Goal: Task Accomplishment & Management: Manage account settings

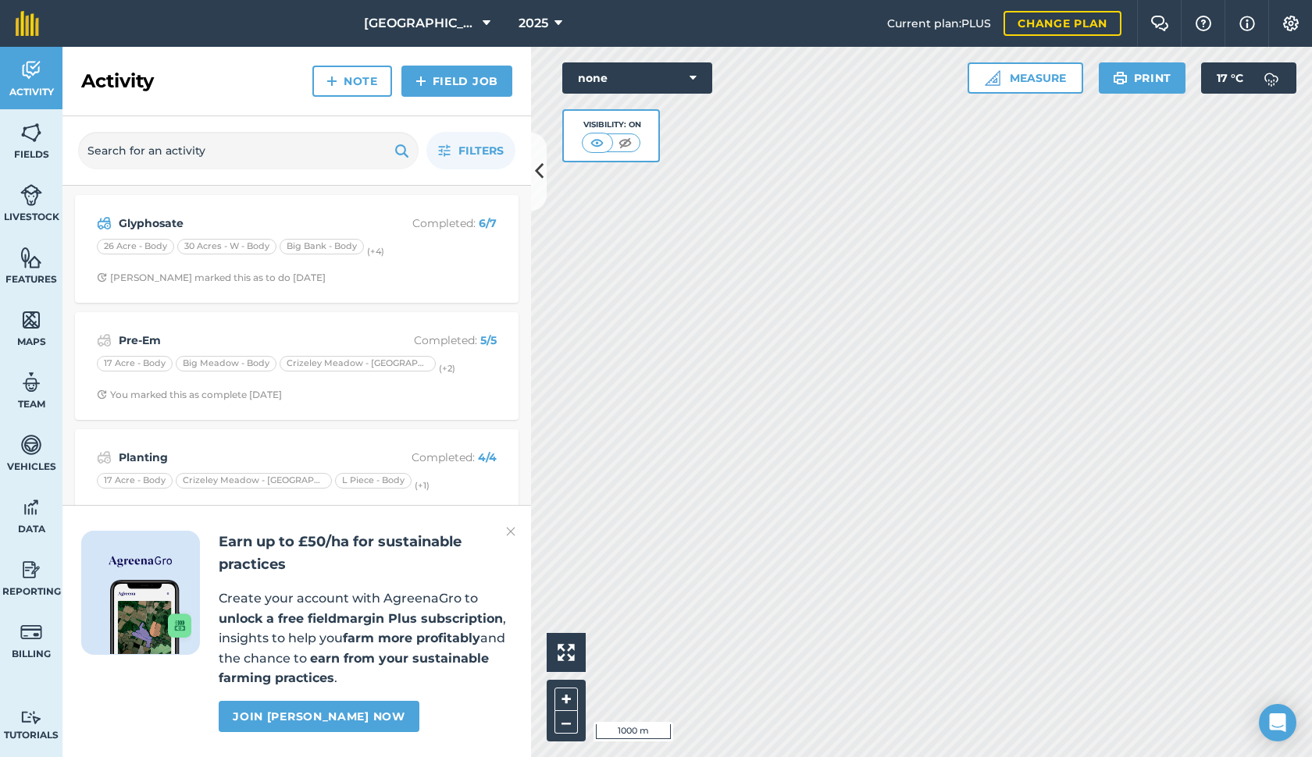
click at [550, 20] on button "2025" at bounding box center [540, 23] width 56 height 47
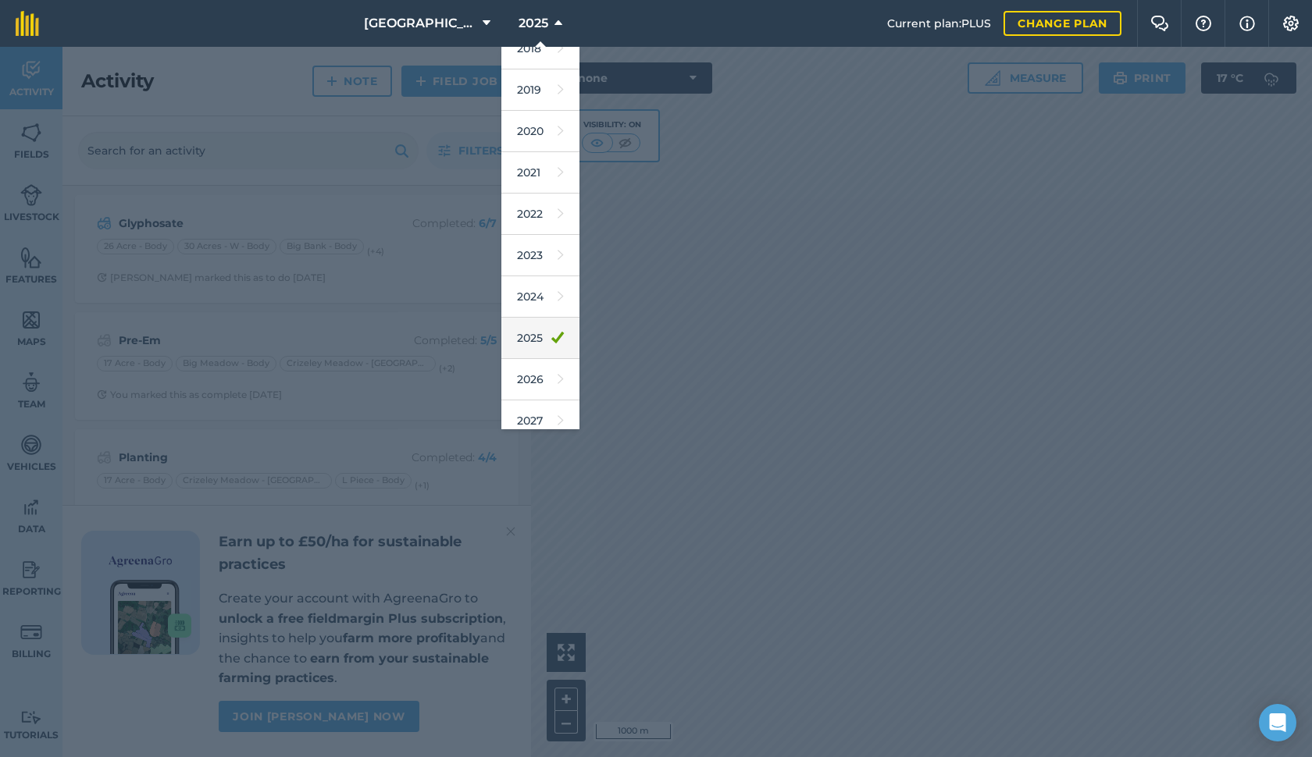
scroll to position [61, 0]
click at [540, 376] on link "2026" at bounding box center [540, 378] width 78 height 41
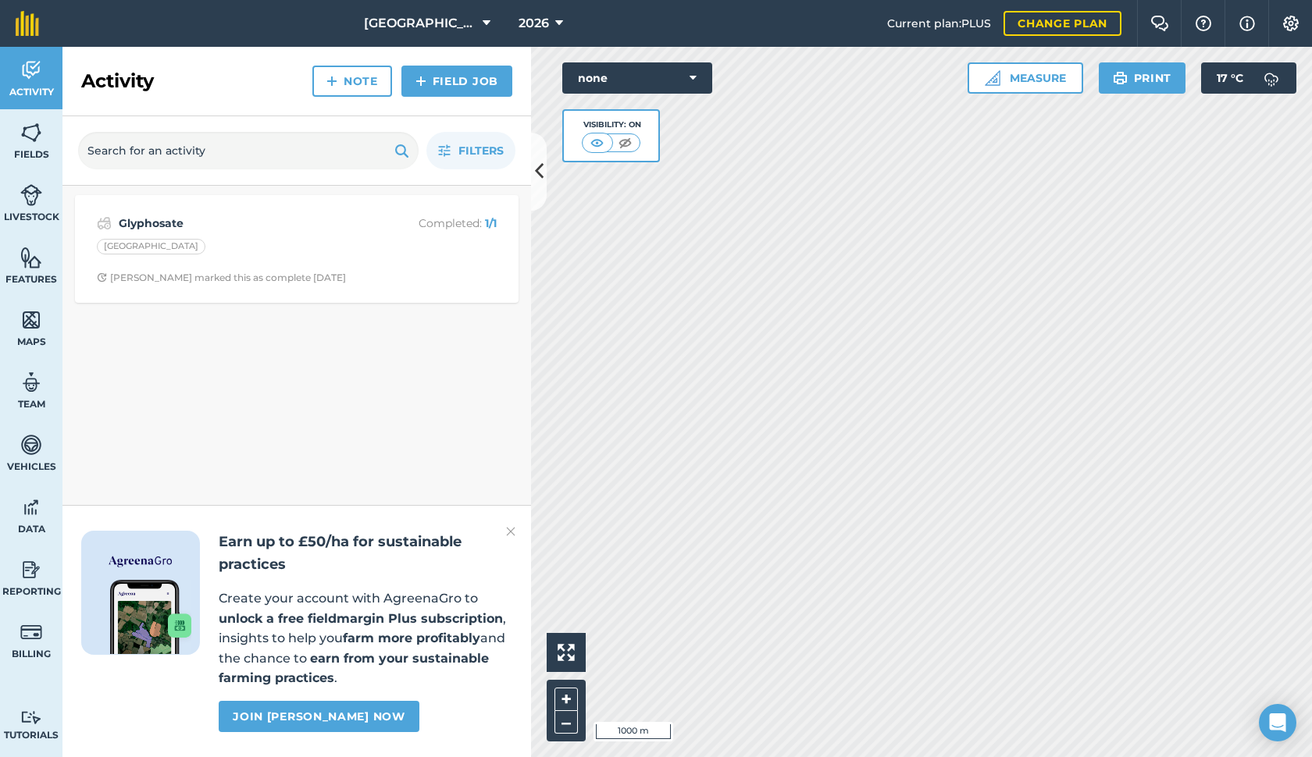
click at [510, 536] on img at bounding box center [510, 531] width 9 height 19
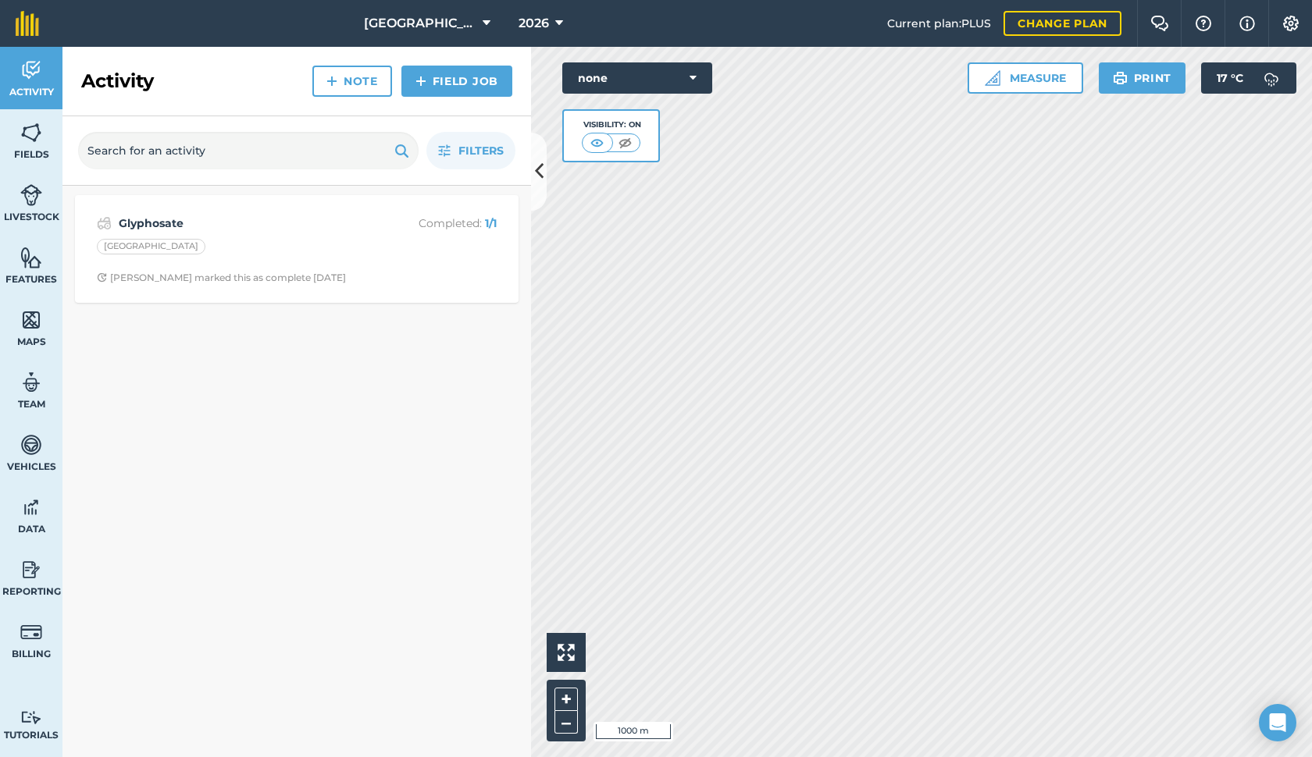
click at [34, 138] on img at bounding box center [31, 132] width 22 height 23
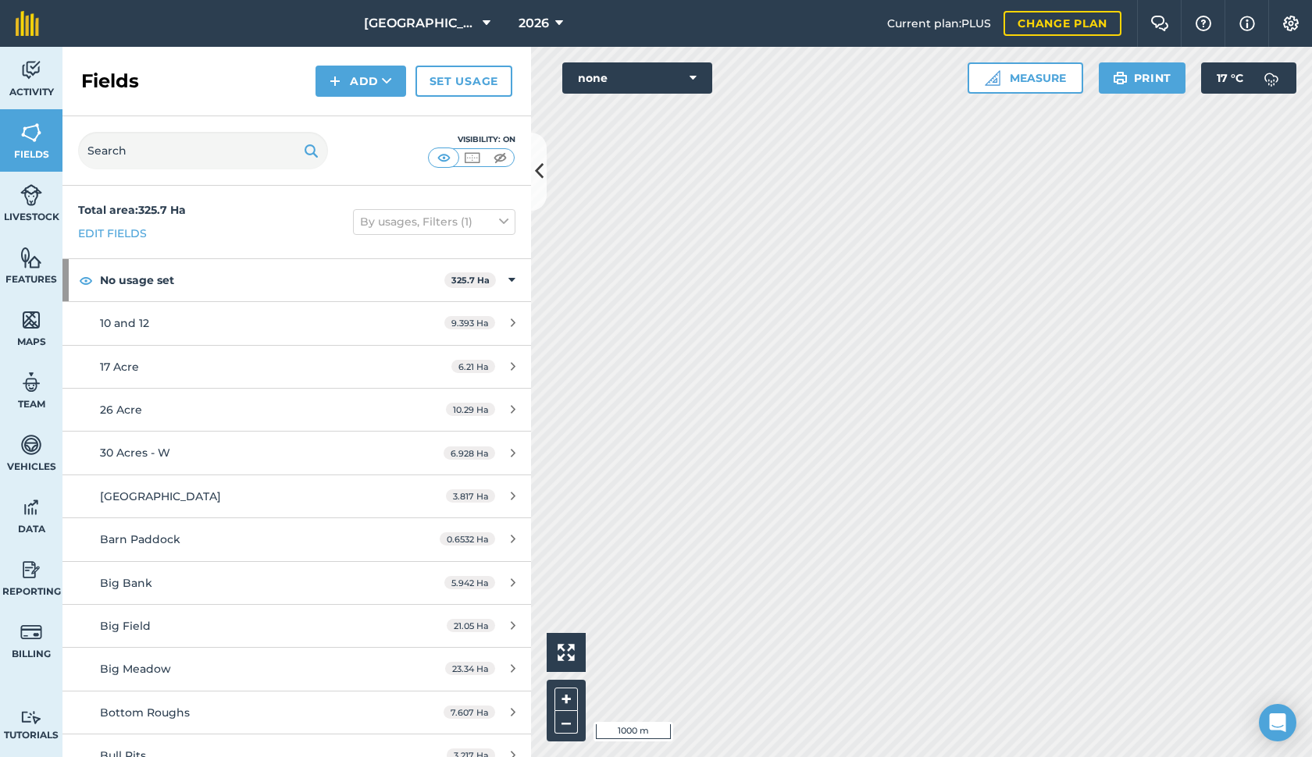
click at [392, 80] on icon at bounding box center [387, 81] width 10 height 16
click at [379, 158] on link "Import" at bounding box center [361, 151] width 86 height 34
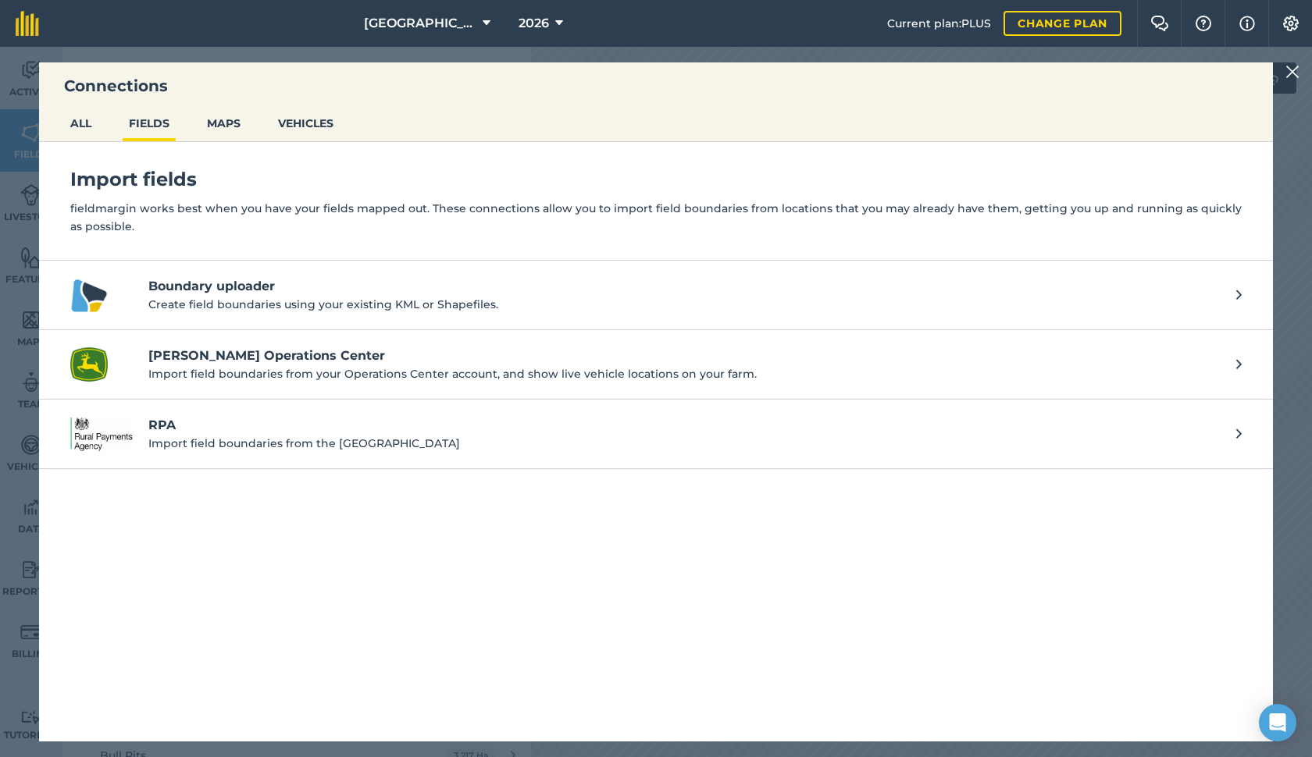
click at [92, 119] on button "ALL" at bounding box center [81, 124] width 34 height 30
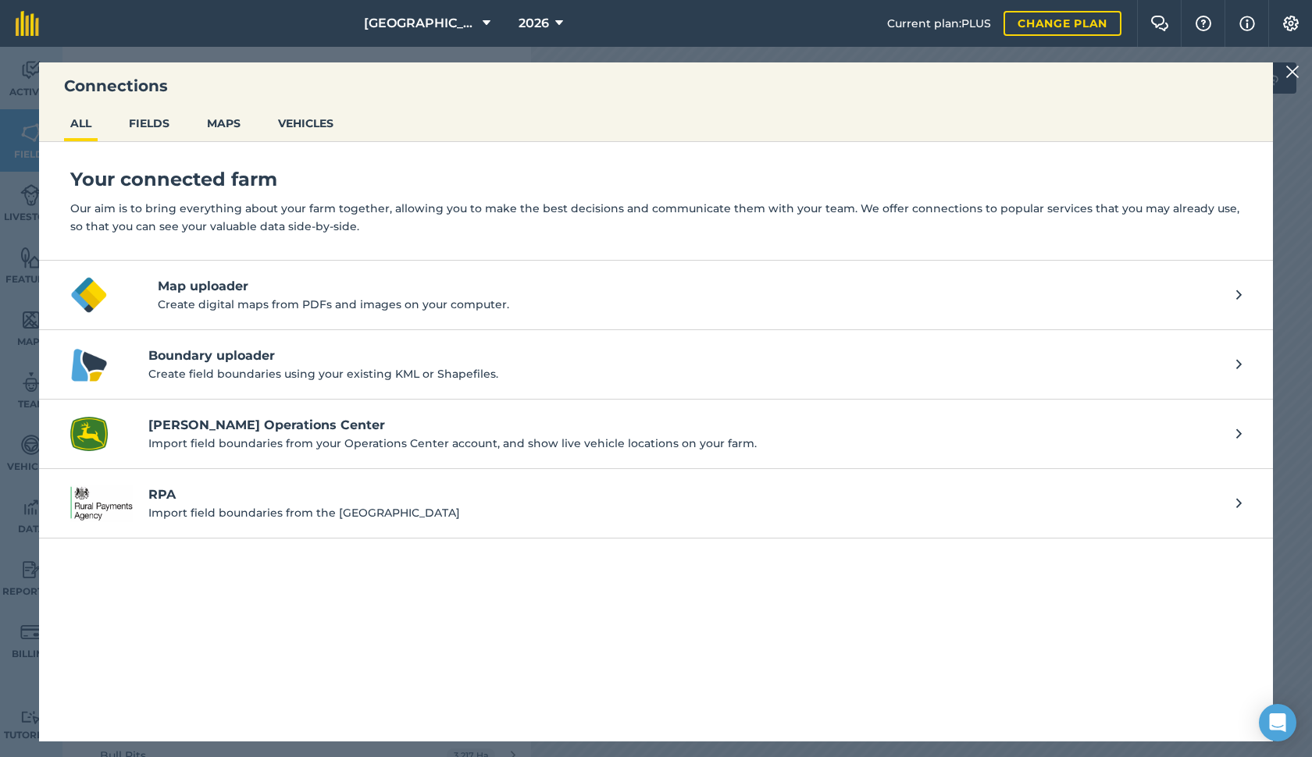
click at [213, 126] on button "MAPS" at bounding box center [224, 124] width 46 height 30
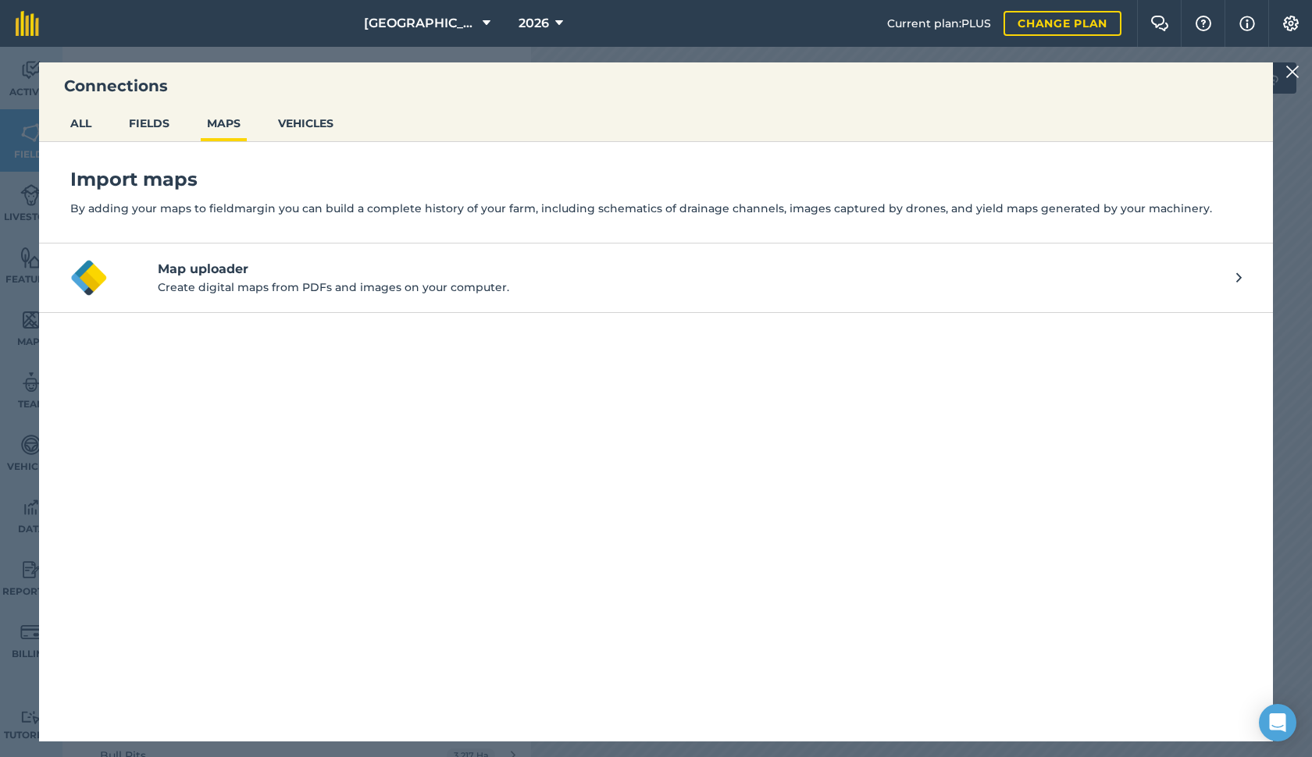
click at [320, 123] on button "VEHICLES" at bounding box center [306, 124] width 68 height 30
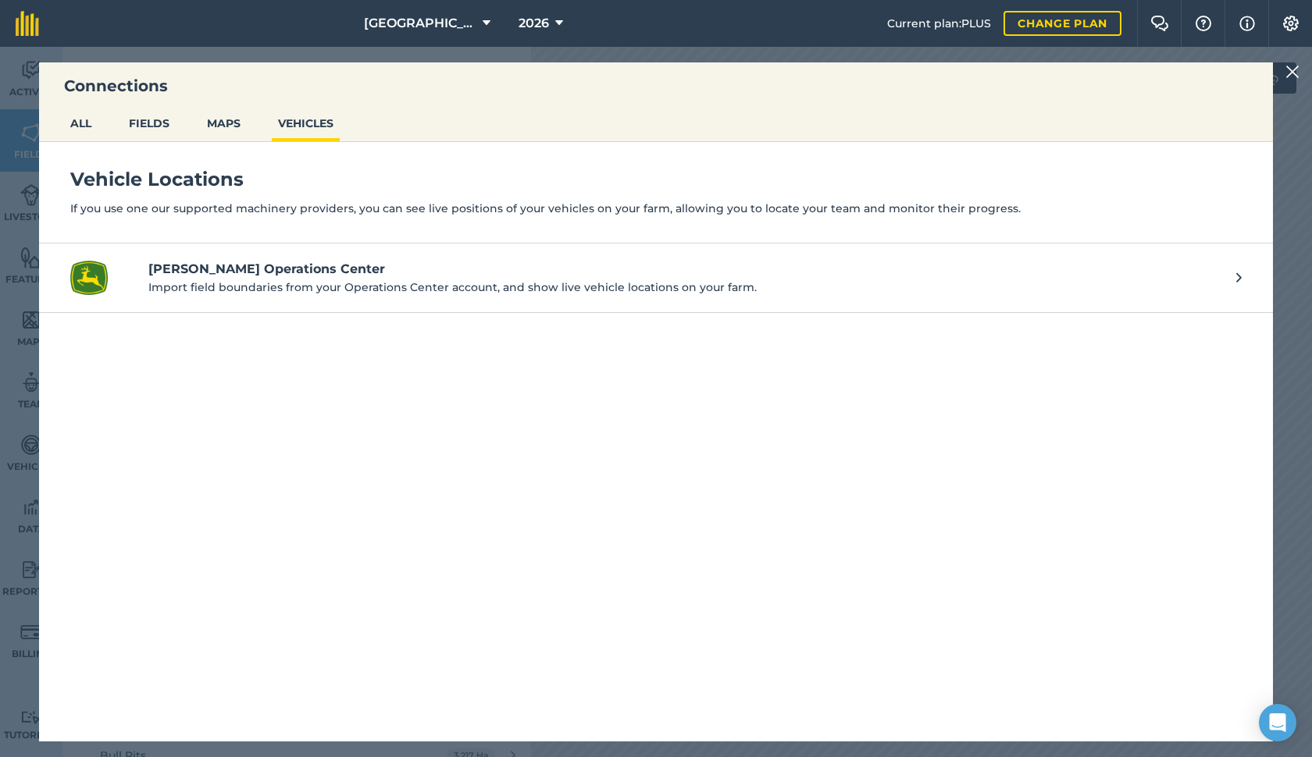
click at [1287, 74] on img at bounding box center [1292, 71] width 14 height 19
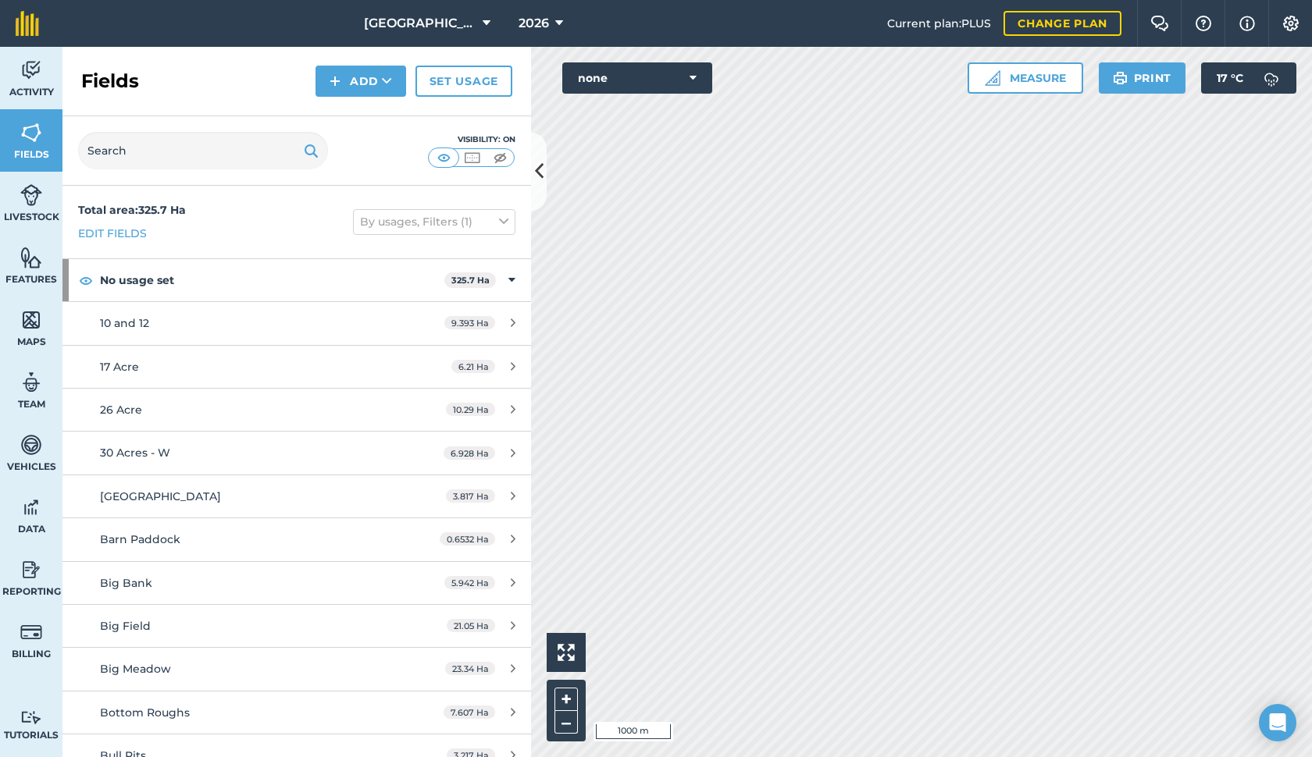
click at [442, 82] on link "Set usage" at bounding box center [463, 81] width 97 height 31
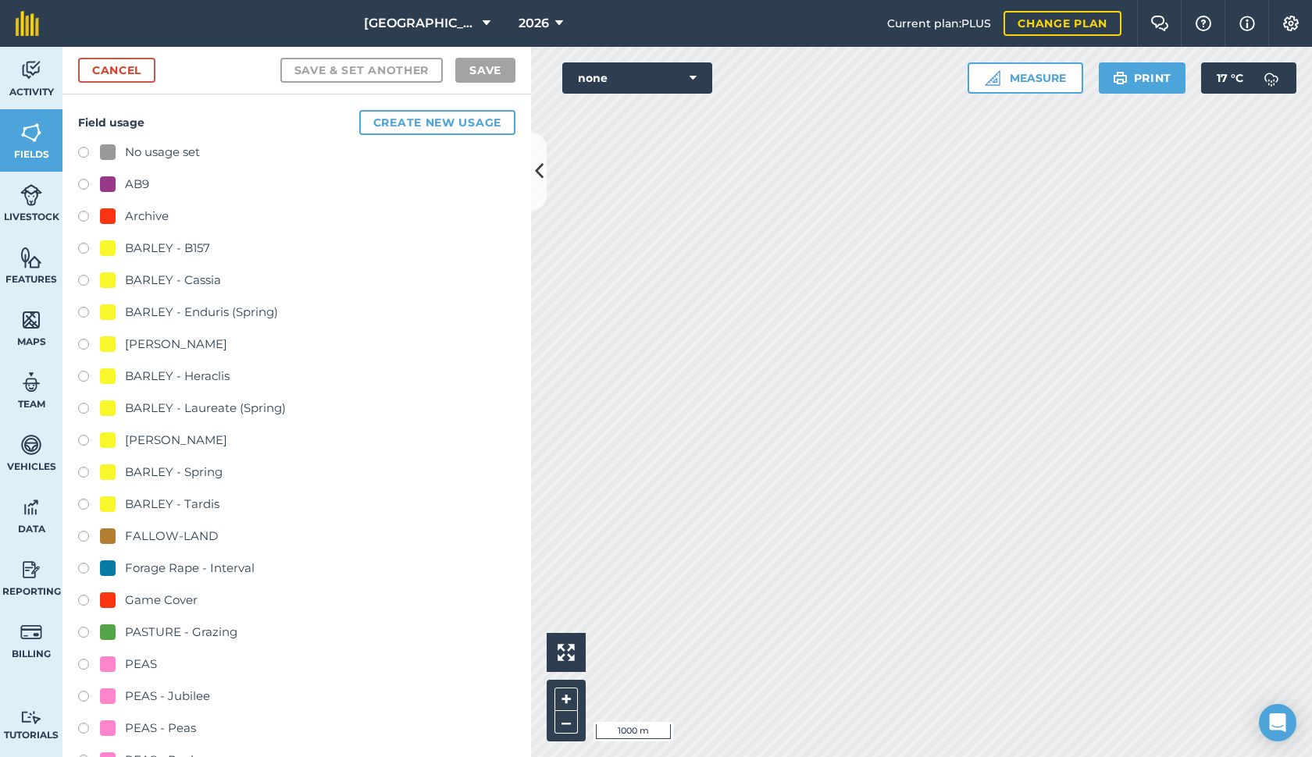
click at [35, 267] on img at bounding box center [31, 257] width 22 height 23
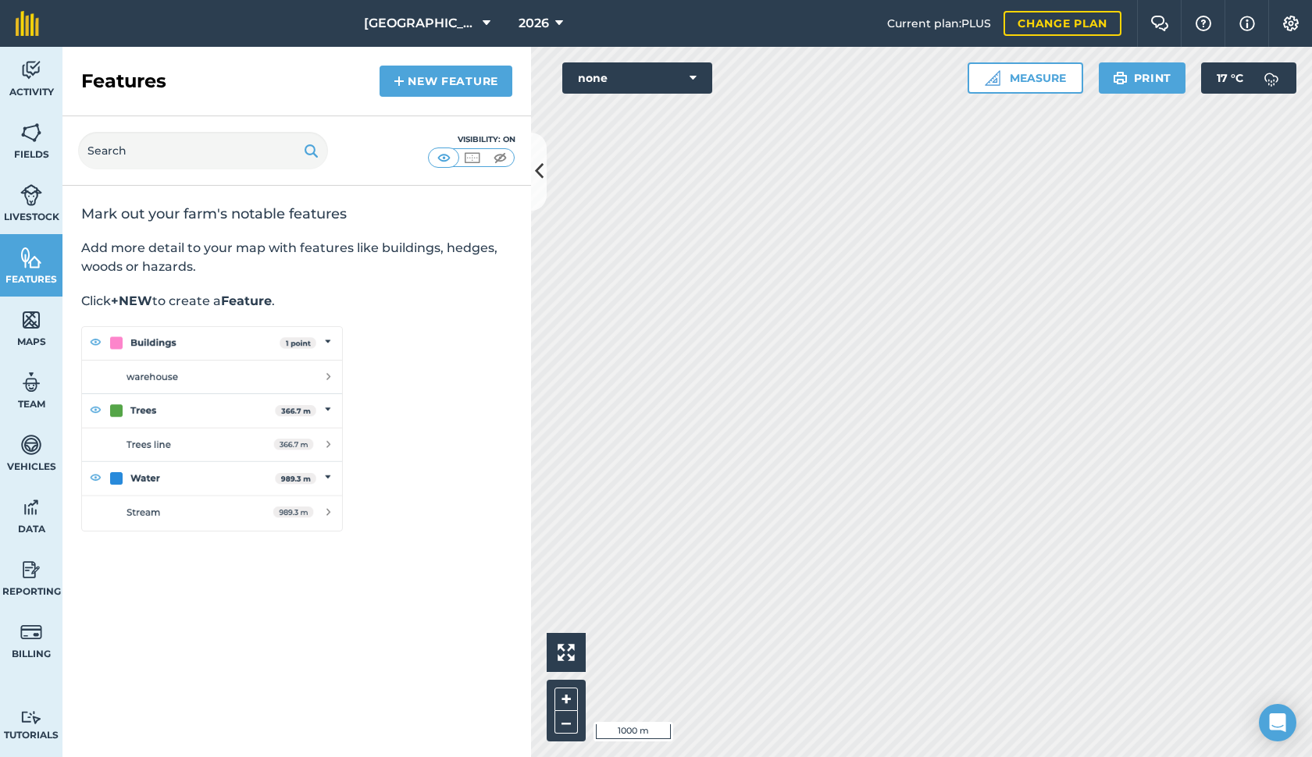
click at [37, 208] on link "Livestock" at bounding box center [31, 203] width 62 height 62
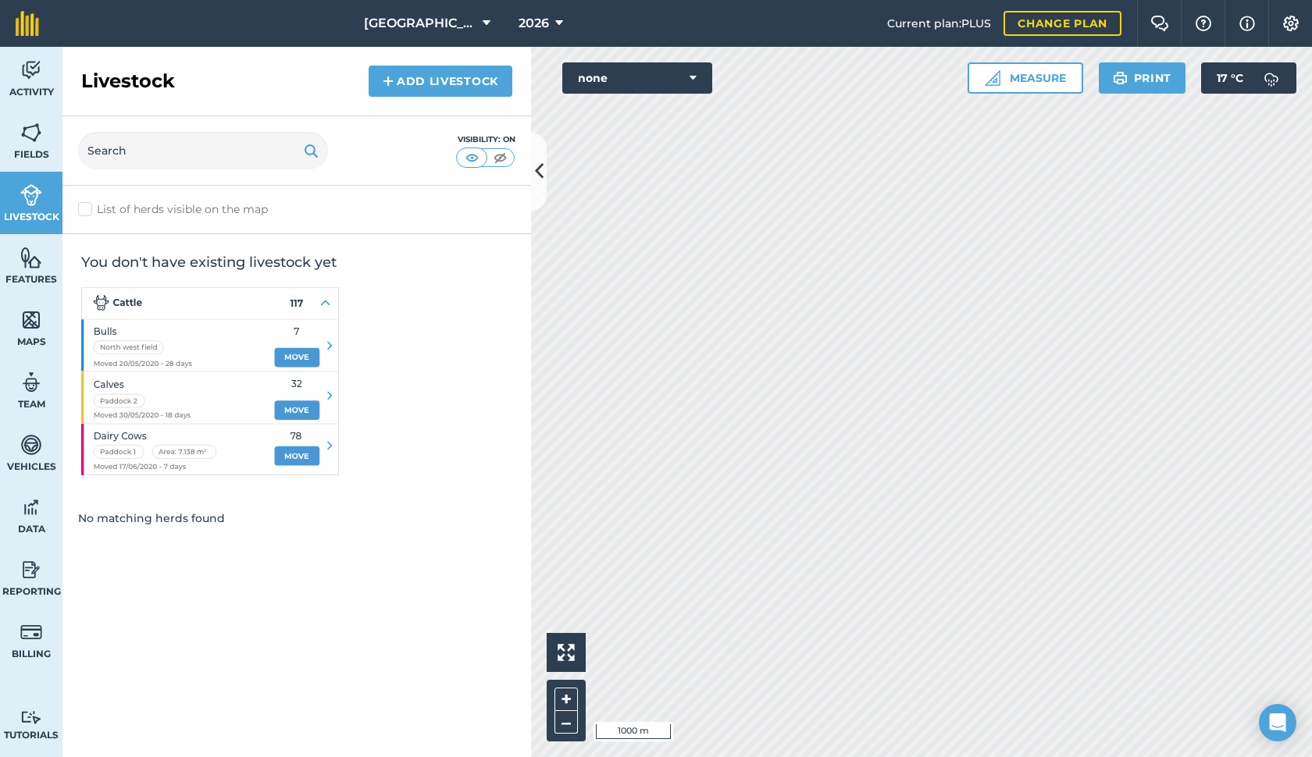
click at [34, 141] on img at bounding box center [31, 132] width 22 height 23
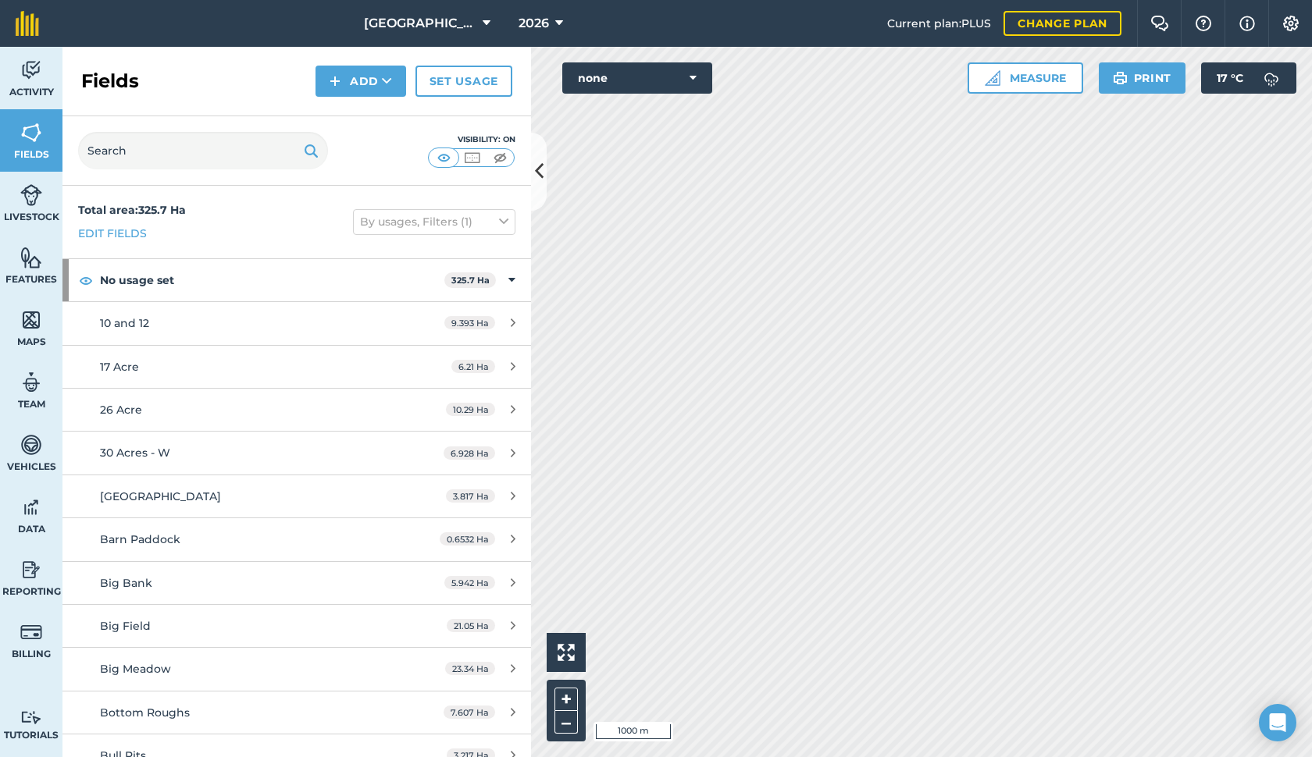
click at [34, 61] on img at bounding box center [31, 70] width 22 height 23
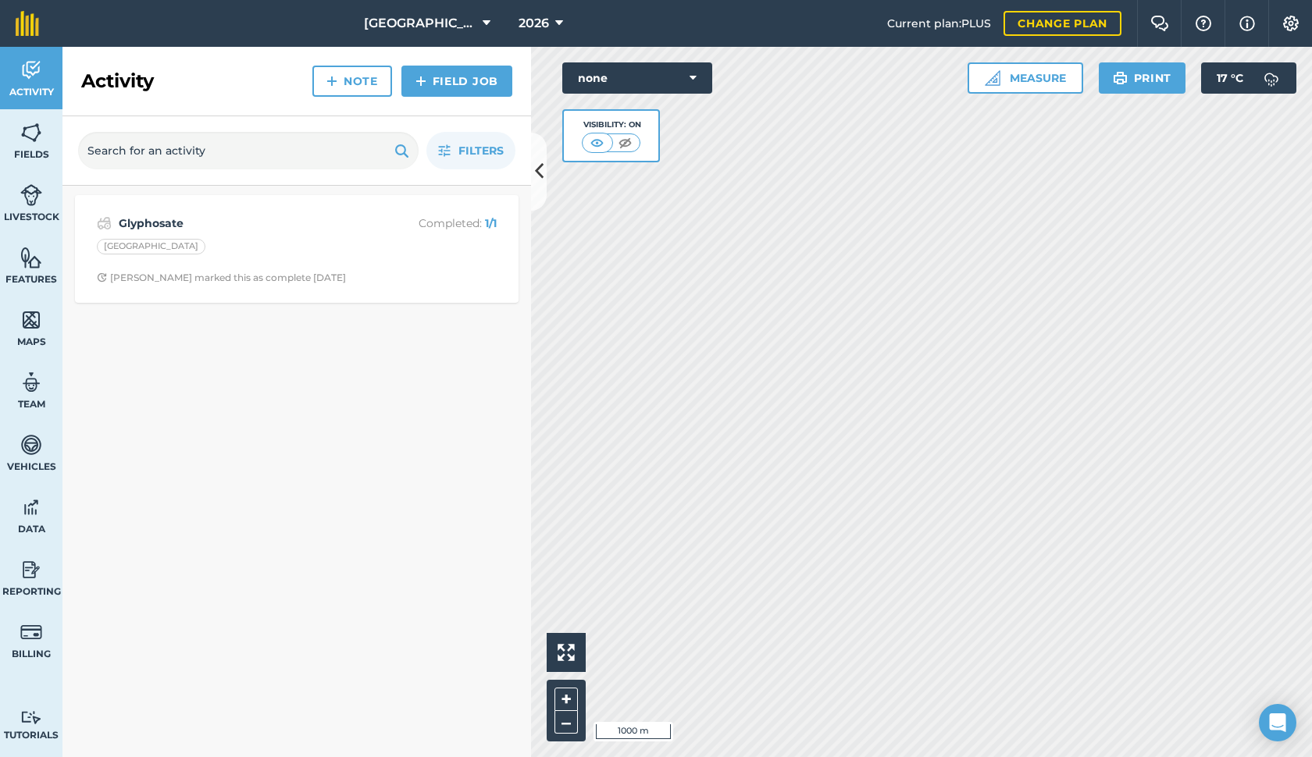
click at [30, 517] on img at bounding box center [31, 507] width 22 height 23
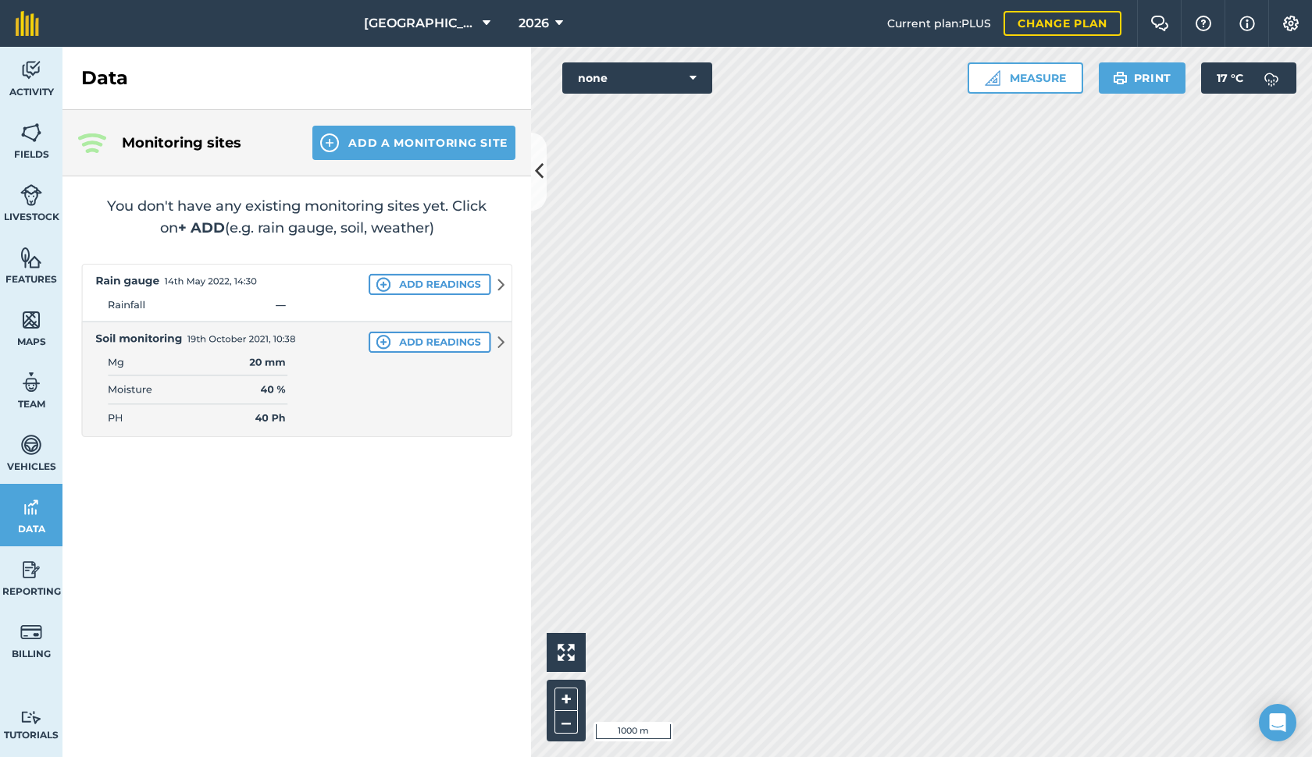
click at [34, 583] on link "Reporting" at bounding box center [31, 577] width 62 height 62
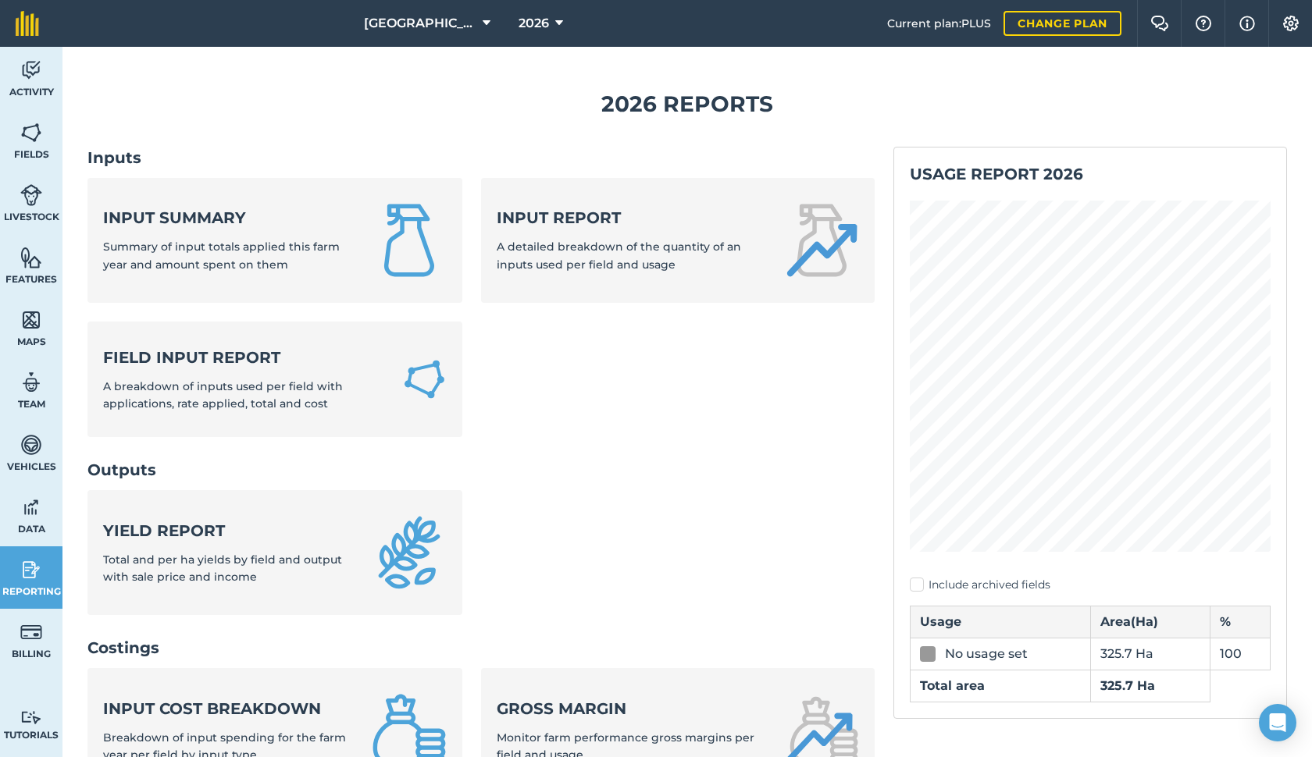
click at [31, 639] on img at bounding box center [31, 632] width 22 height 23
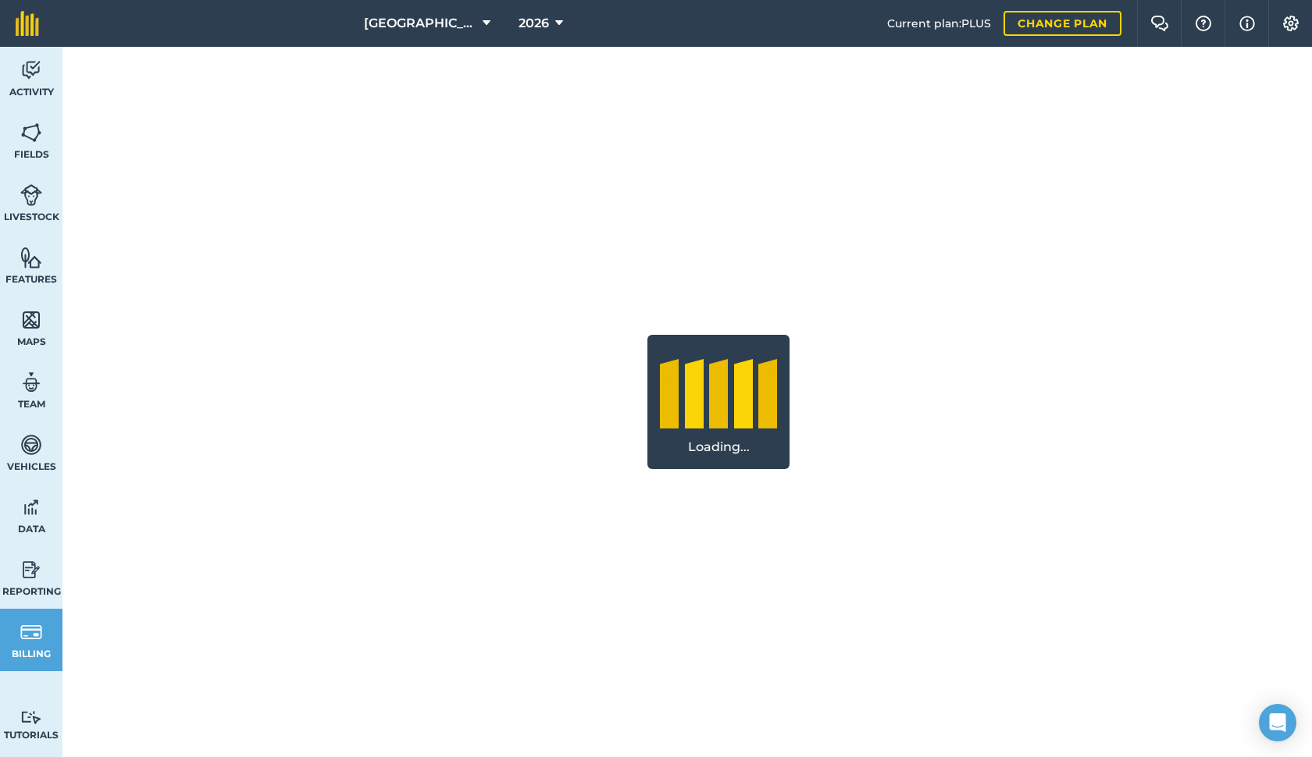
click at [29, 709] on link "Tutorials Tutorials" at bounding box center [31, 726] width 62 height 62
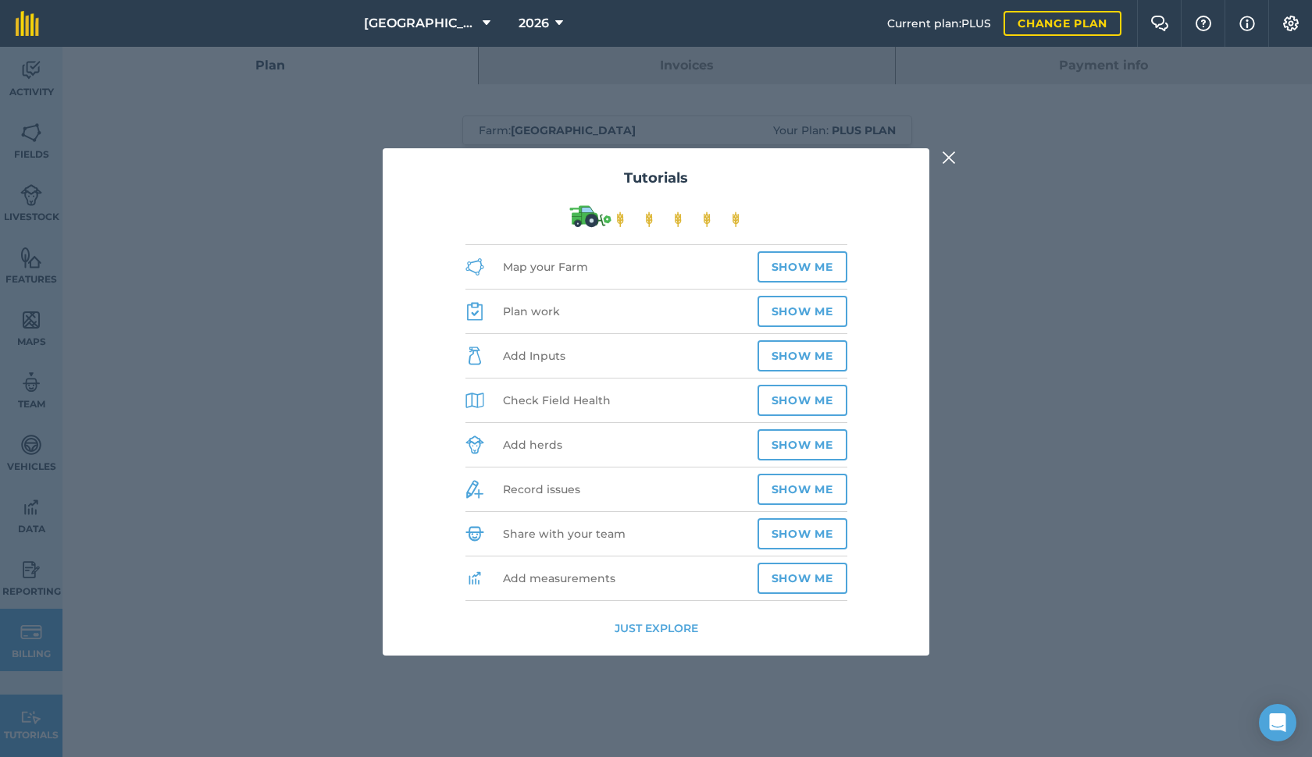
click at [950, 162] on img at bounding box center [949, 157] width 14 height 19
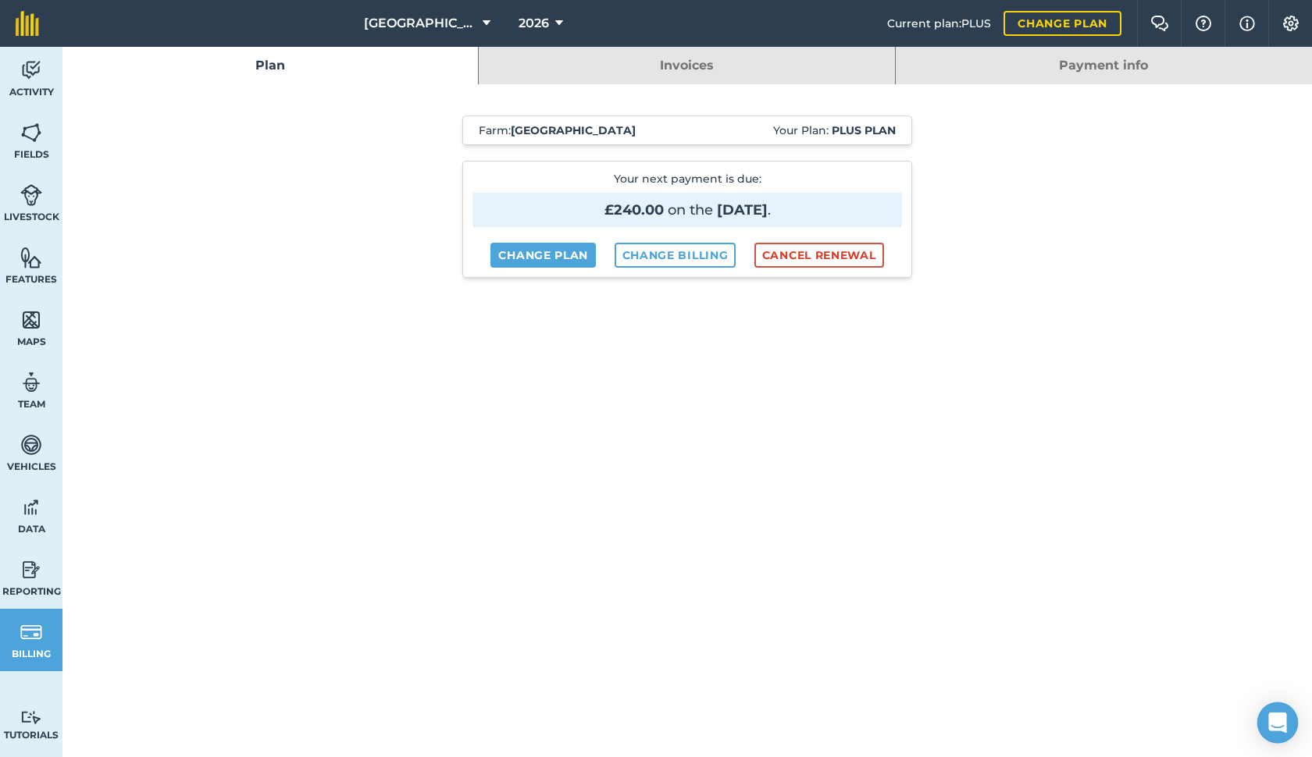
click at [1266, 714] on div "Open Intercom Messenger" at bounding box center [1277, 723] width 41 height 41
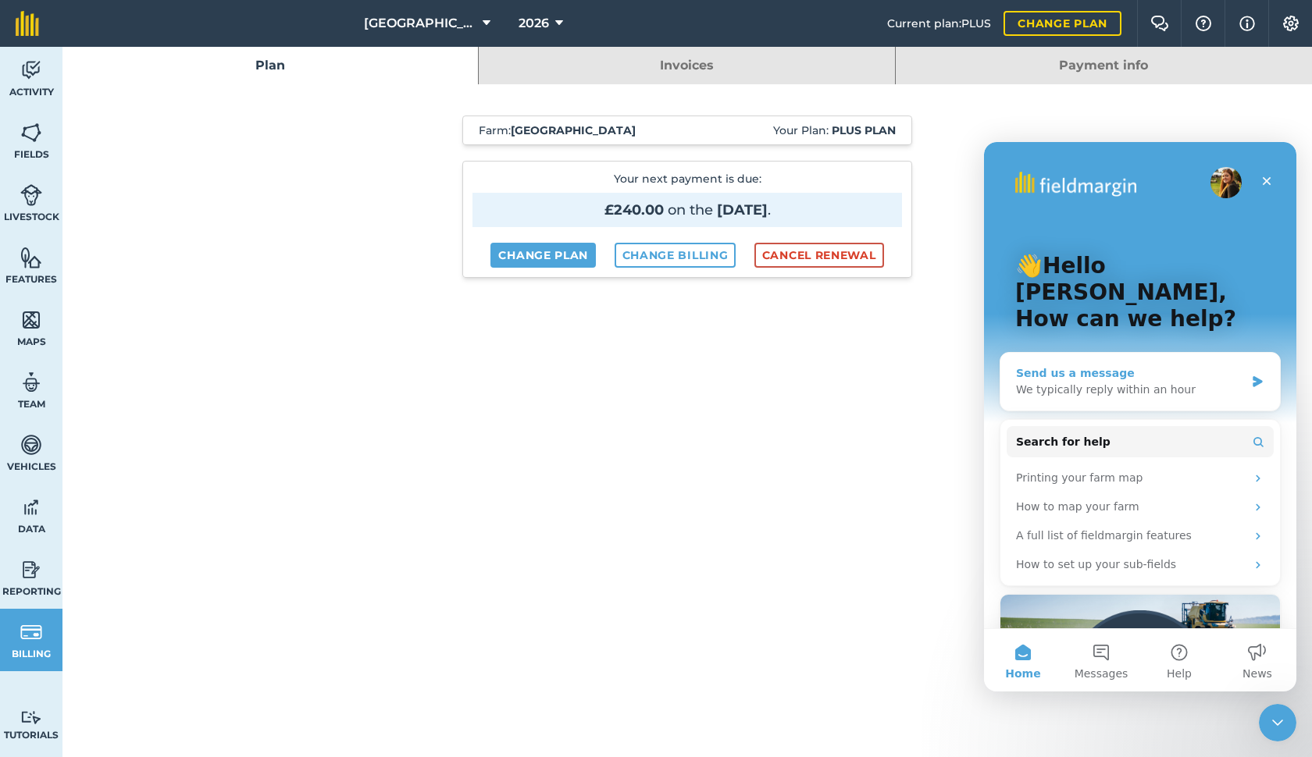
click at [1088, 382] on div "We typically reply within an hour" at bounding box center [1130, 390] width 229 height 16
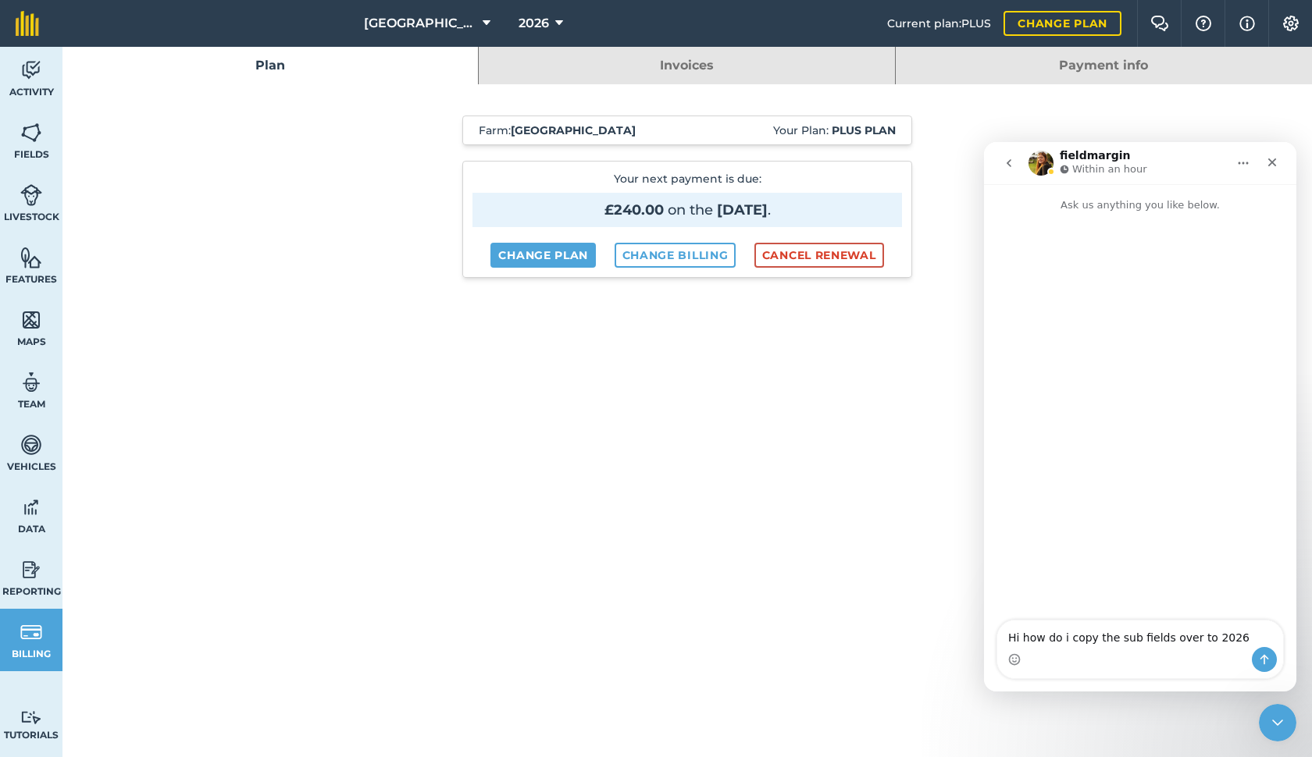
type textarea "Hi how do i copy the sub fields over to 2026?"
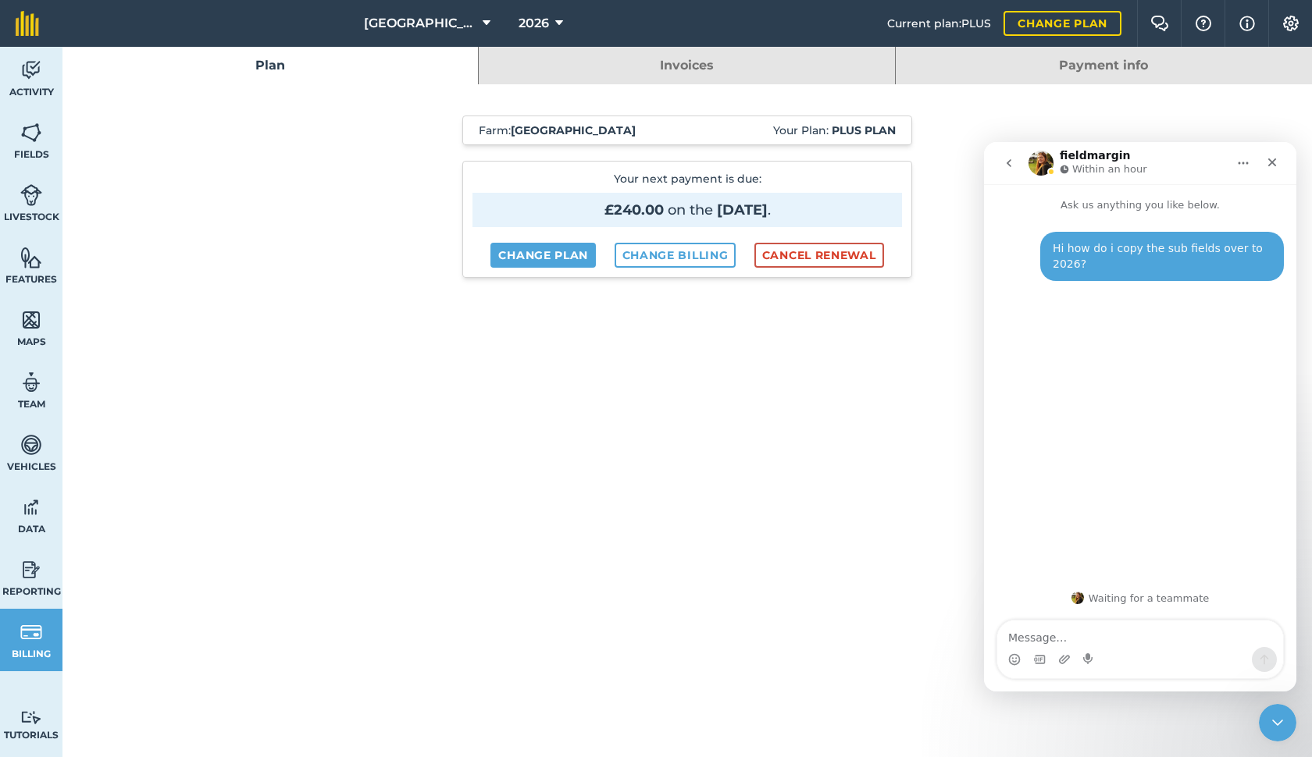
click at [532, 20] on span "2026" at bounding box center [533, 23] width 30 height 19
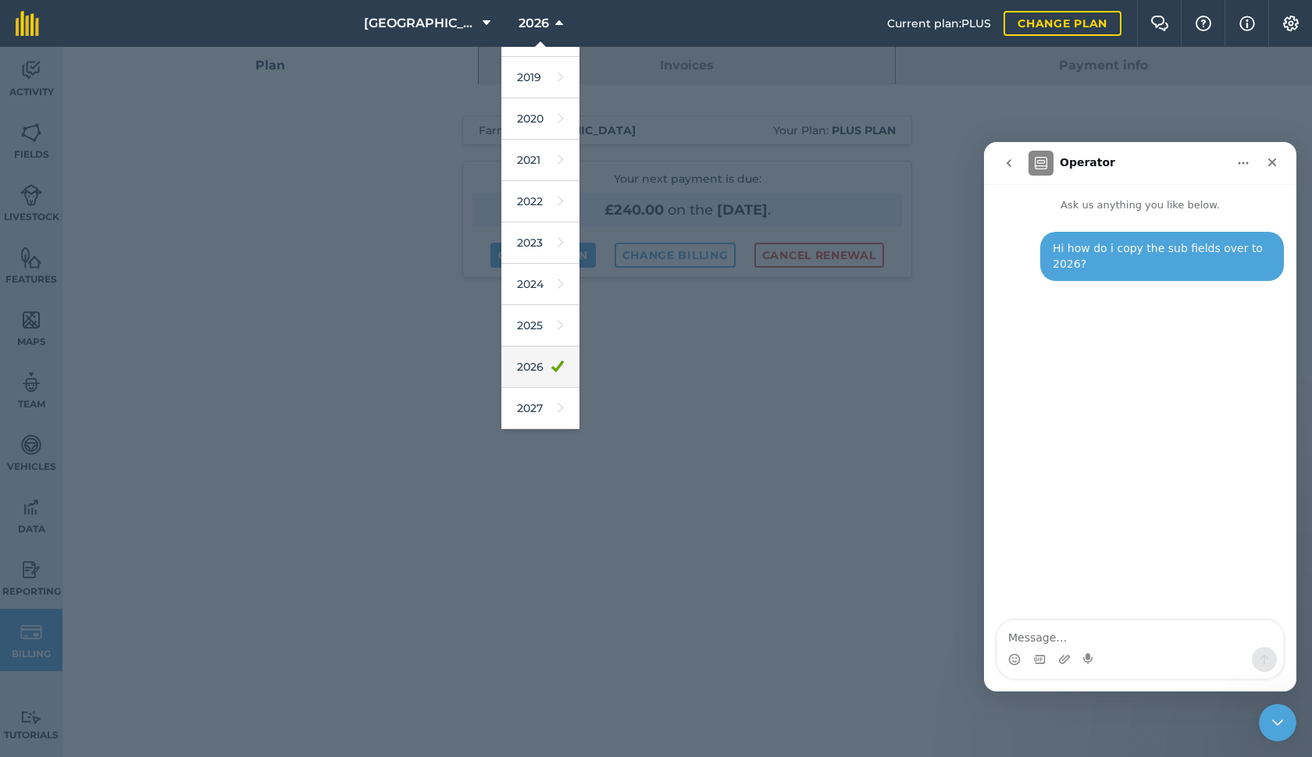
scroll to position [73, 0]
click at [539, 371] on link "2026" at bounding box center [540, 367] width 78 height 41
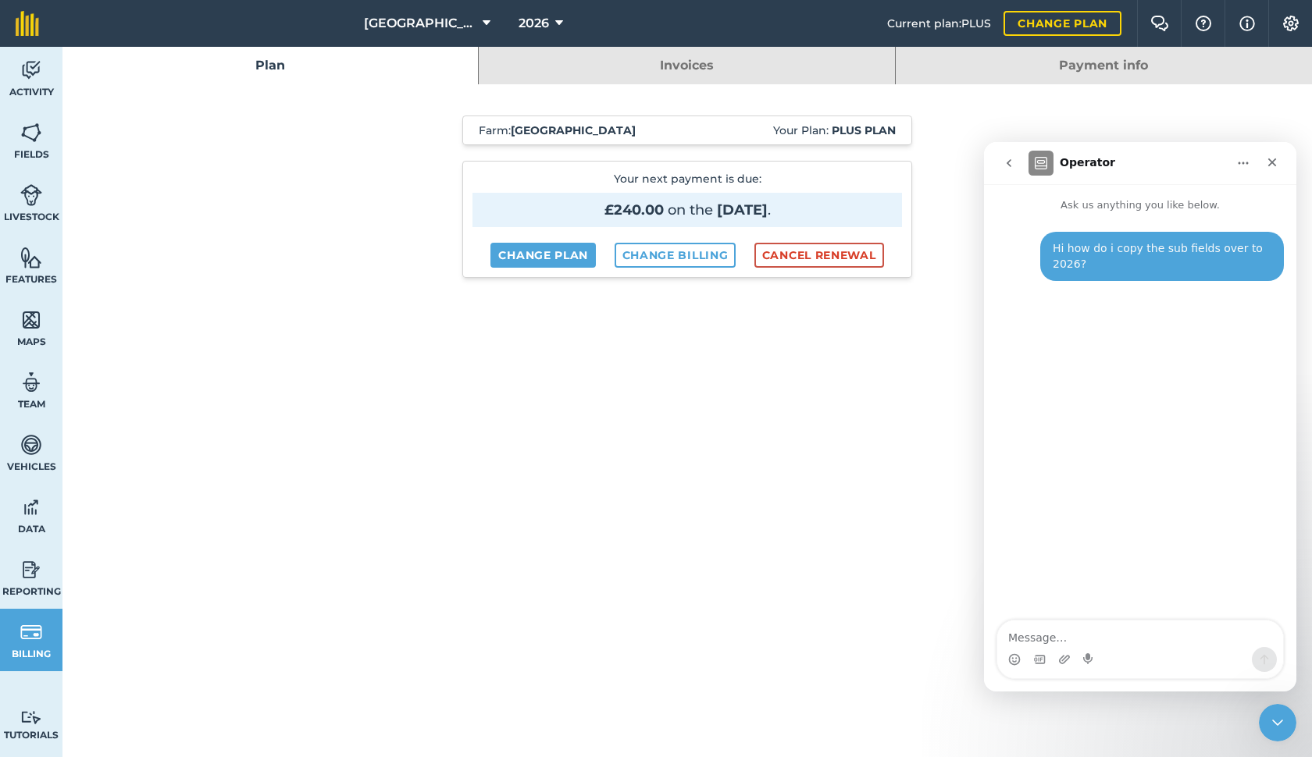
click at [27, 130] on img at bounding box center [31, 132] width 22 height 23
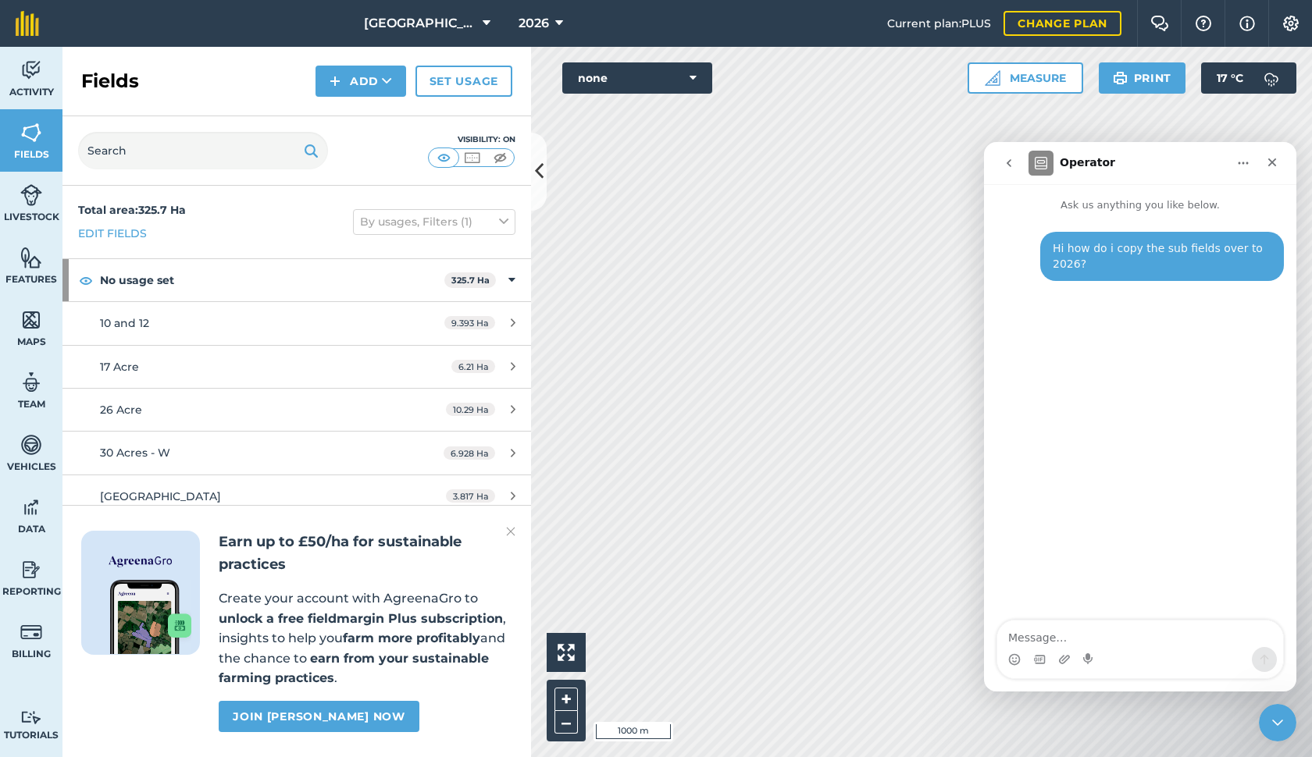
click at [31, 91] on span "Activity" at bounding box center [31, 92] width 62 height 12
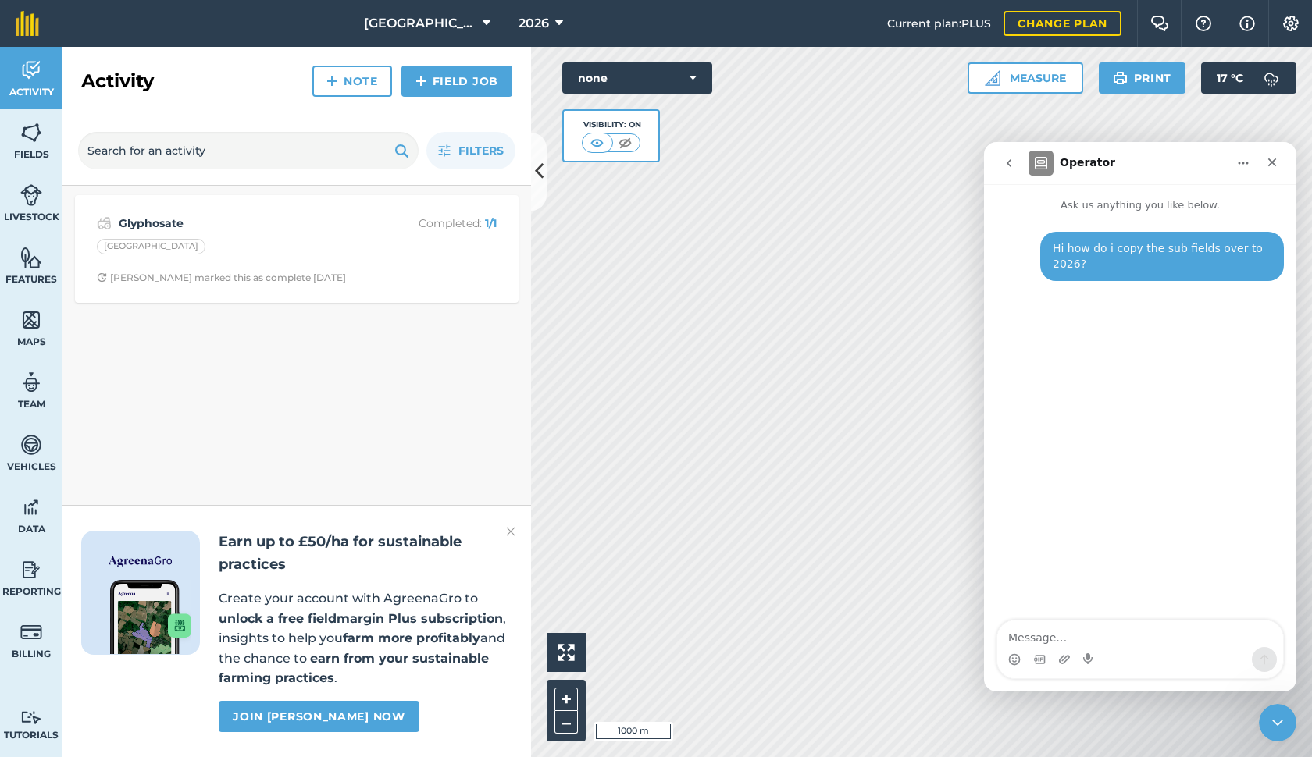
click at [522, 23] on span "2026" at bounding box center [533, 23] width 30 height 19
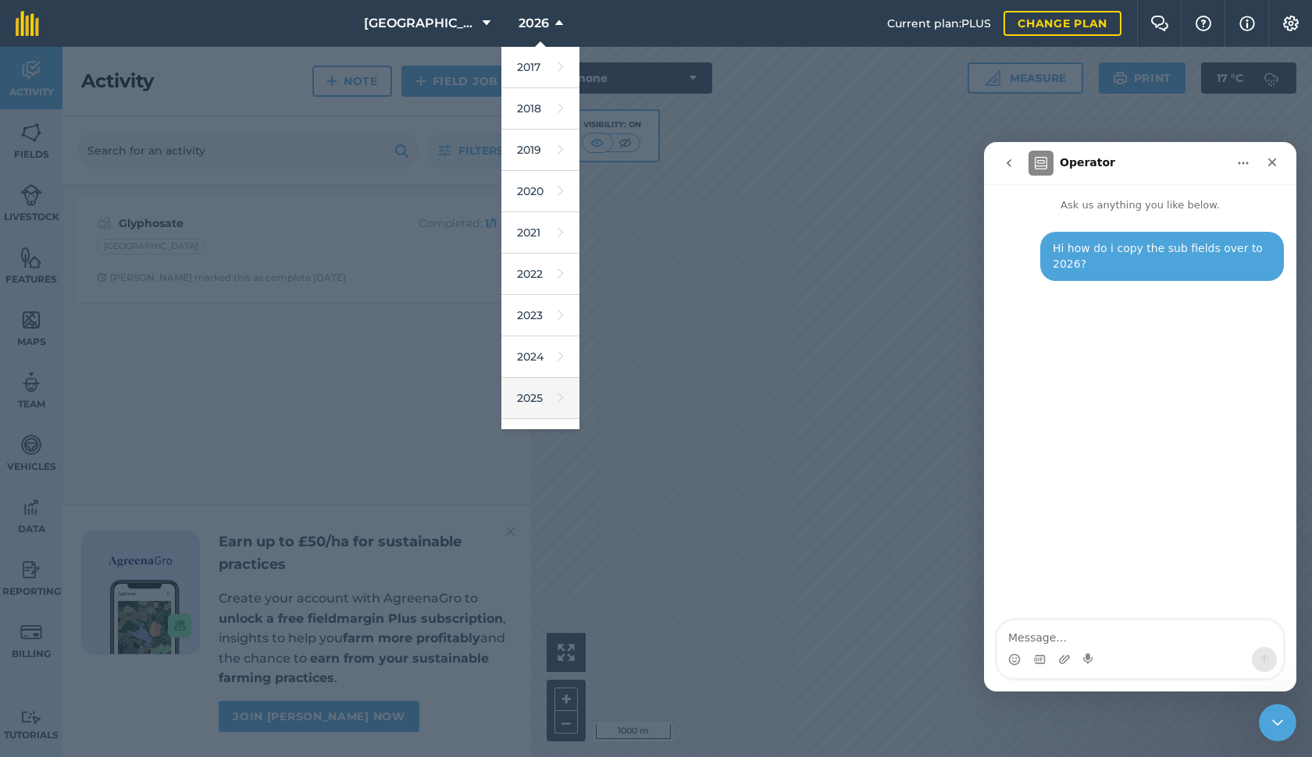
click at [539, 401] on link "2025" at bounding box center [540, 398] width 78 height 41
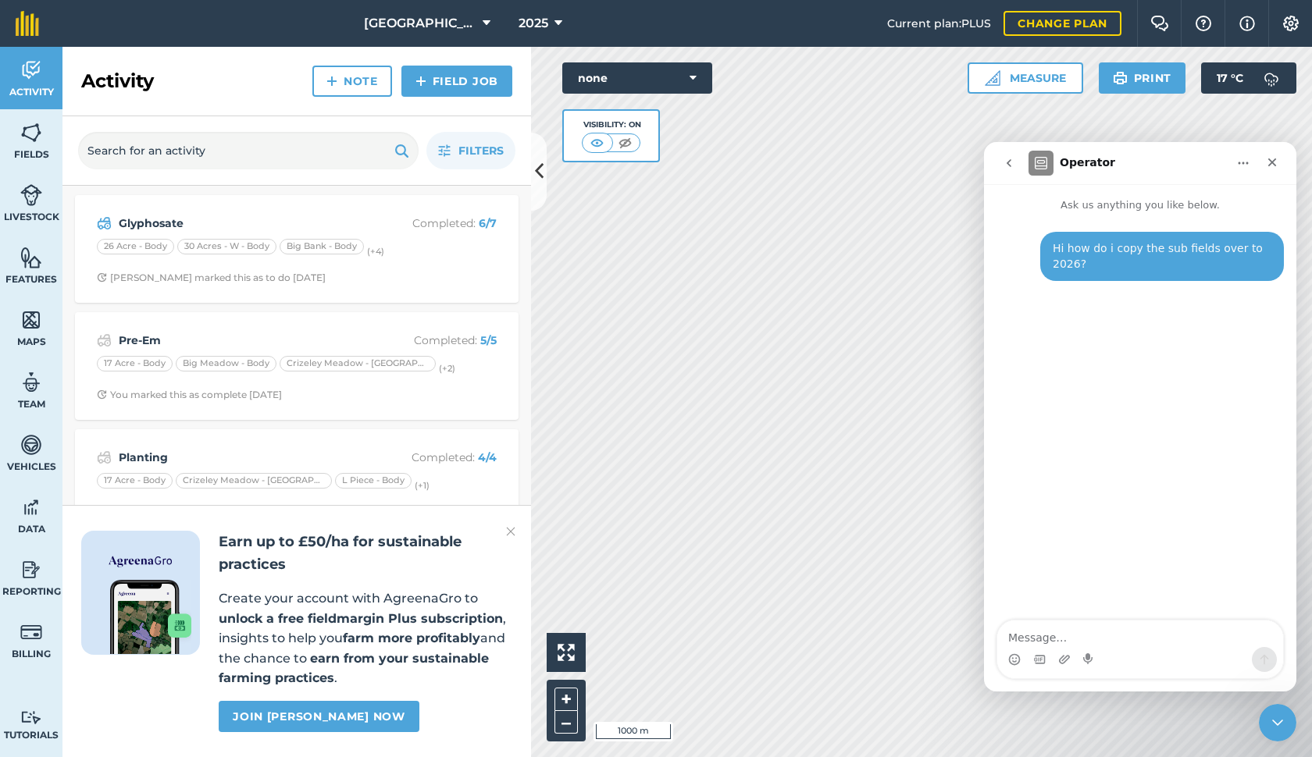
click at [553, 29] on button "2025" at bounding box center [540, 23] width 56 height 47
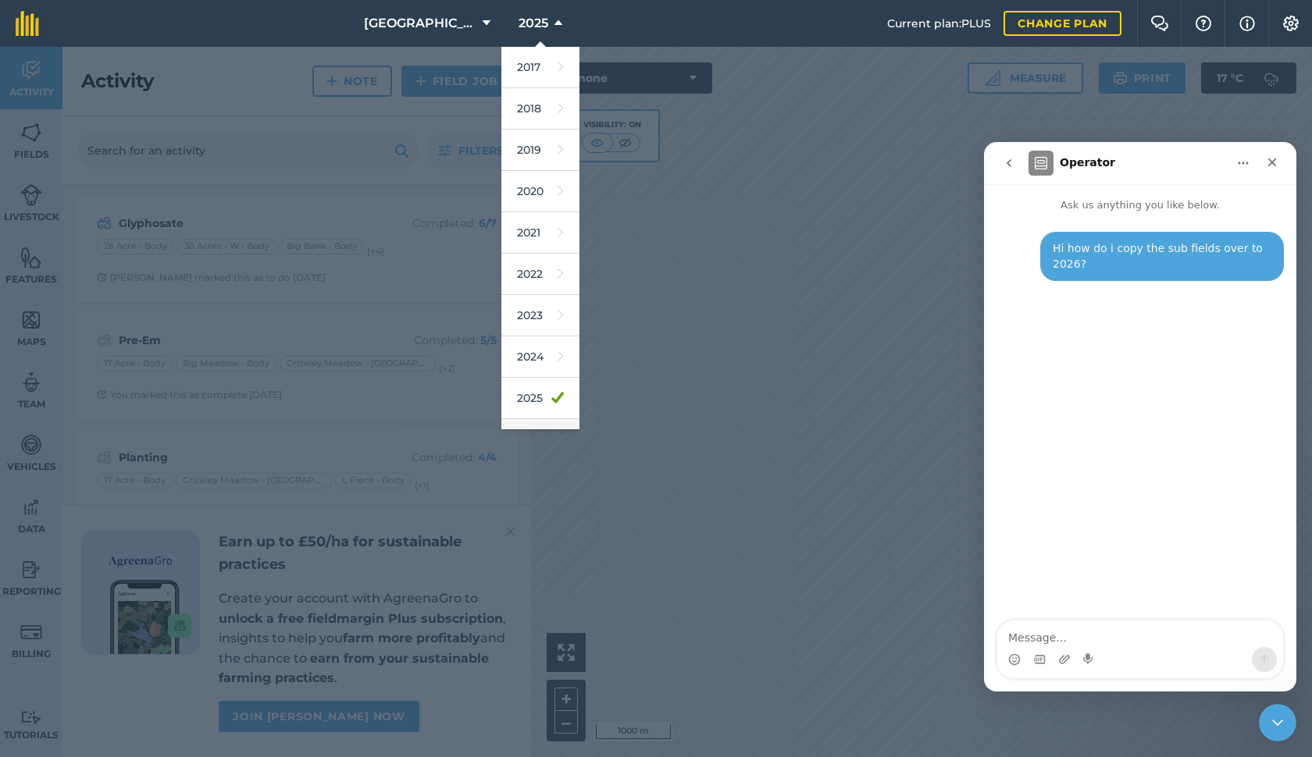
click at [541, 420] on link "2026" at bounding box center [540, 439] width 78 height 41
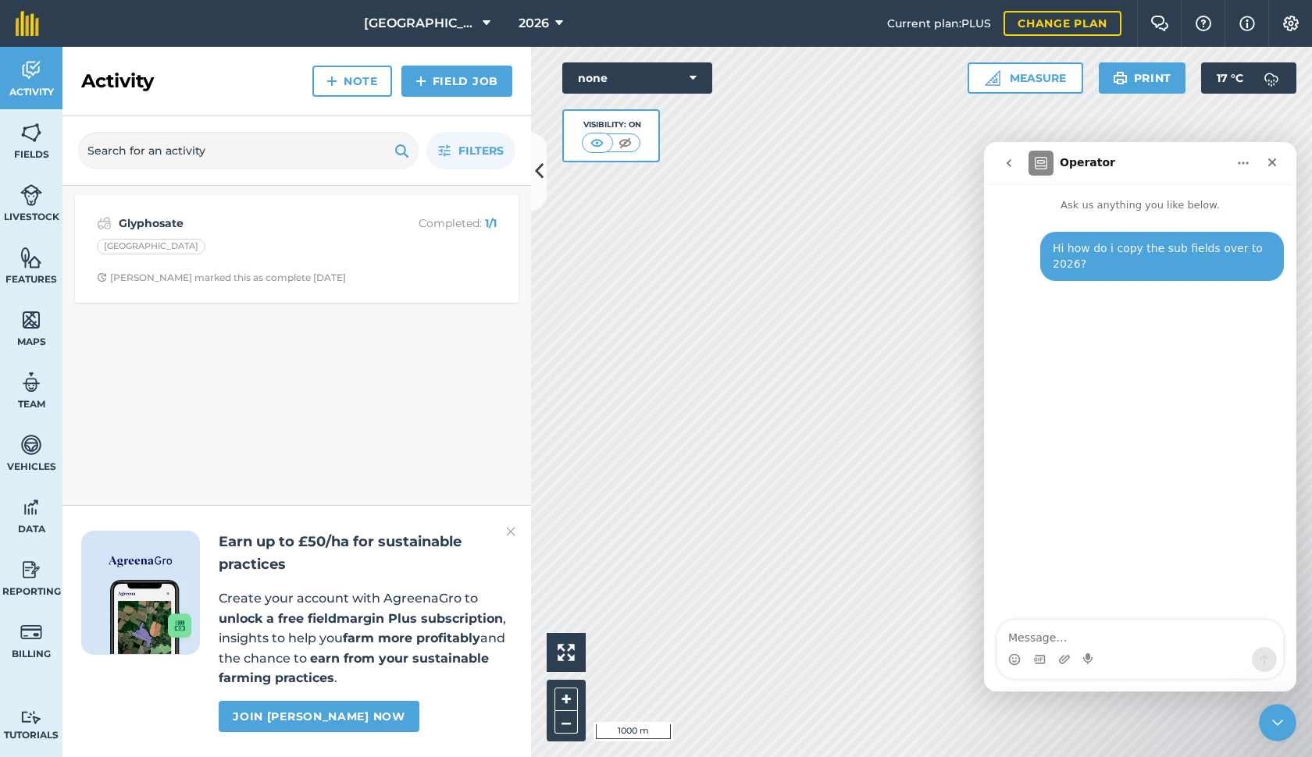
click at [32, 145] on link "Fields" at bounding box center [31, 140] width 62 height 62
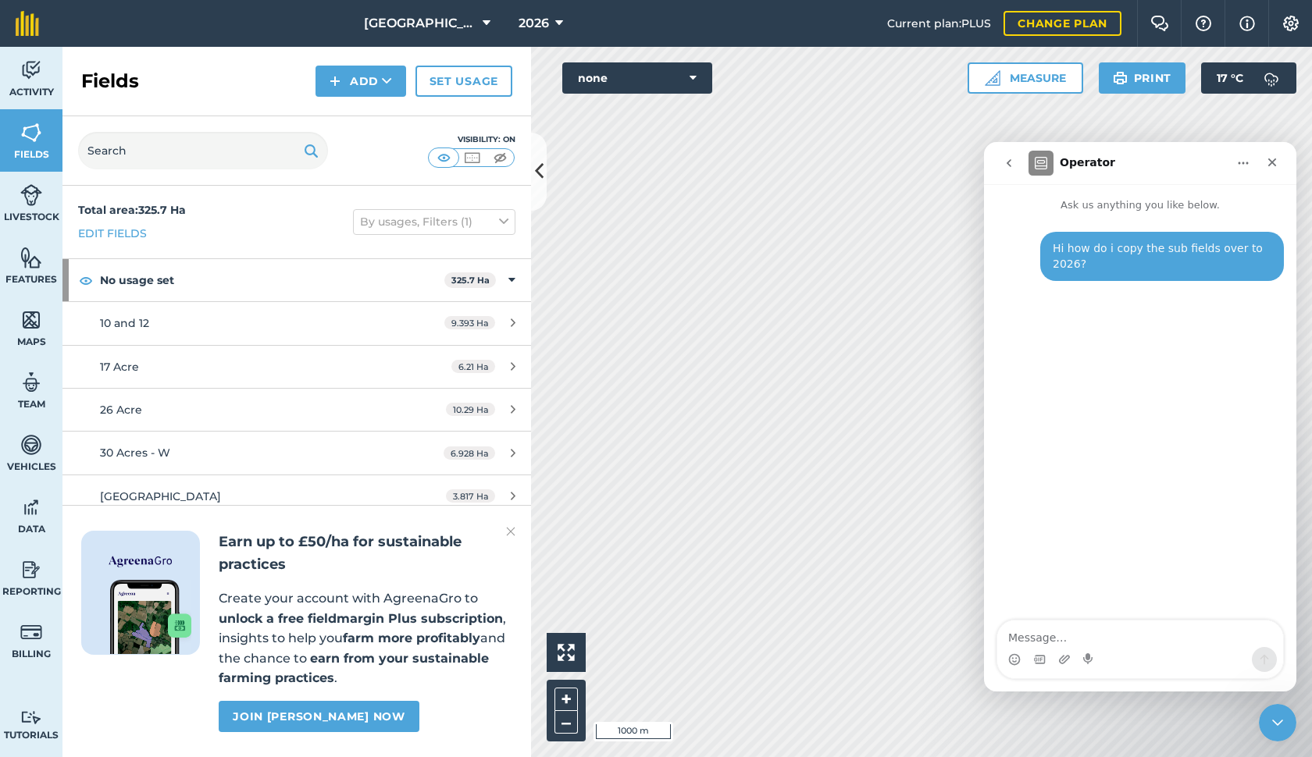
click at [210, 334] on link "10 and 12 9.393 Ha" at bounding box center [296, 323] width 468 height 42
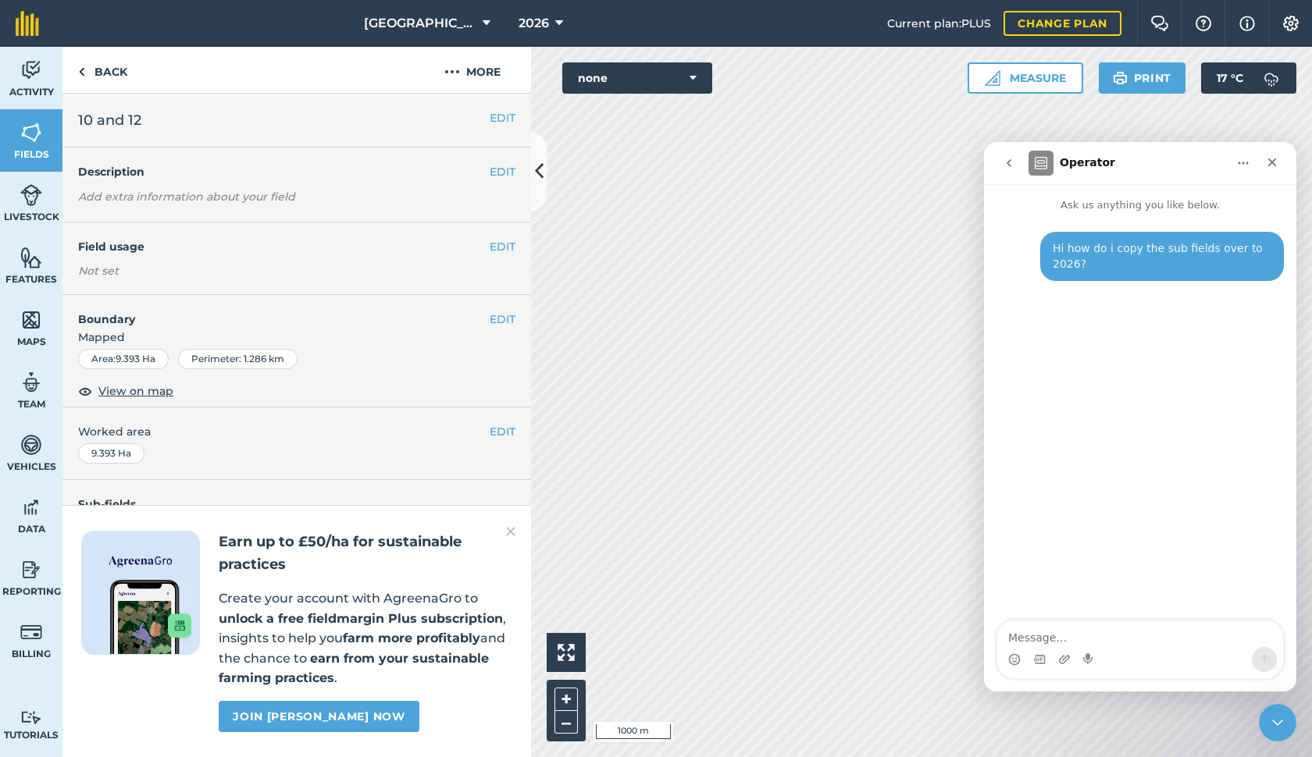
click at [500, 322] on button "EDIT" at bounding box center [503, 319] width 26 height 17
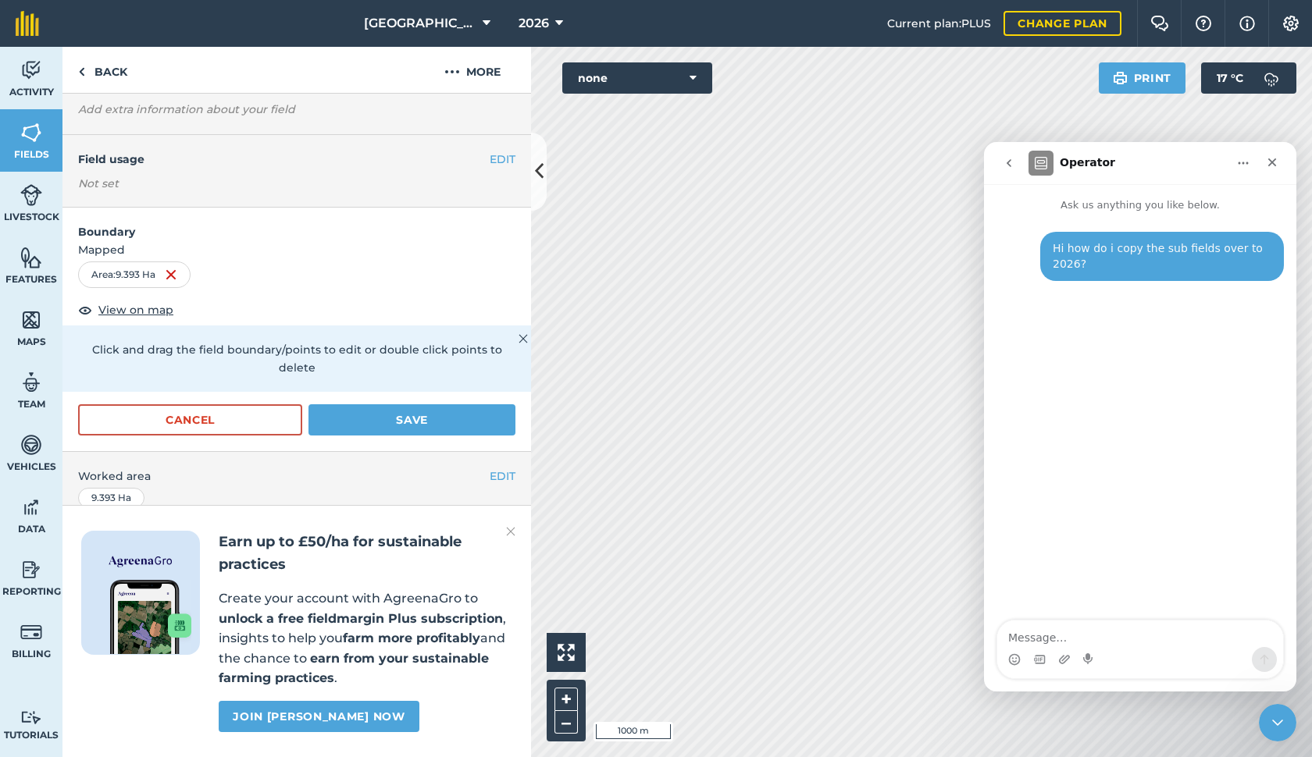
scroll to position [87, 0]
click at [265, 405] on button "Cancel" at bounding box center [190, 420] width 224 height 31
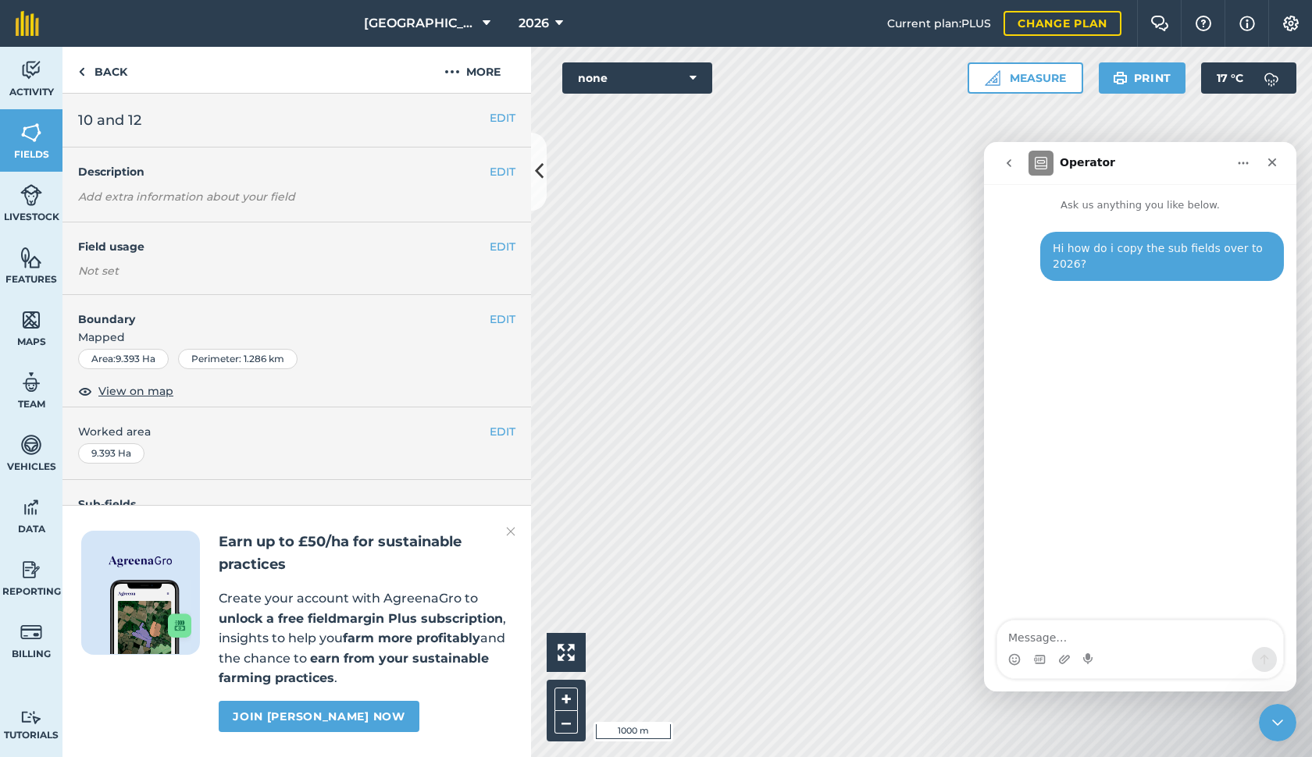
click at [511, 541] on img at bounding box center [510, 531] width 9 height 19
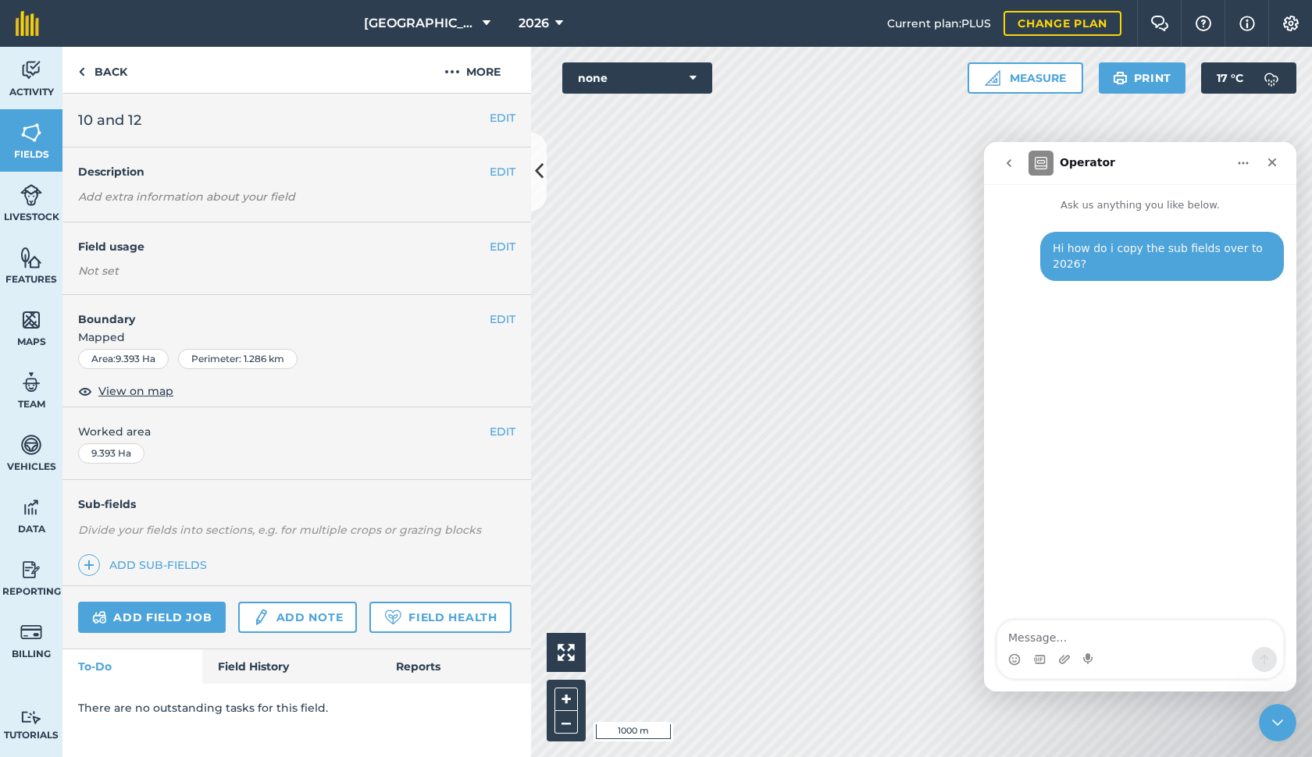
click at [183, 561] on link "Add sub-fields" at bounding box center [145, 565] width 135 height 22
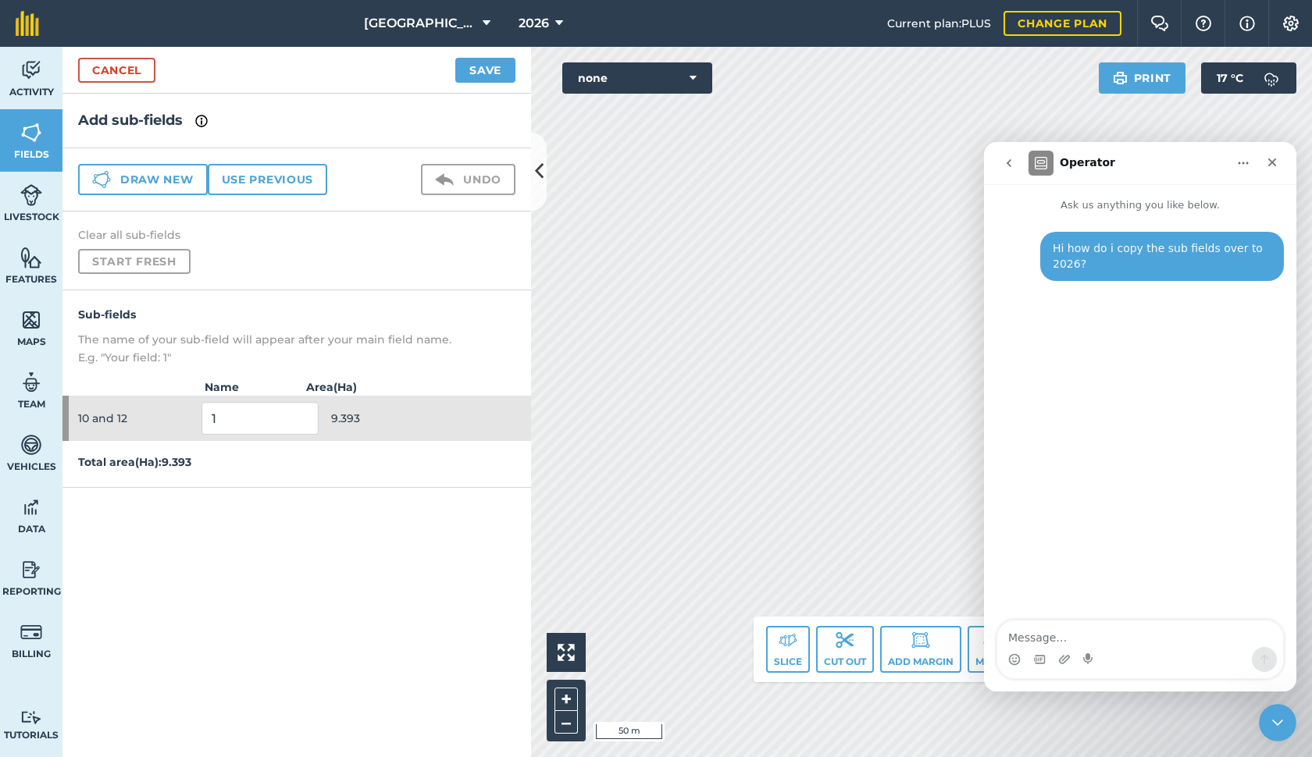
click at [124, 68] on link "Cancel" at bounding box center [116, 70] width 77 height 25
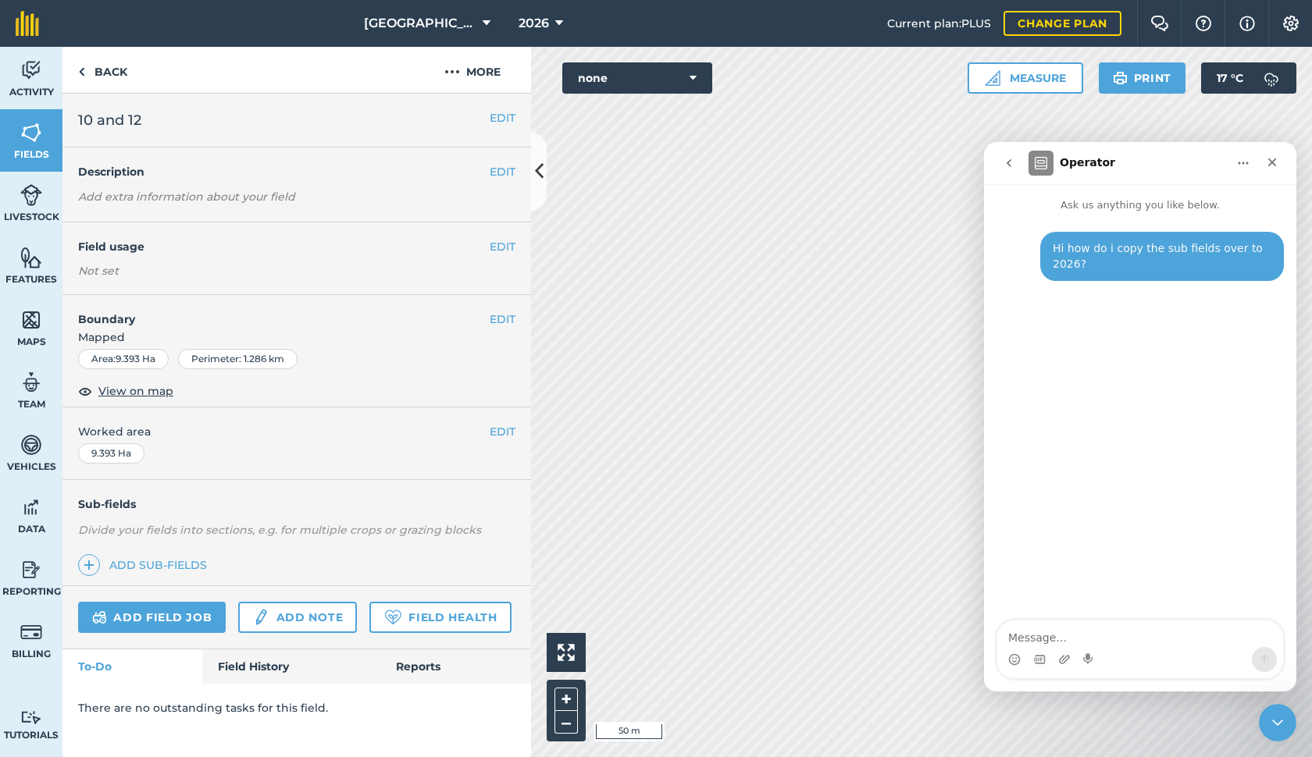
click at [29, 721] on img at bounding box center [31, 717] width 22 height 15
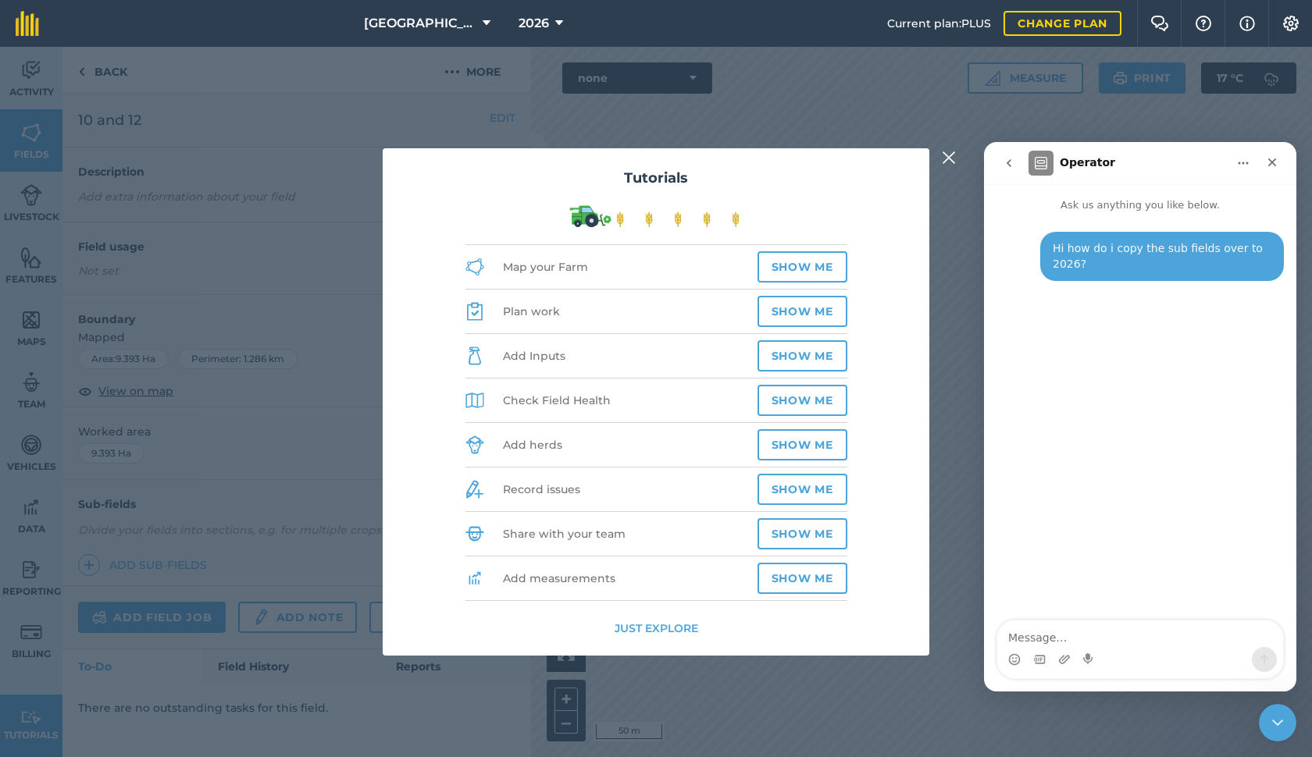
click at [640, 627] on button "Just explore" at bounding box center [656, 628] width 84 height 17
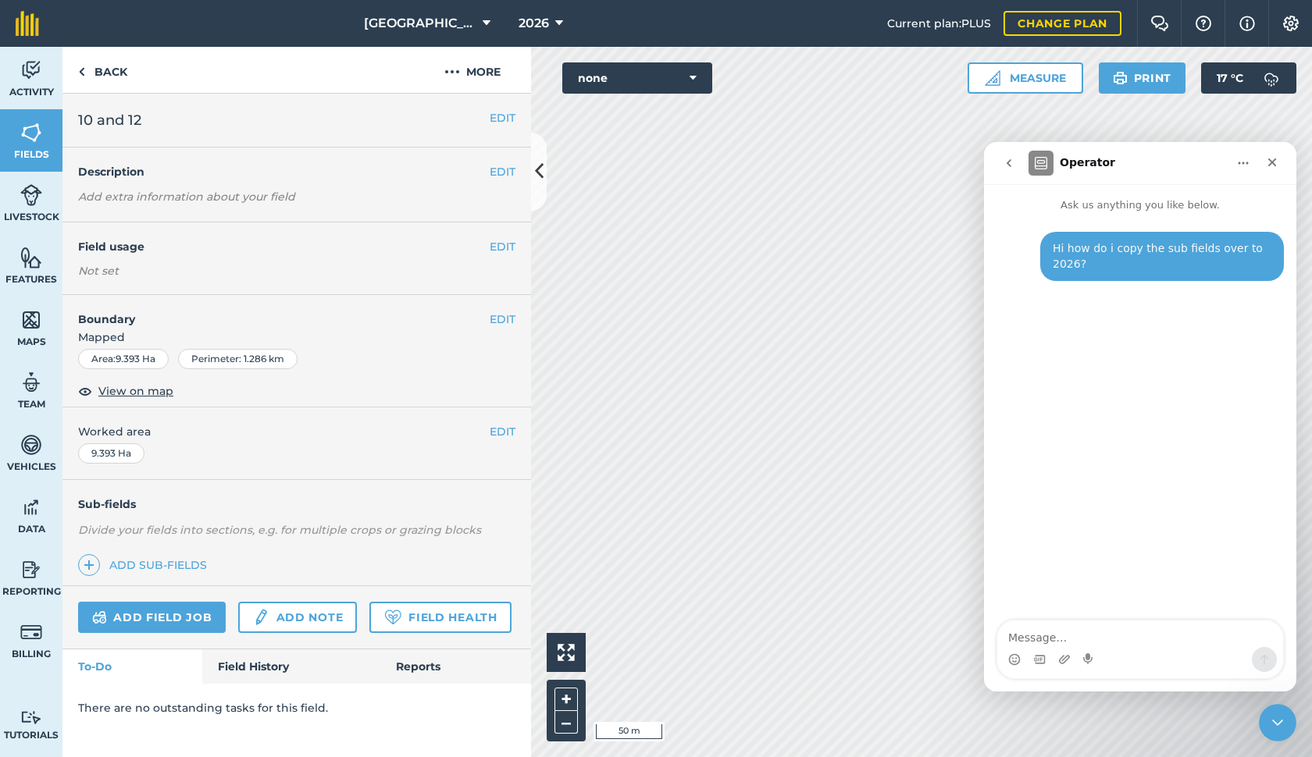
click at [59, 209] on link "Livestock" at bounding box center [31, 203] width 62 height 62
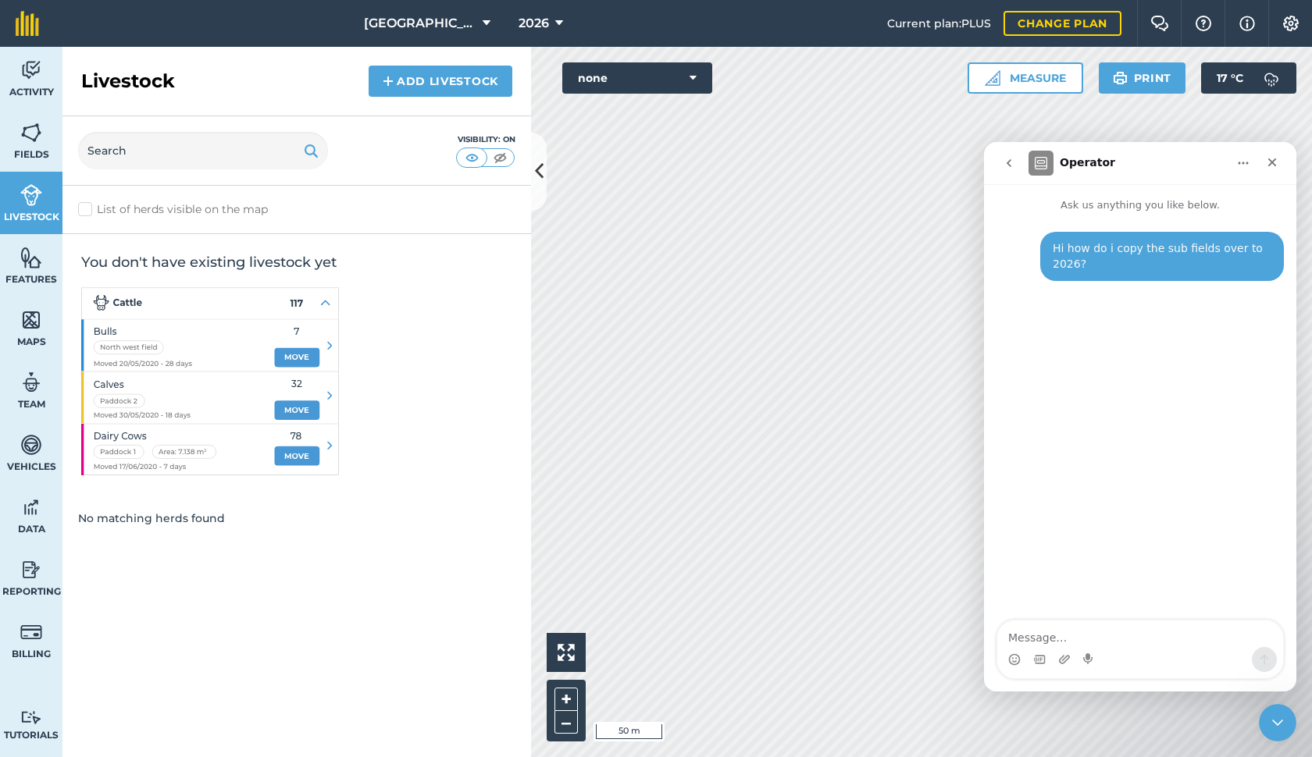
click at [45, 94] on span "Activity" at bounding box center [31, 92] width 62 height 12
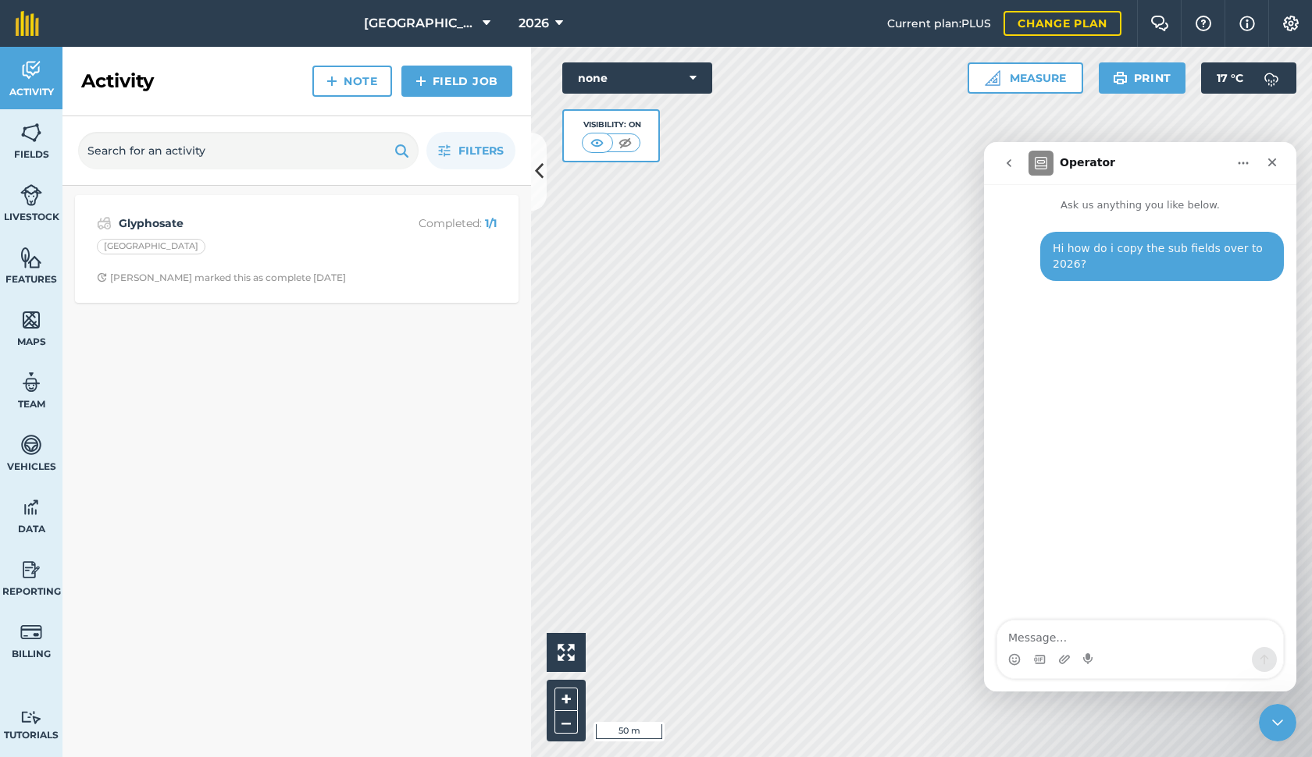
click at [1287, 23] on img at bounding box center [1290, 24] width 19 height 16
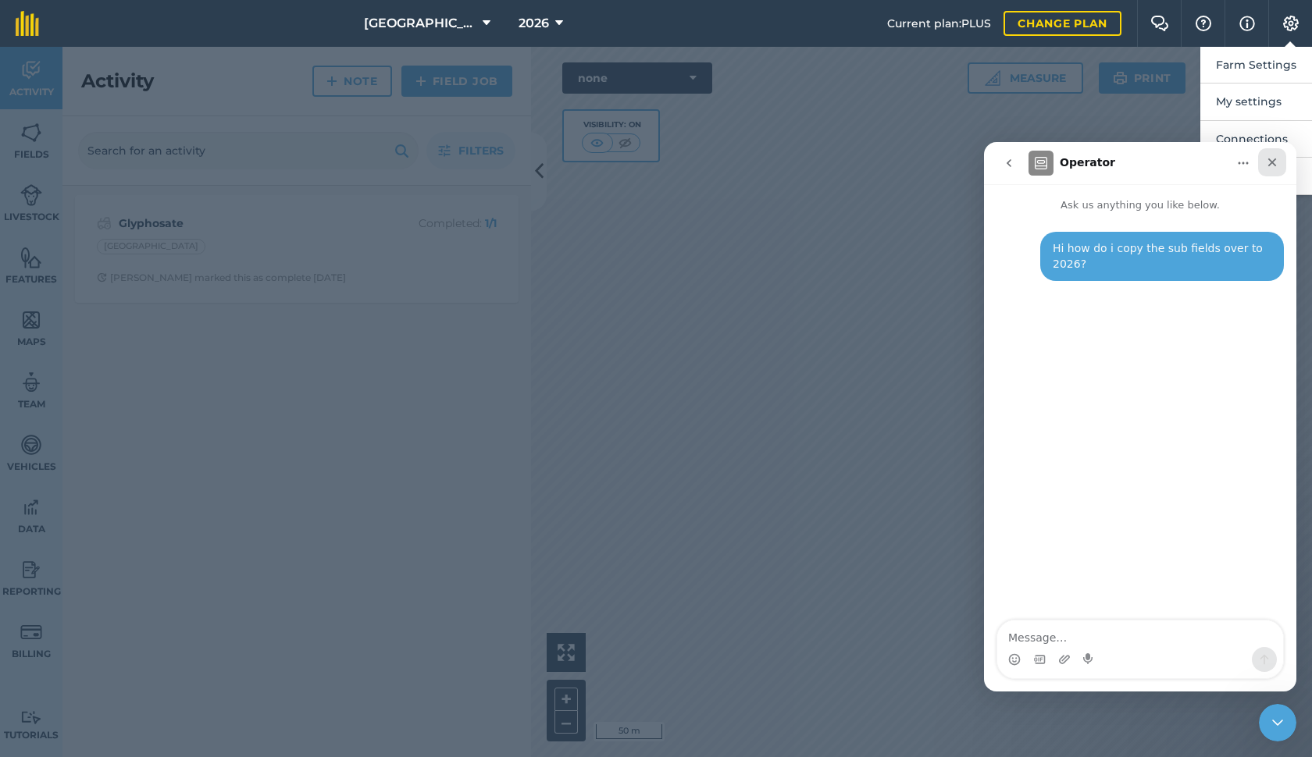
click at [1273, 171] on div "Close" at bounding box center [1272, 162] width 28 height 28
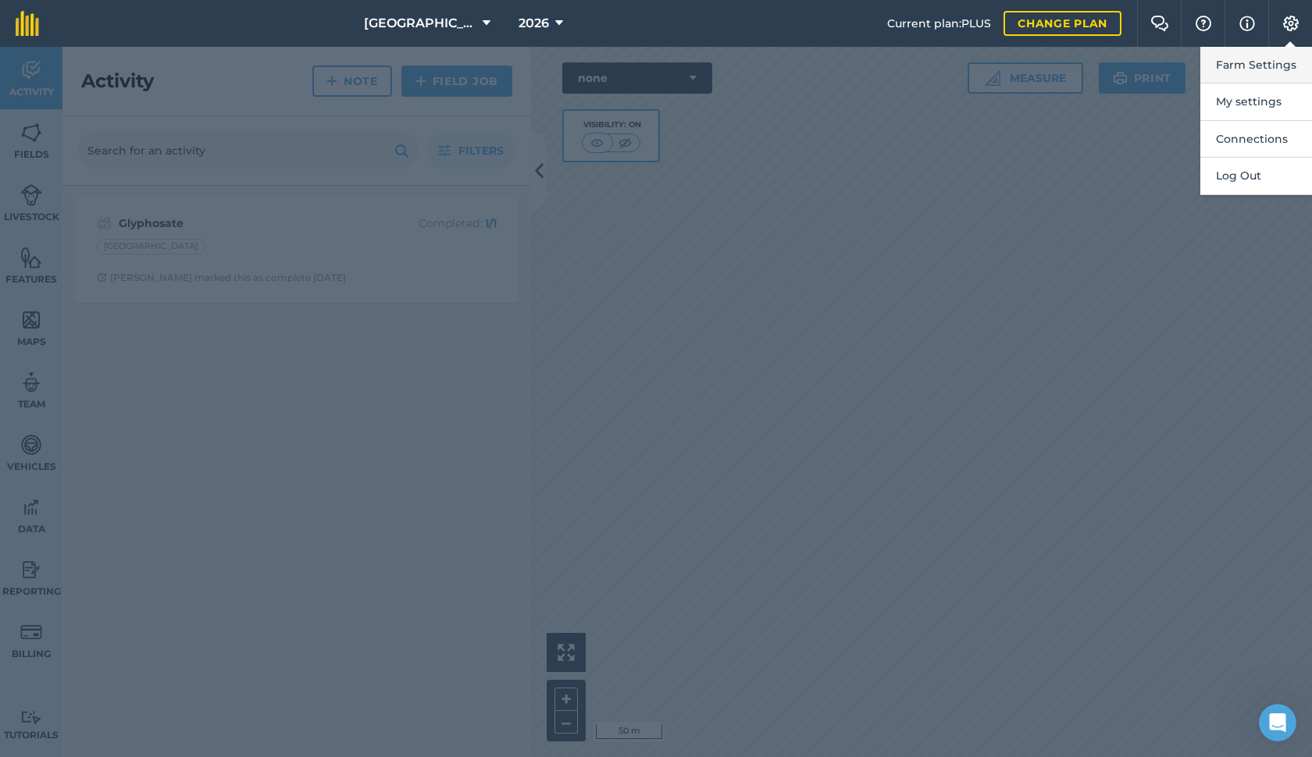
click at [1261, 63] on button "Farm Settings" at bounding box center [1256, 65] width 112 height 37
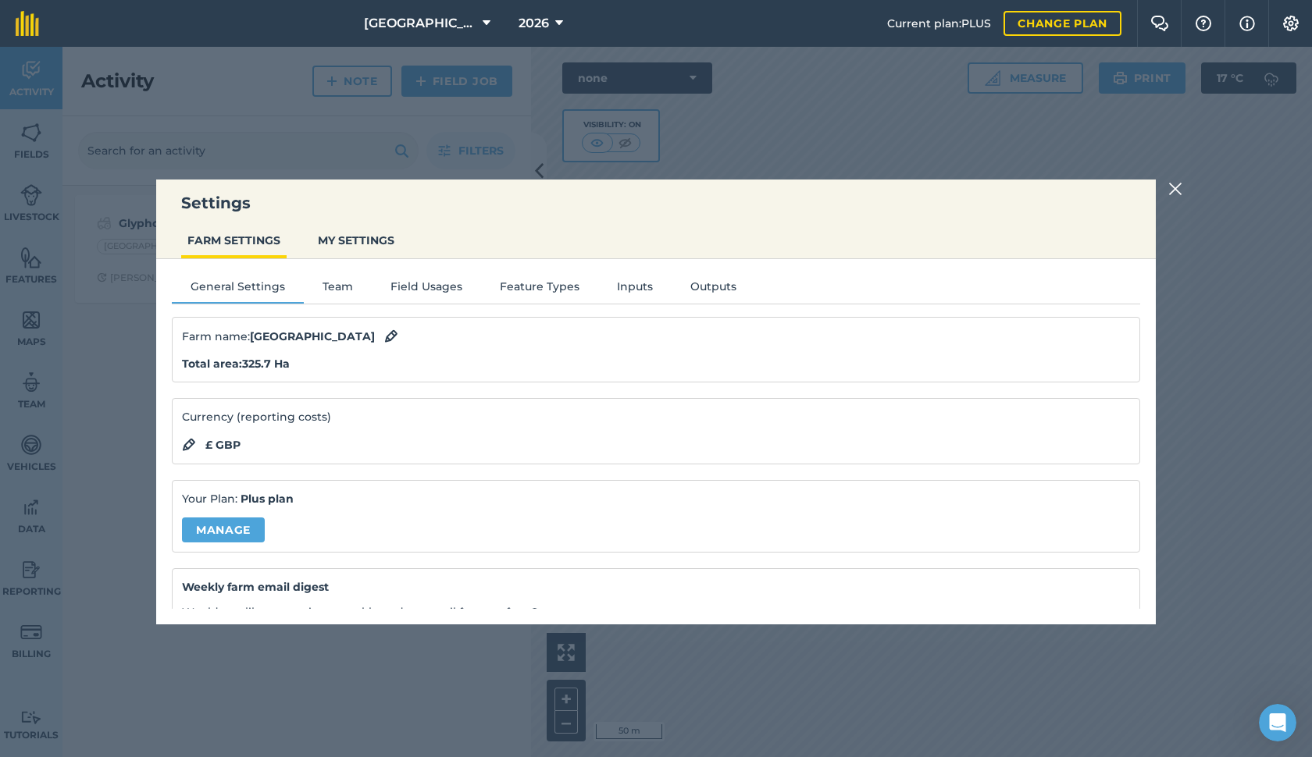
click at [426, 285] on button "Field Usages" at bounding box center [426, 289] width 109 height 23
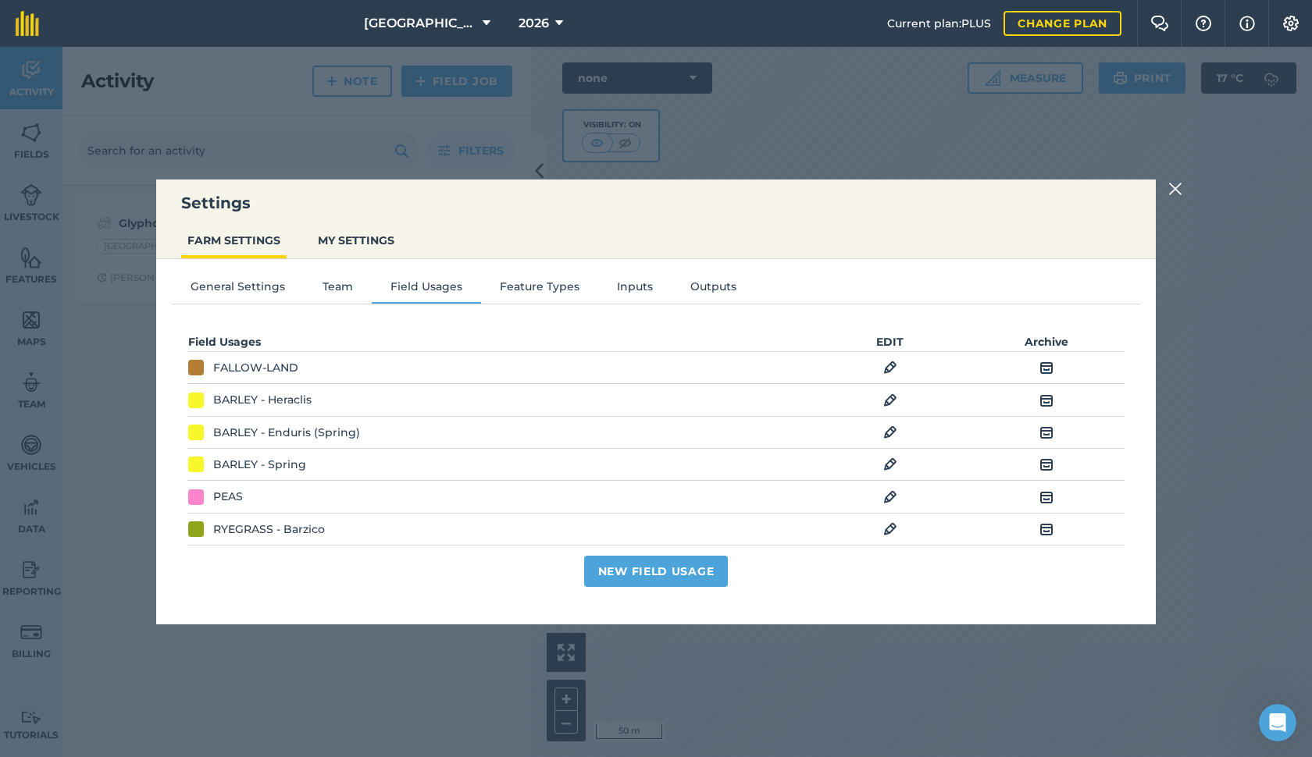
click at [515, 283] on button "Feature Types" at bounding box center [539, 289] width 117 height 23
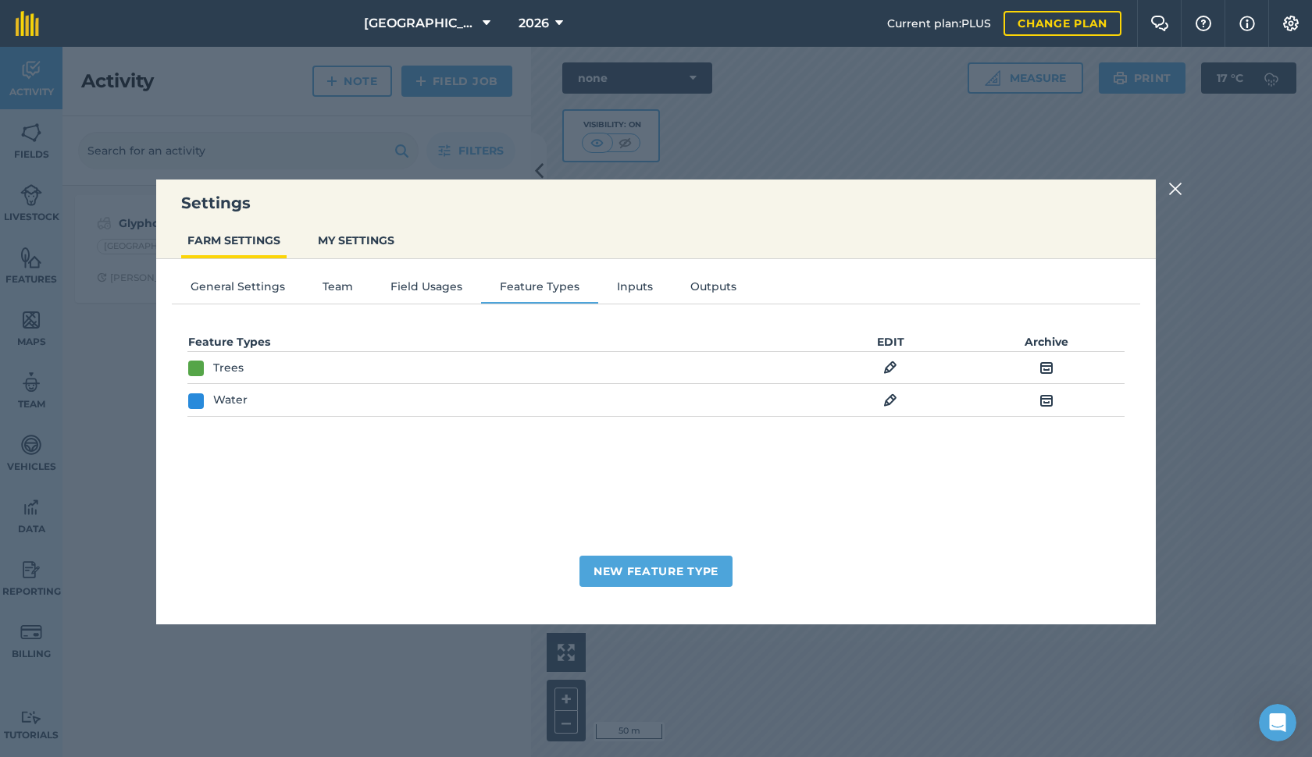
click at [334, 284] on button "Team" at bounding box center [338, 289] width 68 height 23
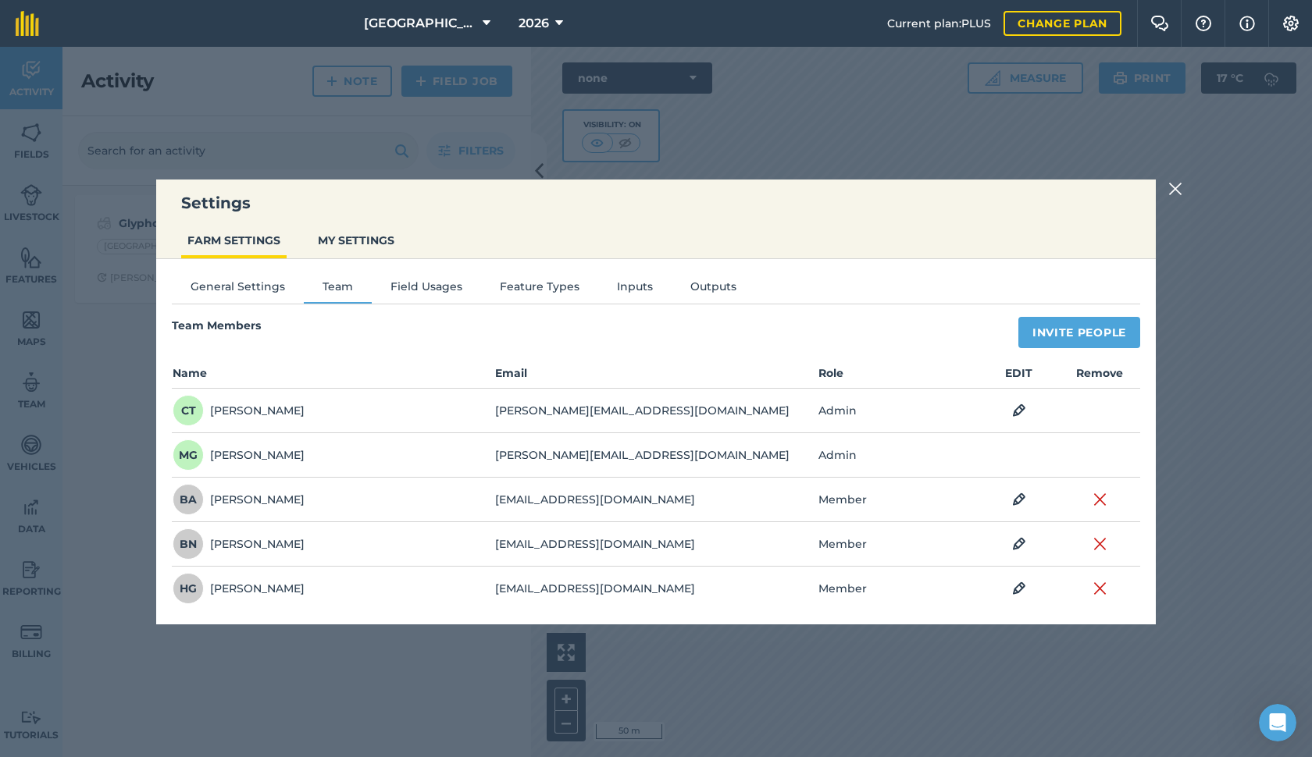
click at [268, 290] on button "General Settings" at bounding box center [238, 289] width 132 height 23
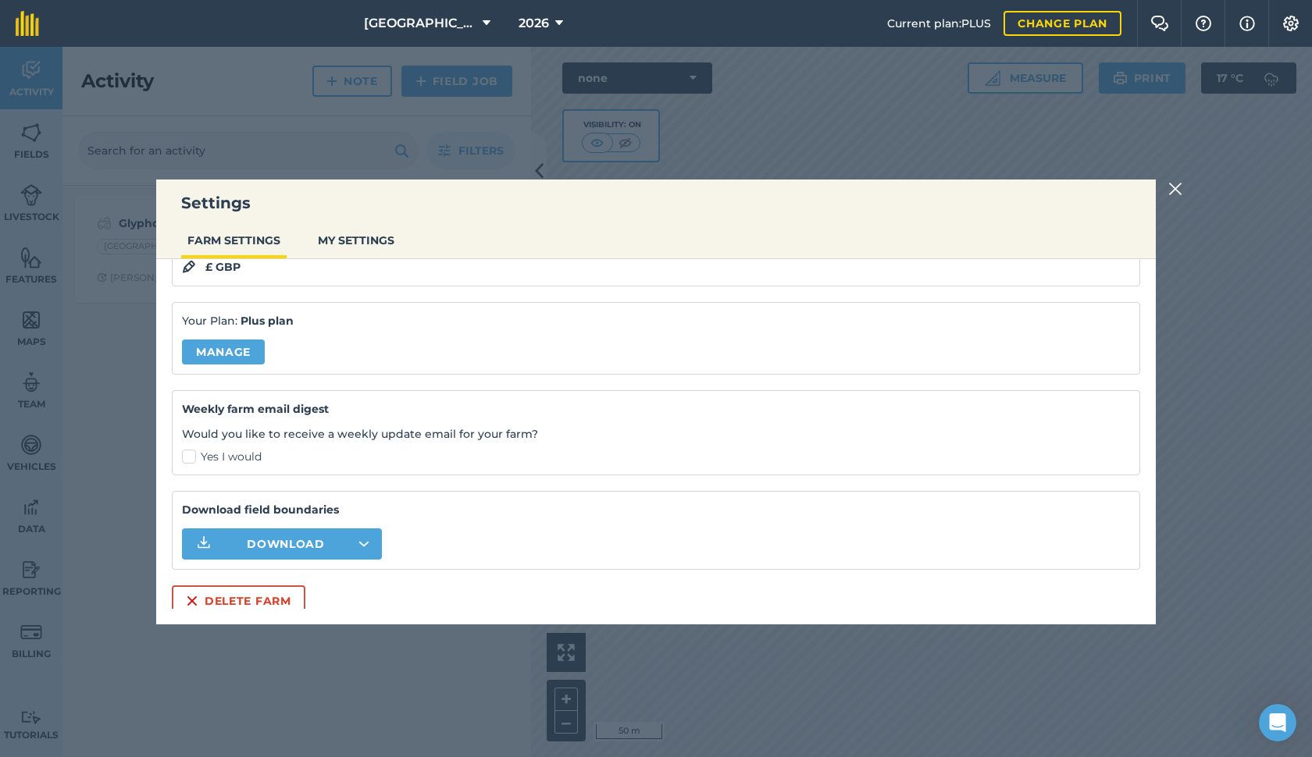
scroll to position [183, 0]
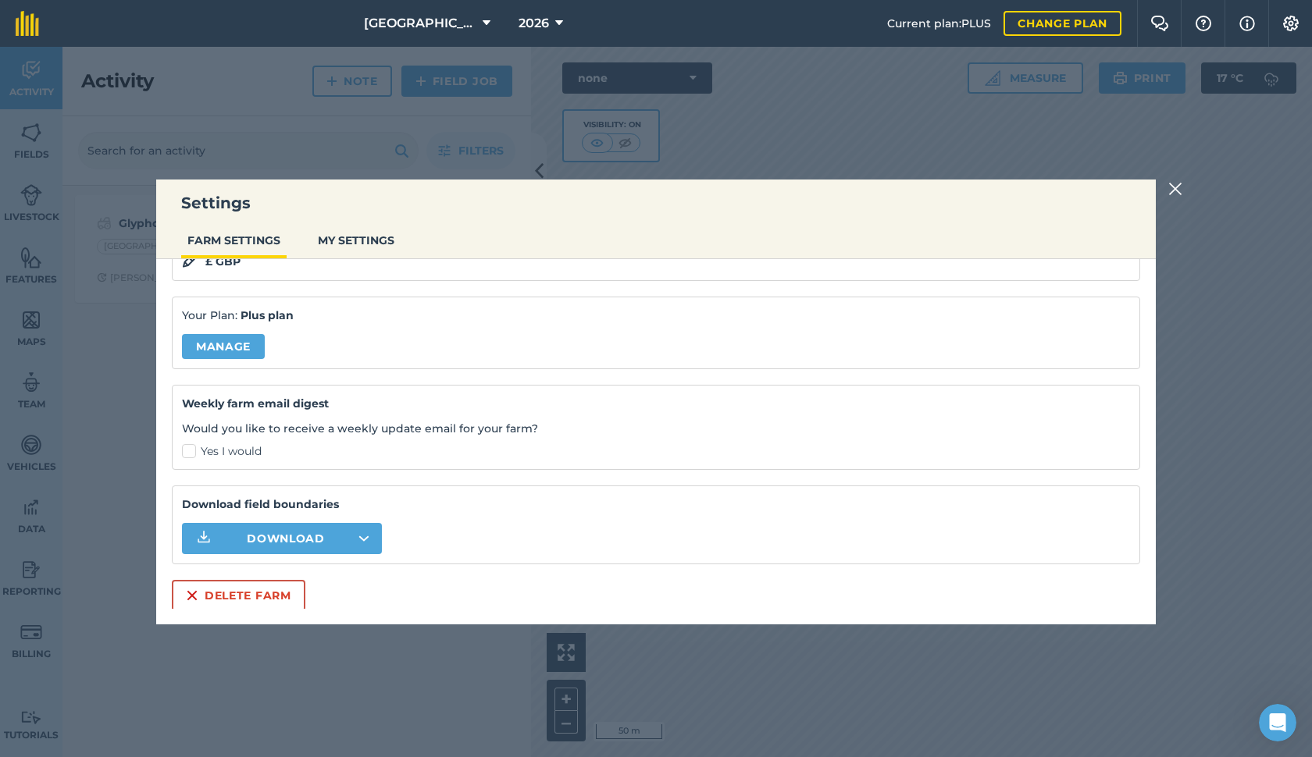
click at [346, 238] on button "MY SETTINGS" at bounding box center [356, 241] width 89 height 30
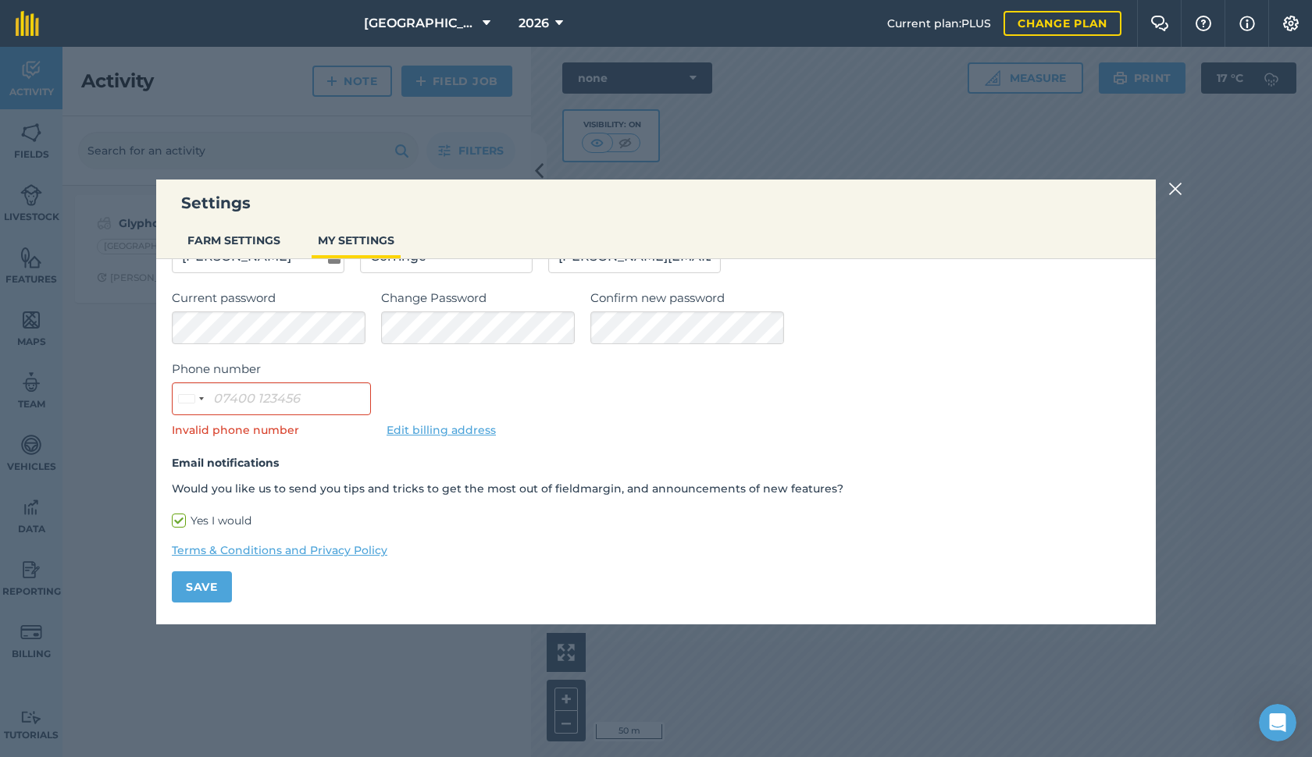
click at [259, 243] on button "FARM SETTINGS" at bounding box center [233, 241] width 105 height 30
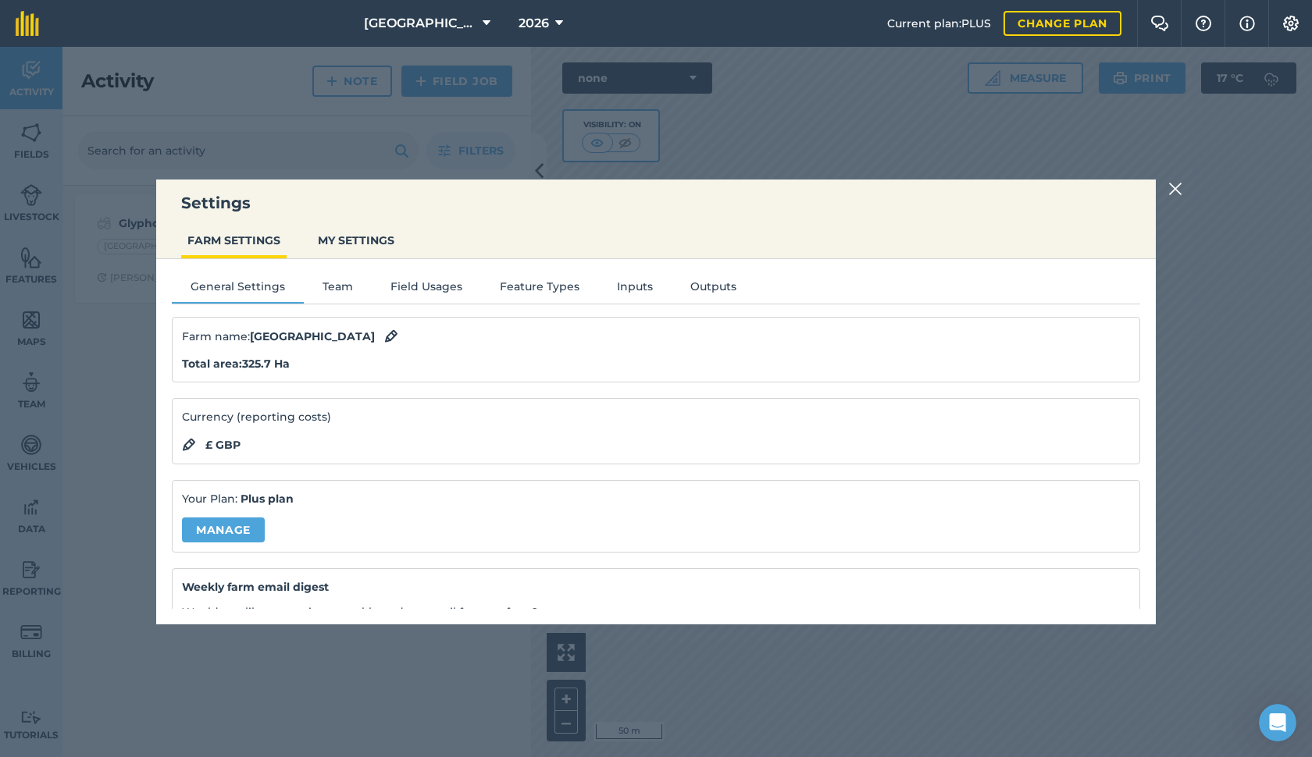
scroll to position [0, 0]
click at [354, 288] on button "Team" at bounding box center [338, 289] width 68 height 23
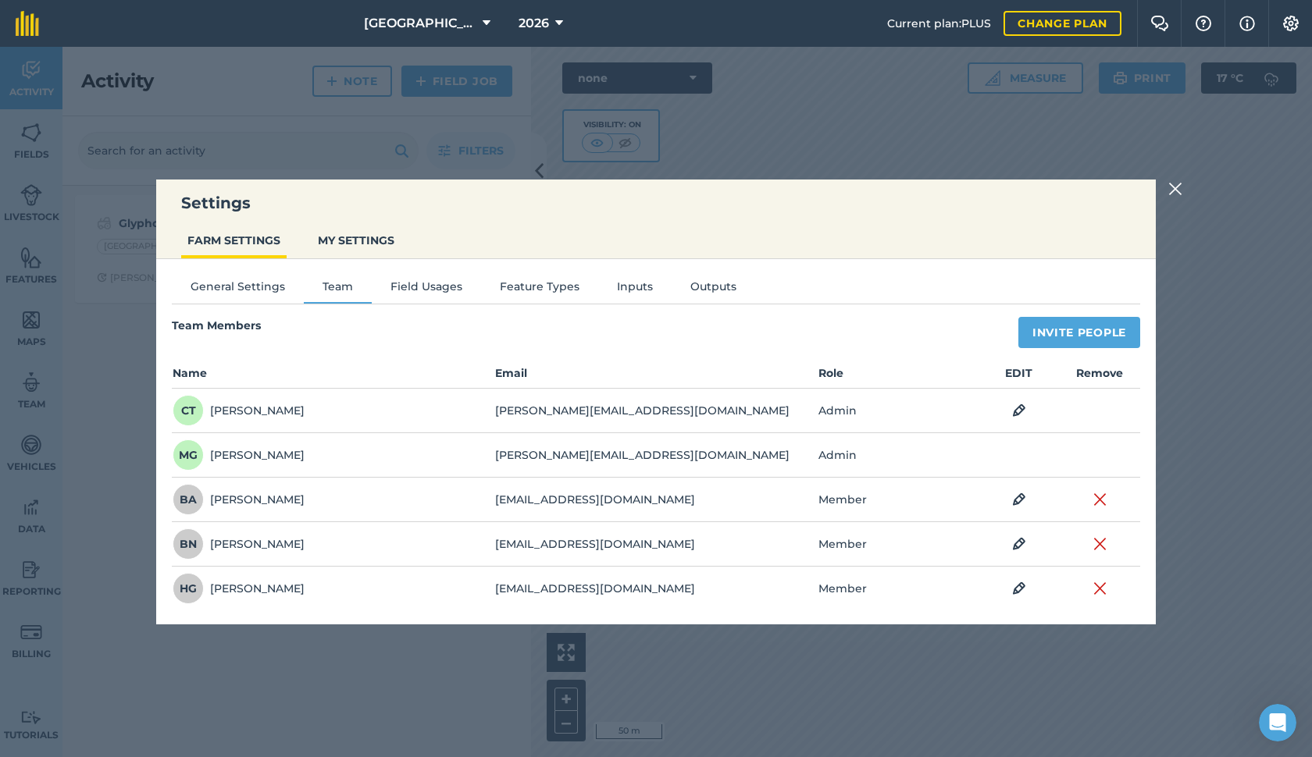
click at [433, 303] on ul "General Settings Team Field Usages Feature Types Inputs Outputs" at bounding box center [656, 291] width 968 height 26
click at [416, 290] on button "Field Usages" at bounding box center [426, 289] width 109 height 23
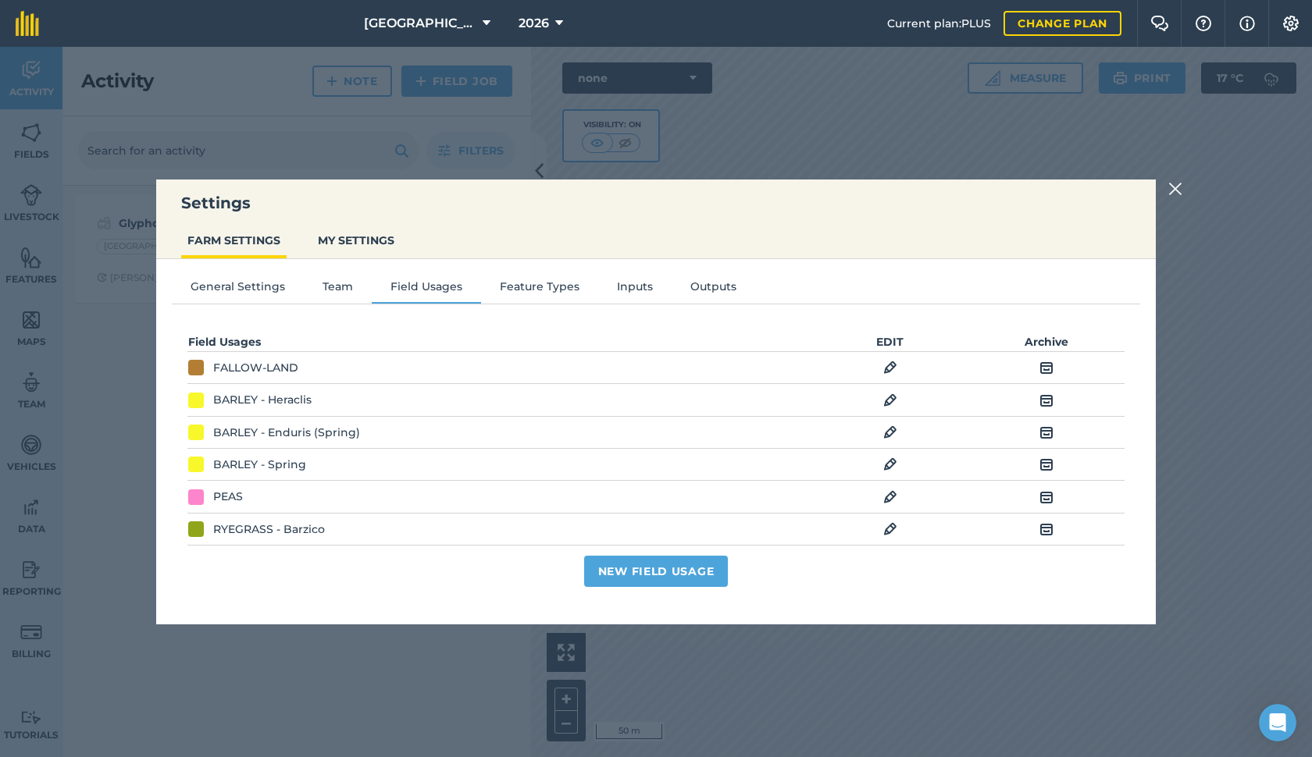
click at [1169, 189] on img at bounding box center [1175, 189] width 14 height 19
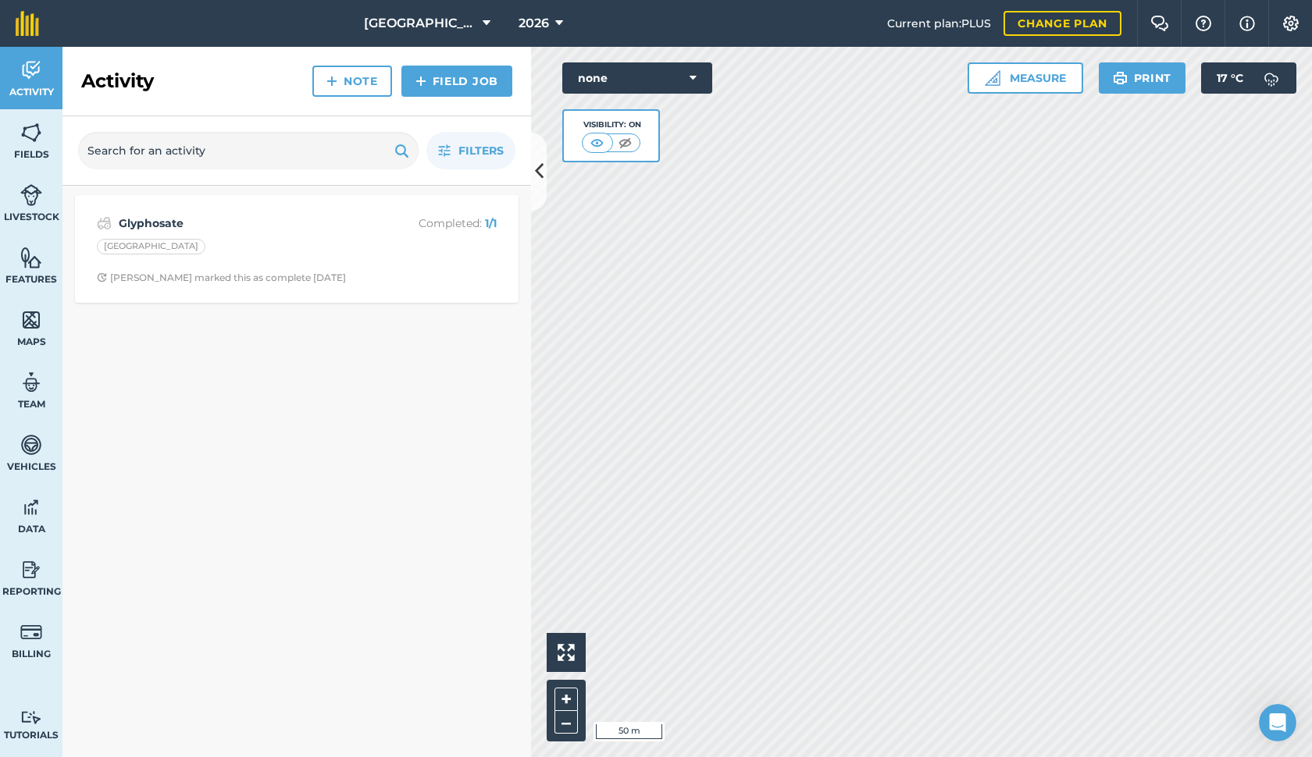
click at [34, 339] on span "Maps" at bounding box center [31, 342] width 62 height 12
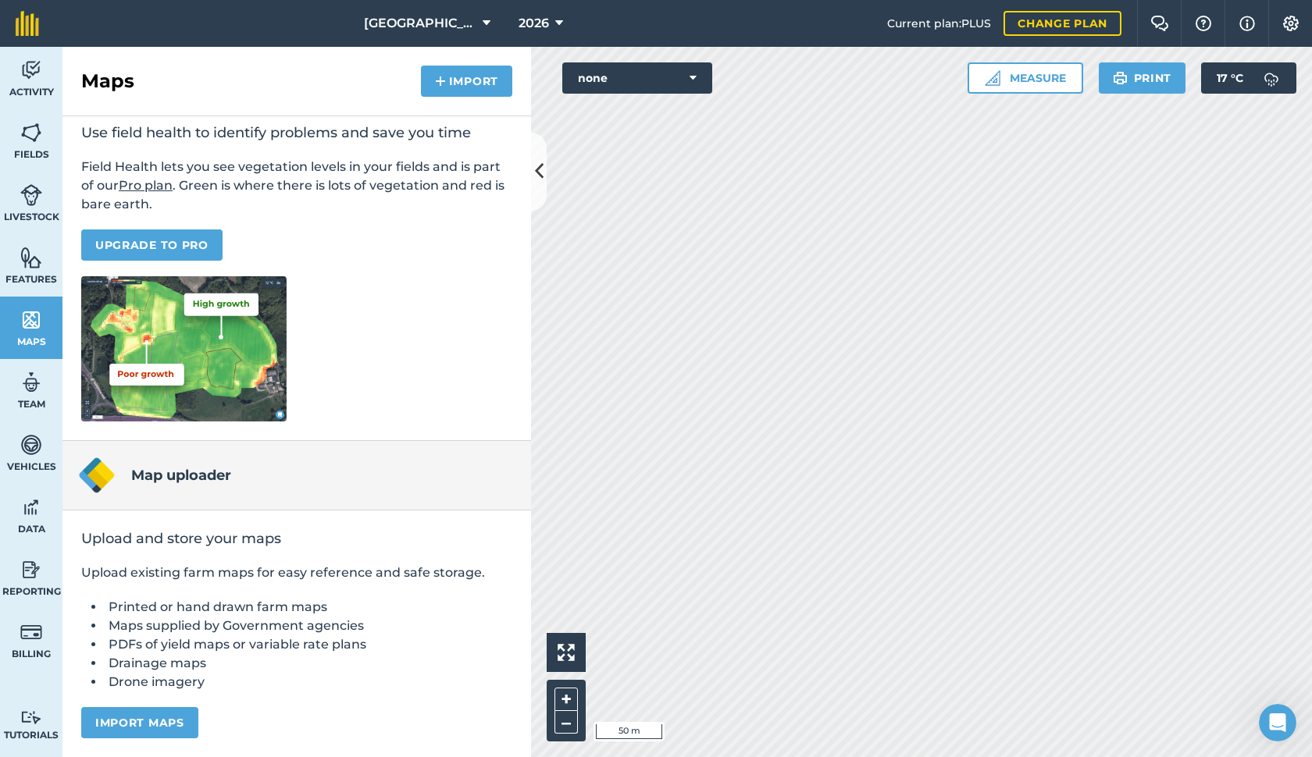
scroll to position [81, 0]
click at [31, 273] on span "Features" at bounding box center [31, 279] width 62 height 12
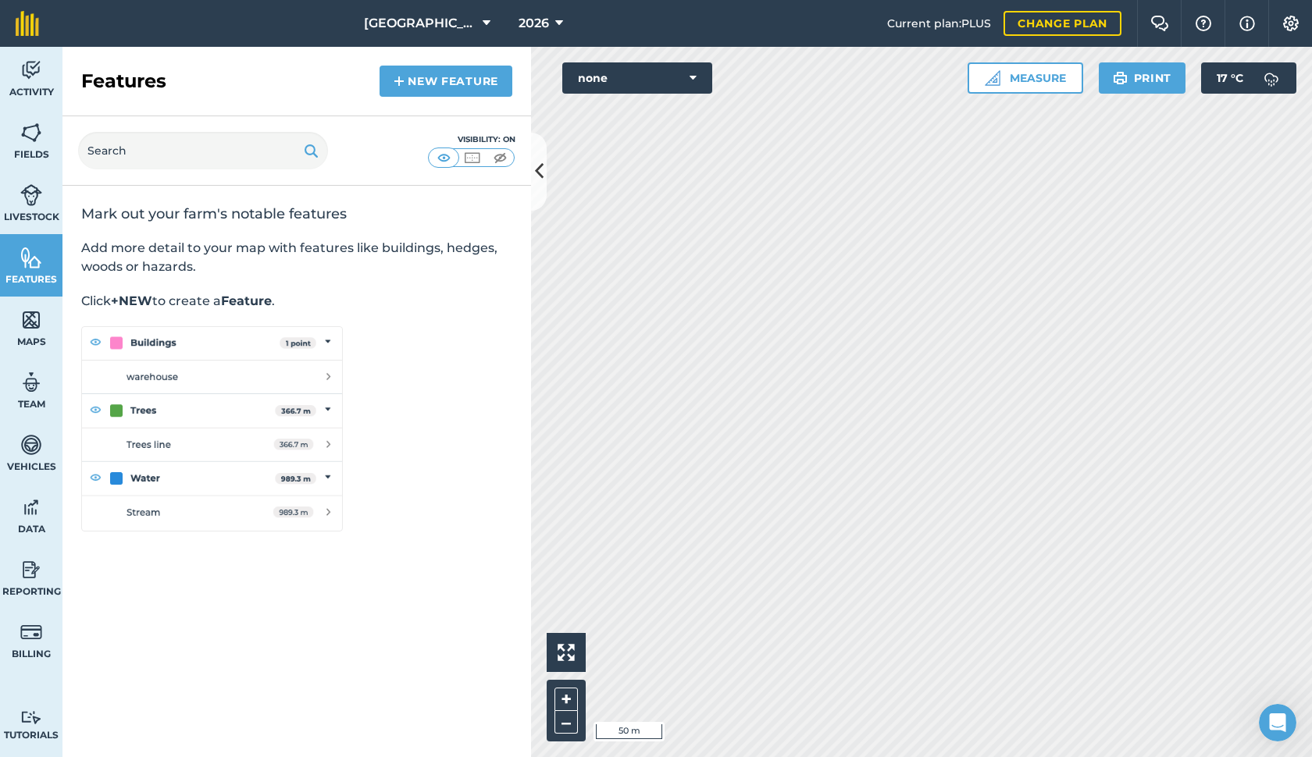
click at [53, 203] on link "Livestock" at bounding box center [31, 203] width 62 height 62
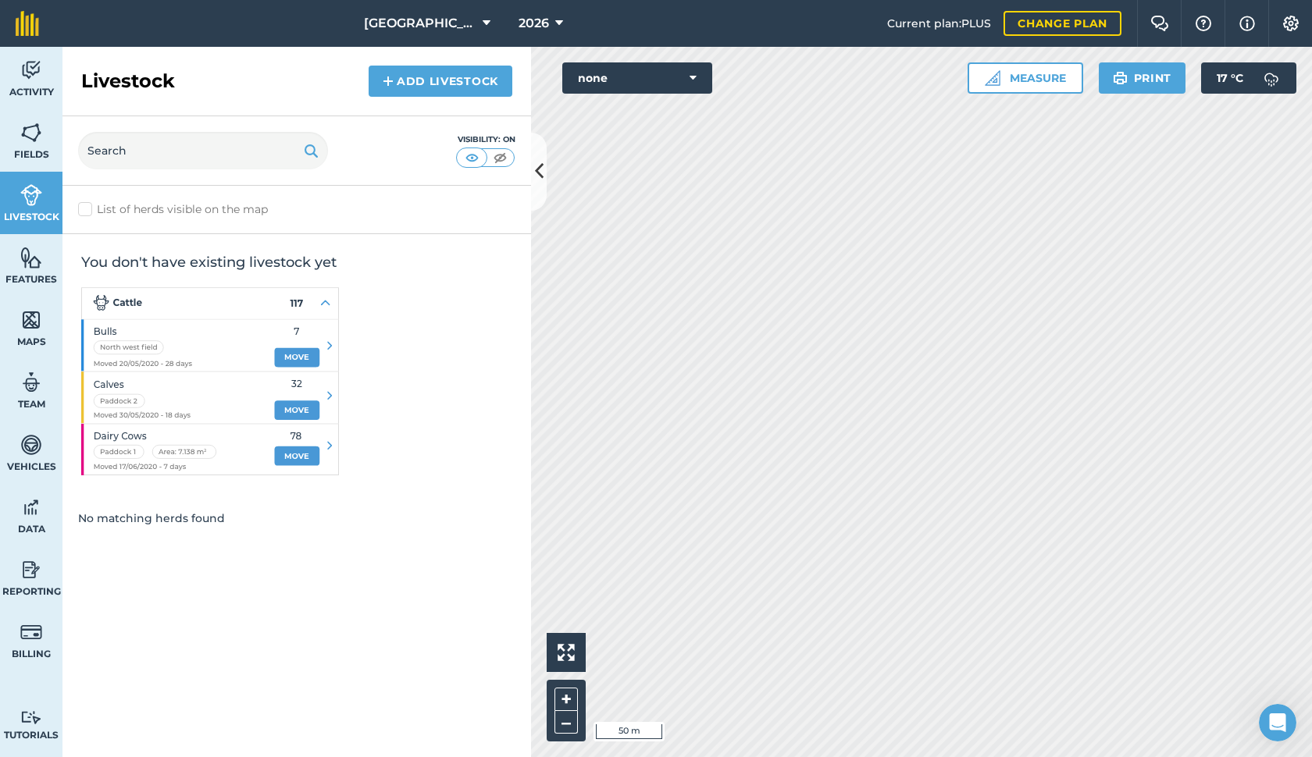
click at [33, 151] on span "Fields" at bounding box center [31, 154] width 62 height 12
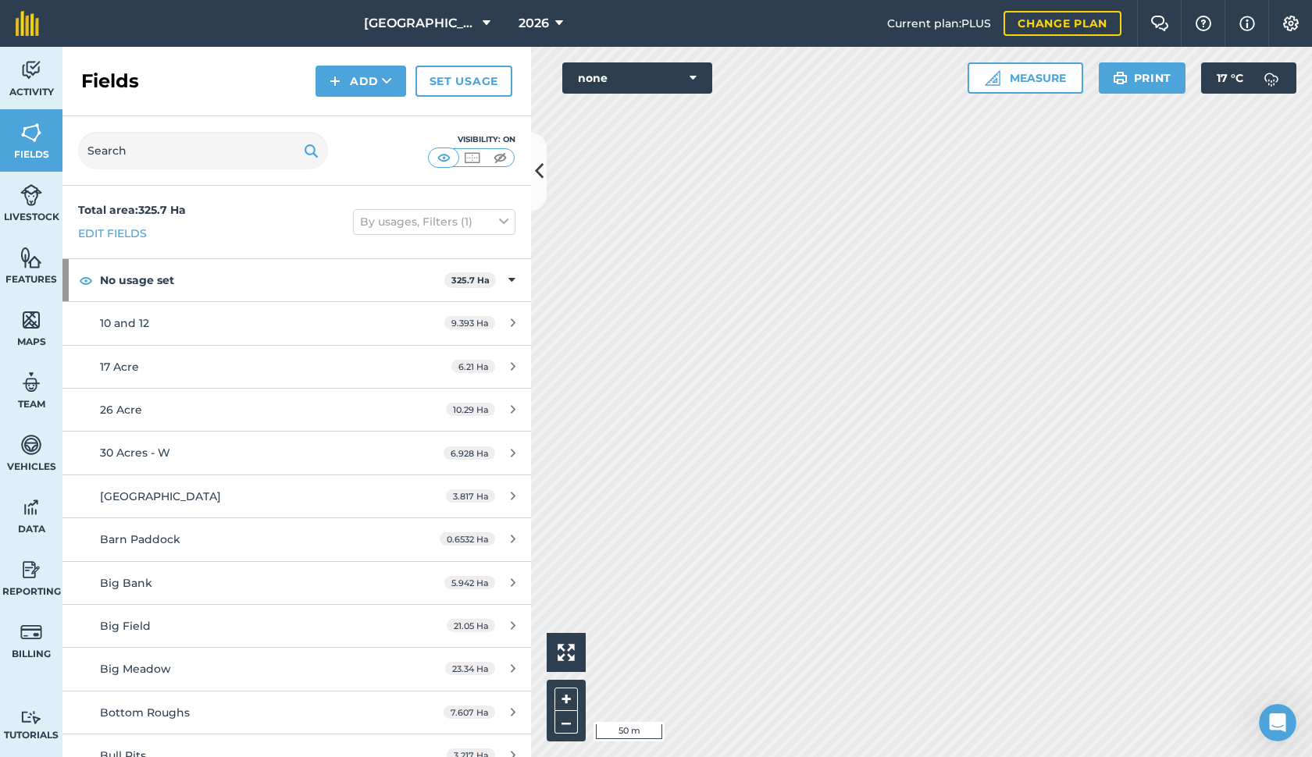
click at [544, 30] on span "2026" at bounding box center [533, 23] width 30 height 19
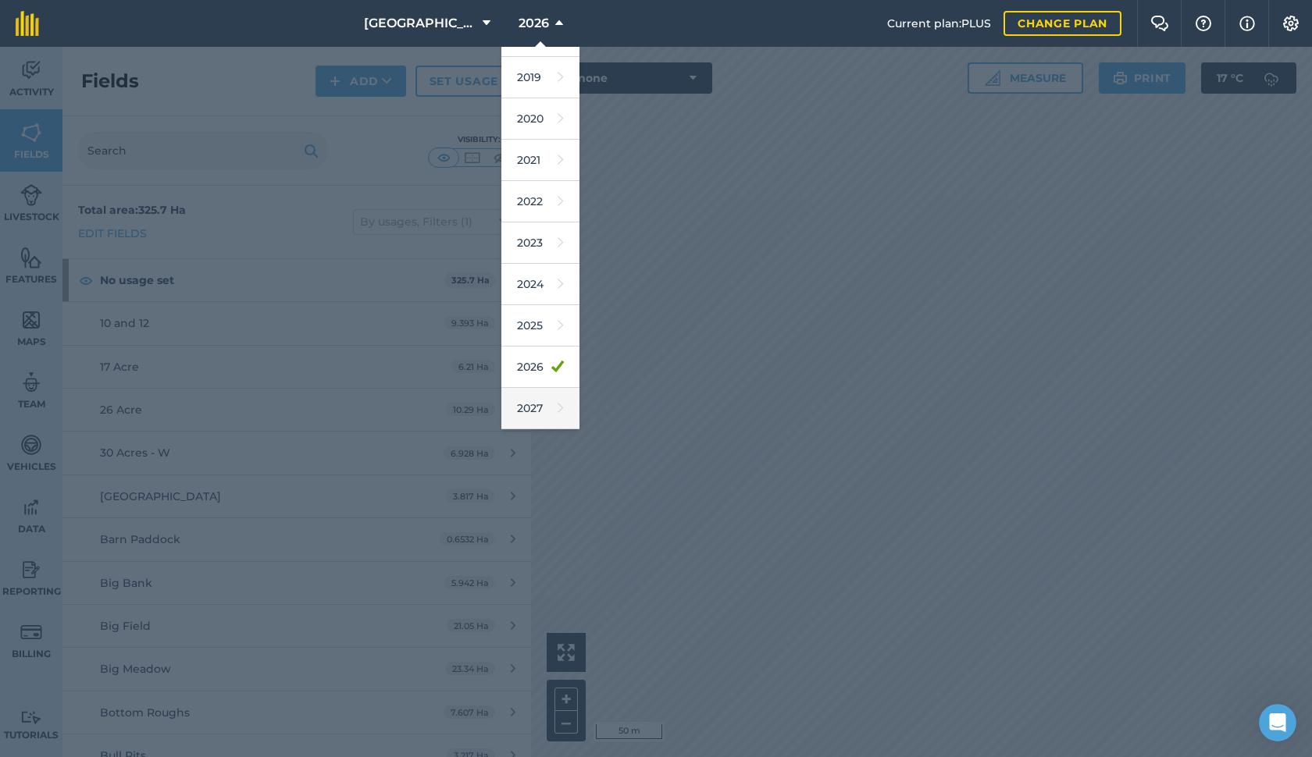
scroll to position [73, 0]
click at [536, 401] on link "2027" at bounding box center [540, 408] width 78 height 41
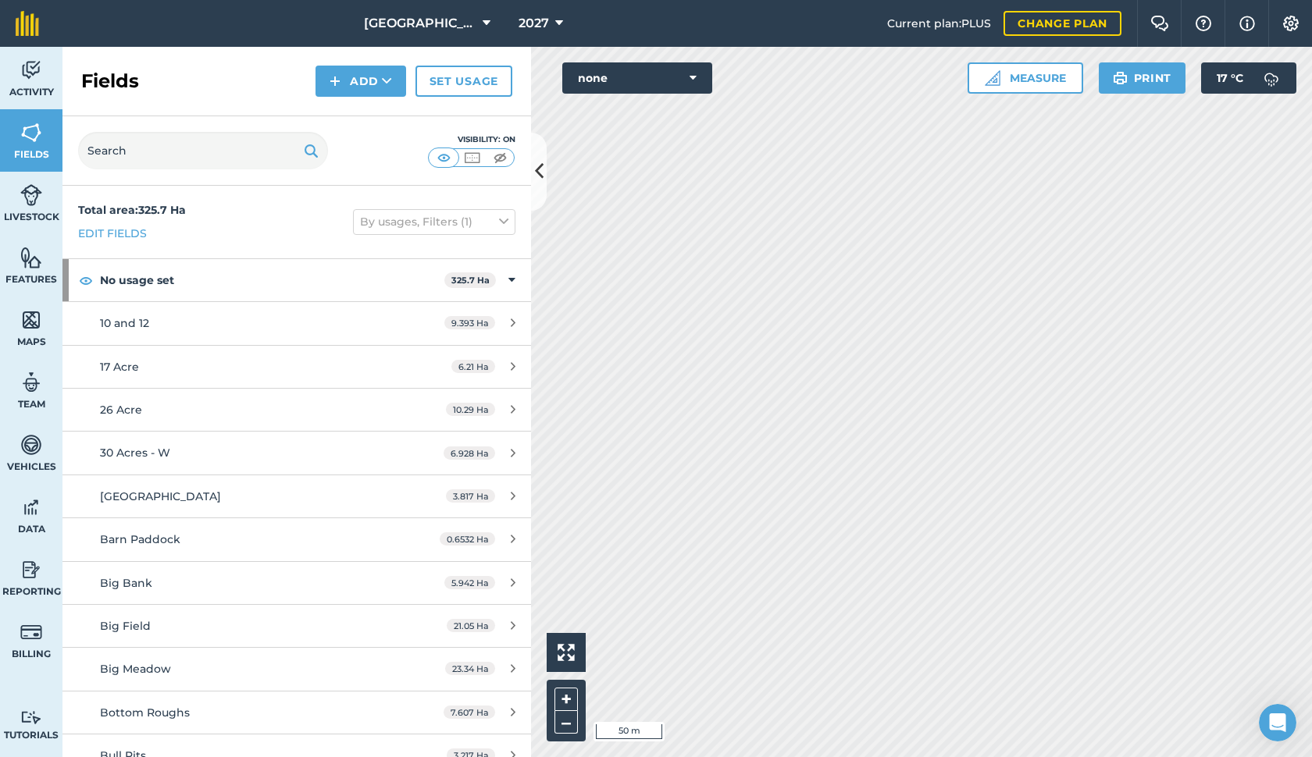
click at [542, 23] on span "2027" at bounding box center [533, 23] width 30 height 19
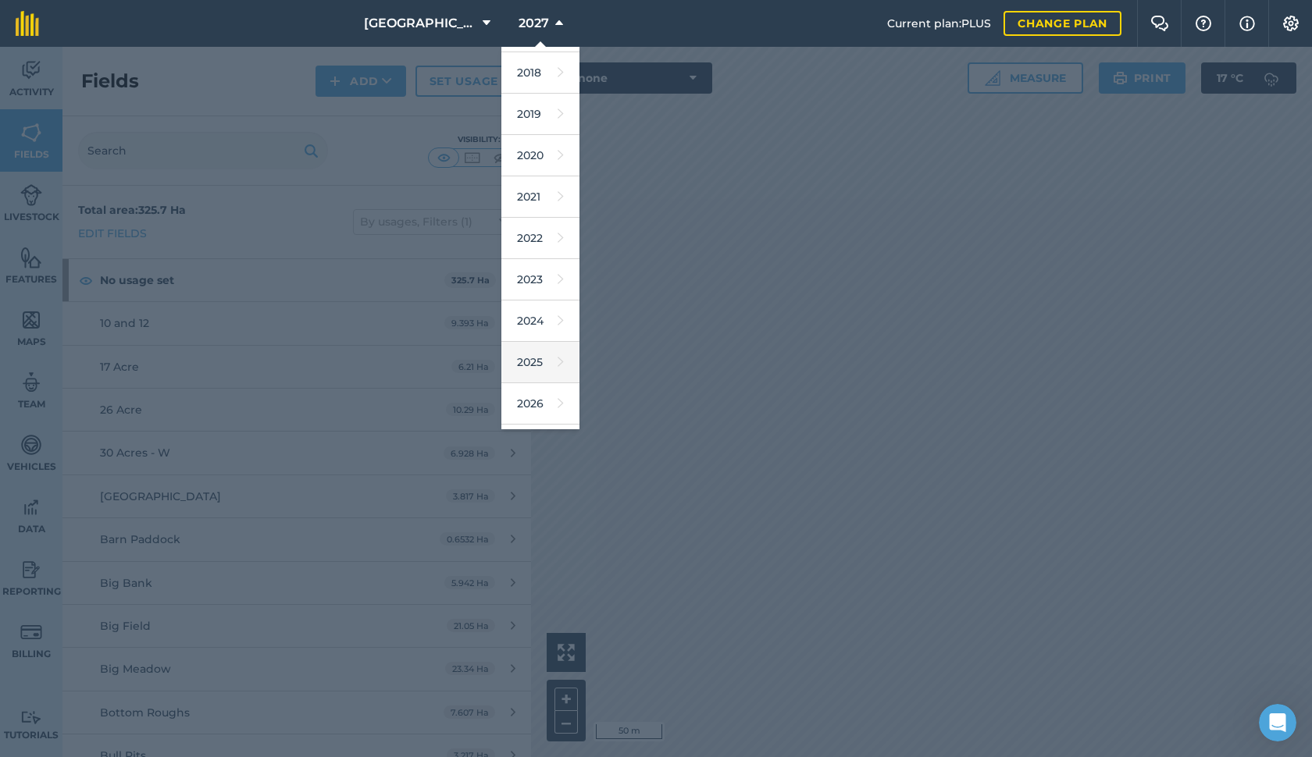
scroll to position [37, 0]
click at [532, 392] on link "2026" at bounding box center [540, 402] width 78 height 41
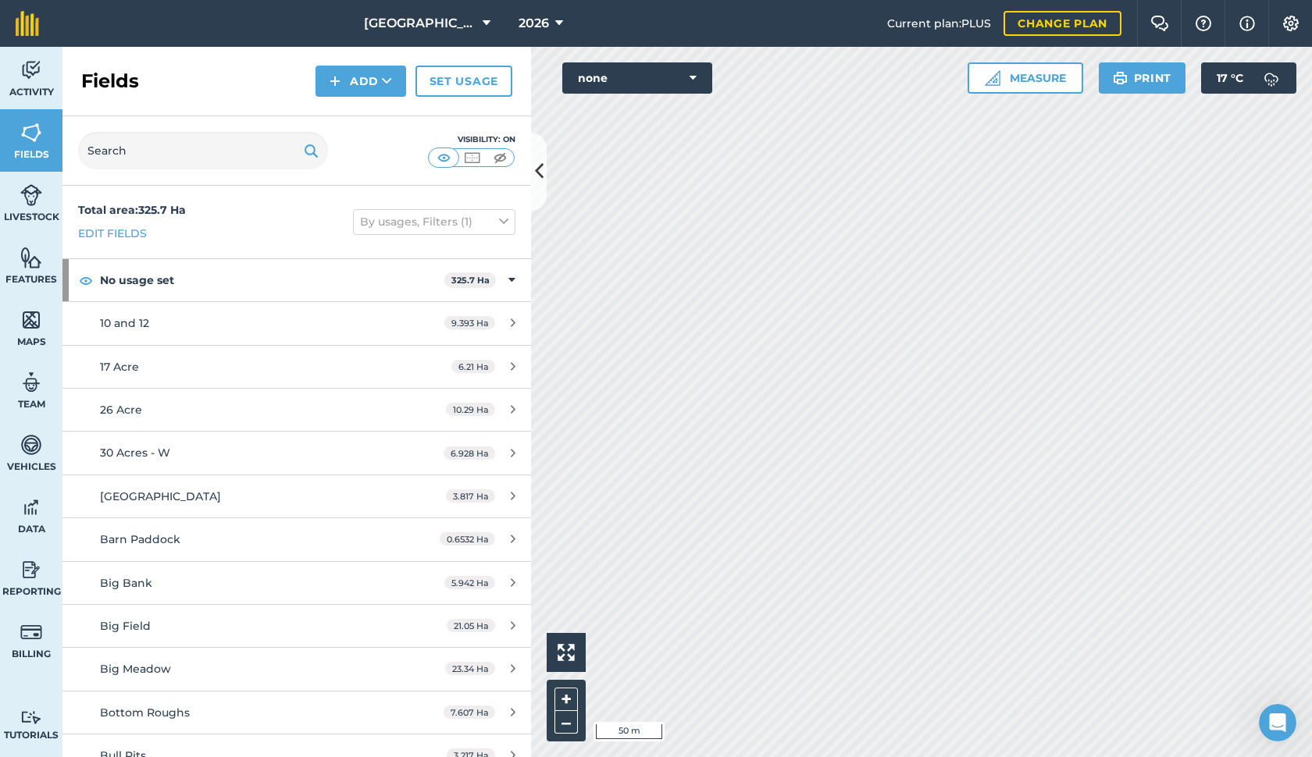
scroll to position [0, 0]
click at [130, 236] on link "Edit fields" at bounding box center [112, 233] width 69 height 17
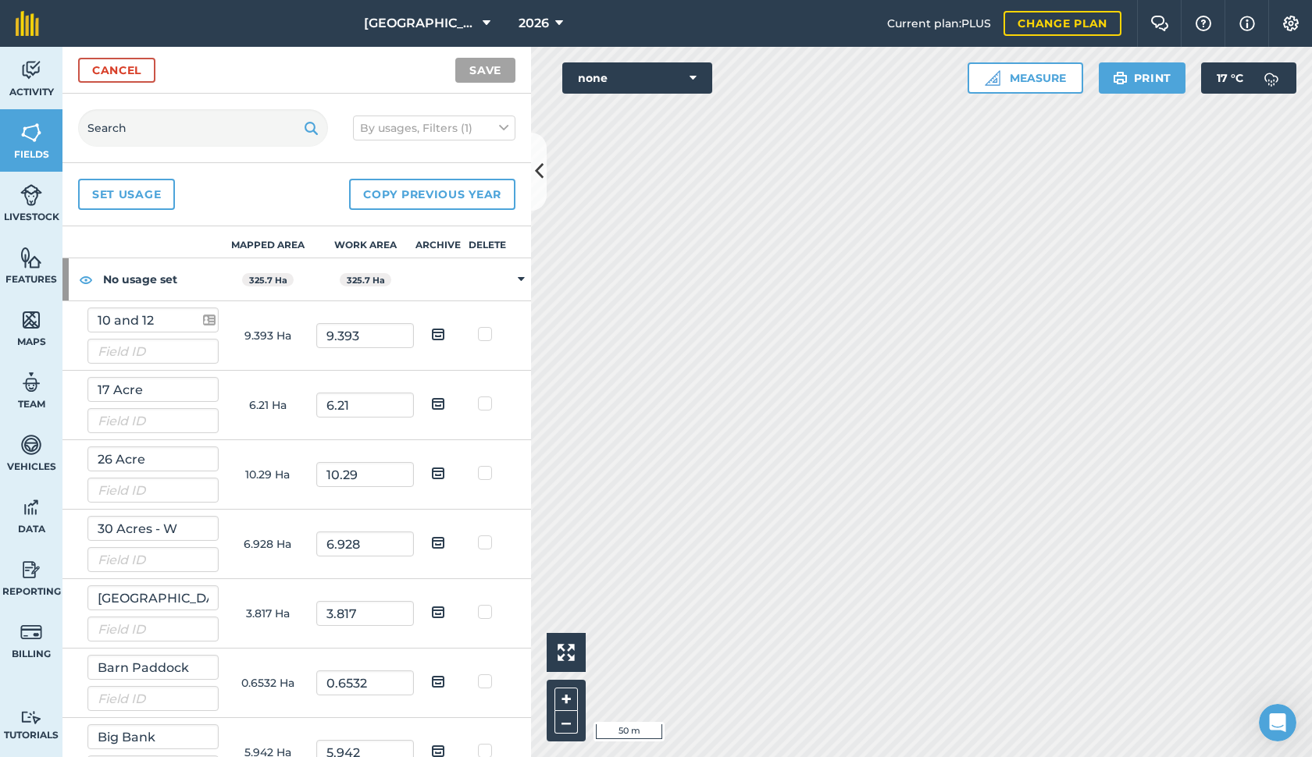
click at [382, 195] on button "Copy previous year" at bounding box center [432, 194] width 166 height 31
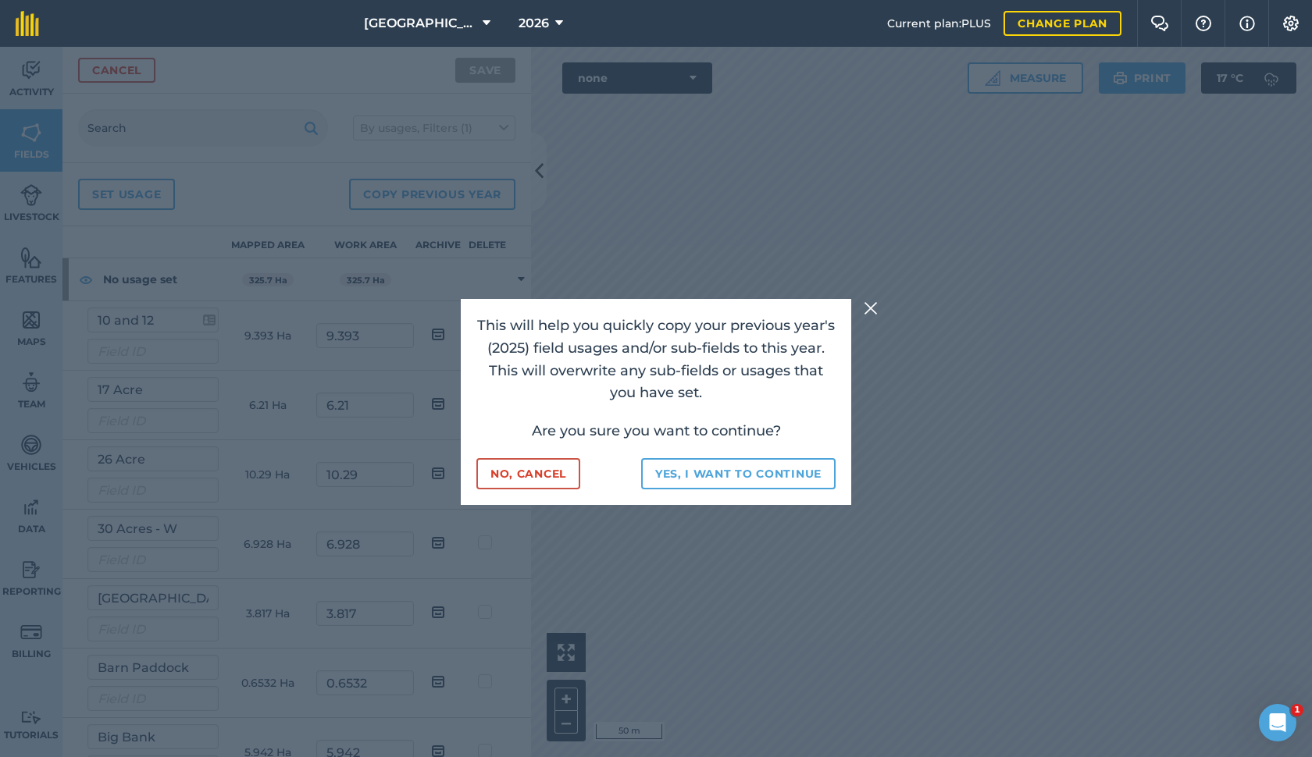
click at [709, 470] on button "Yes, I want to continue" at bounding box center [738, 473] width 194 height 31
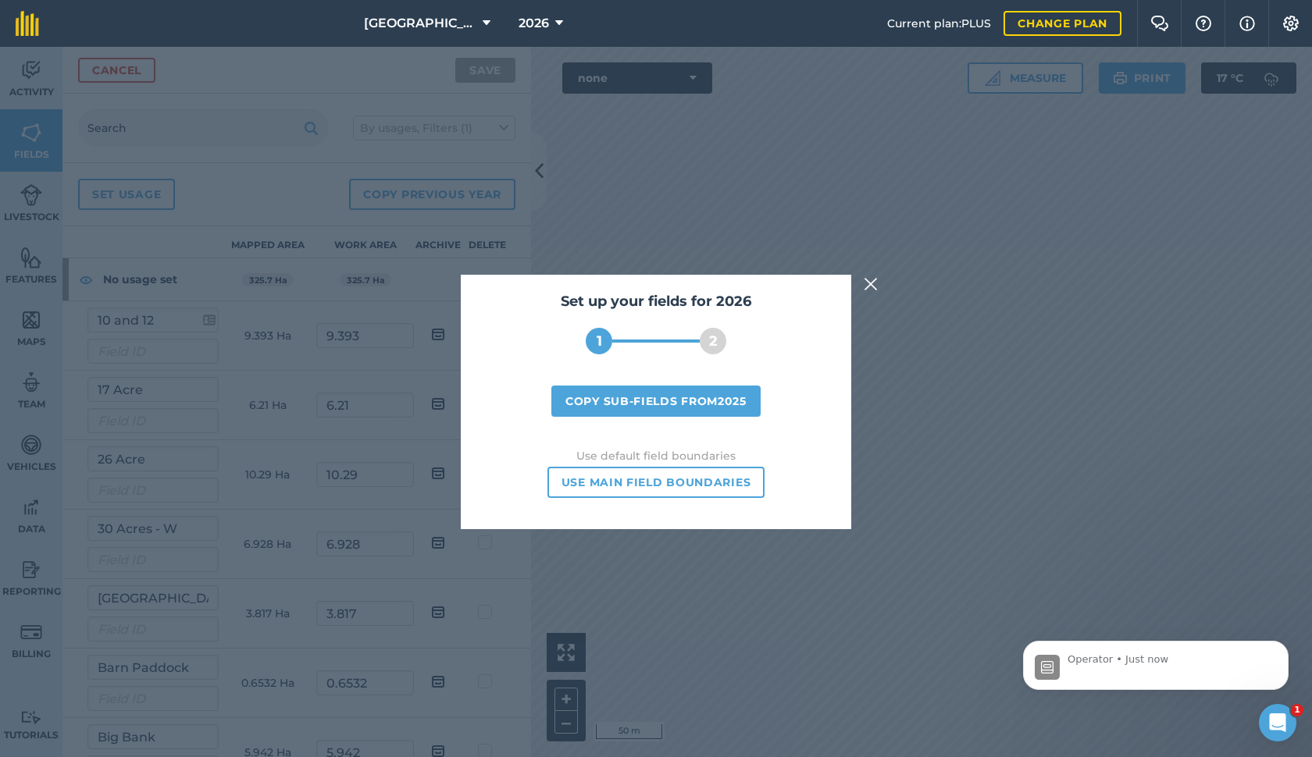
click at [657, 406] on button "Copy sub-fields from 2025" at bounding box center [655, 401] width 209 height 31
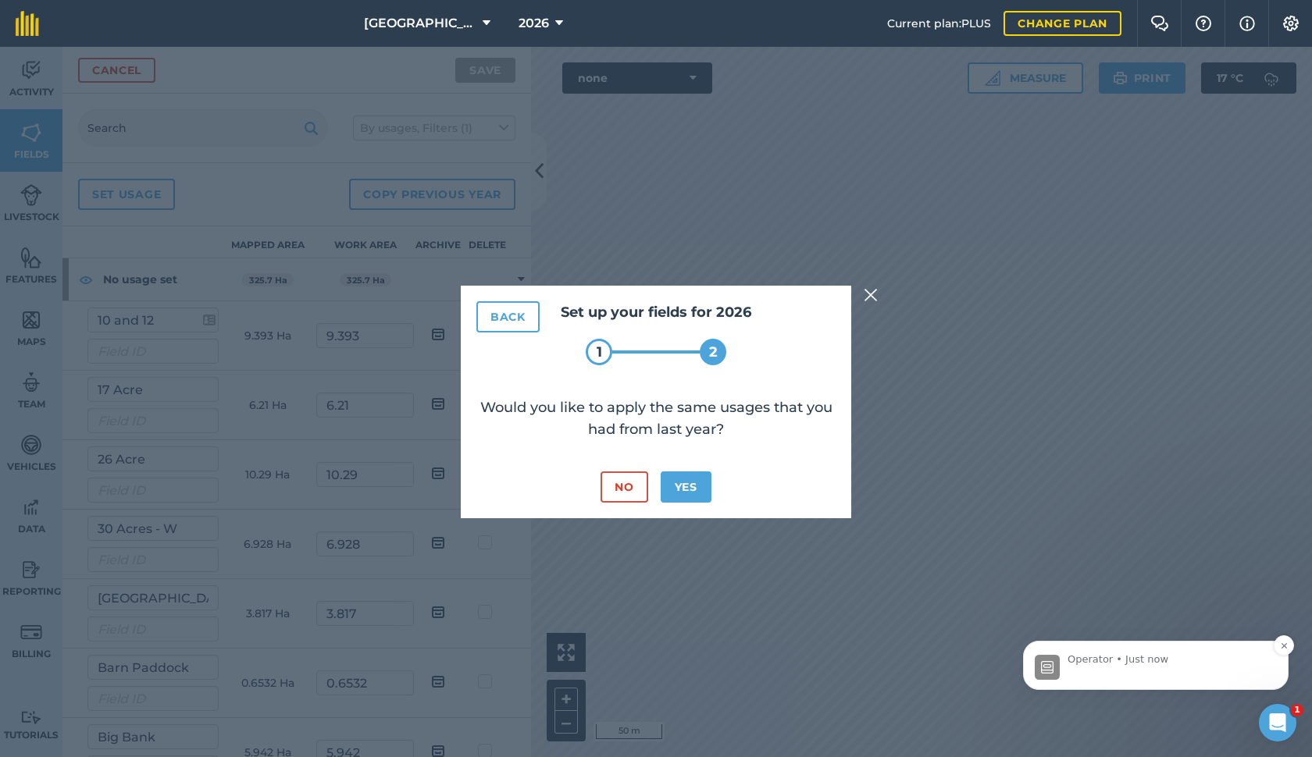
click at [1201, 682] on div "Operator • Just now" at bounding box center [1155, 665] width 265 height 49
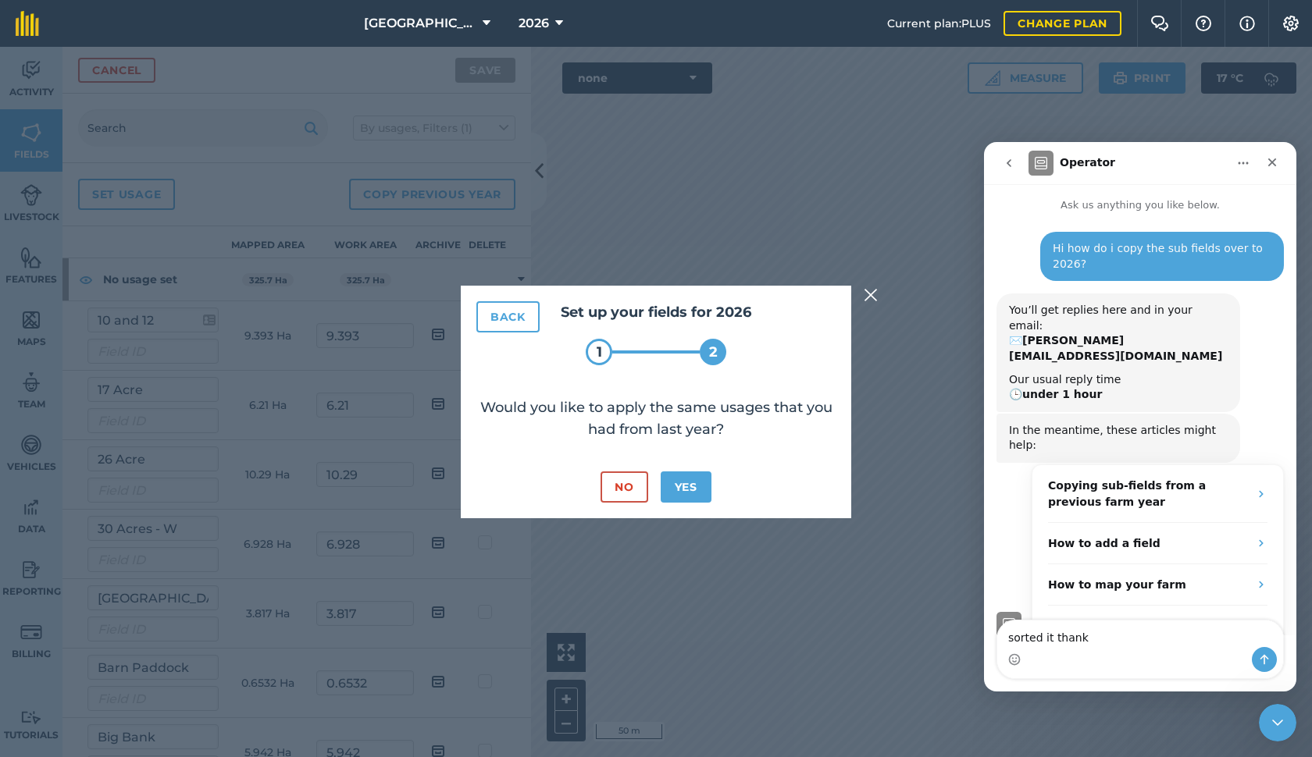
type textarea "sorted it thanks"
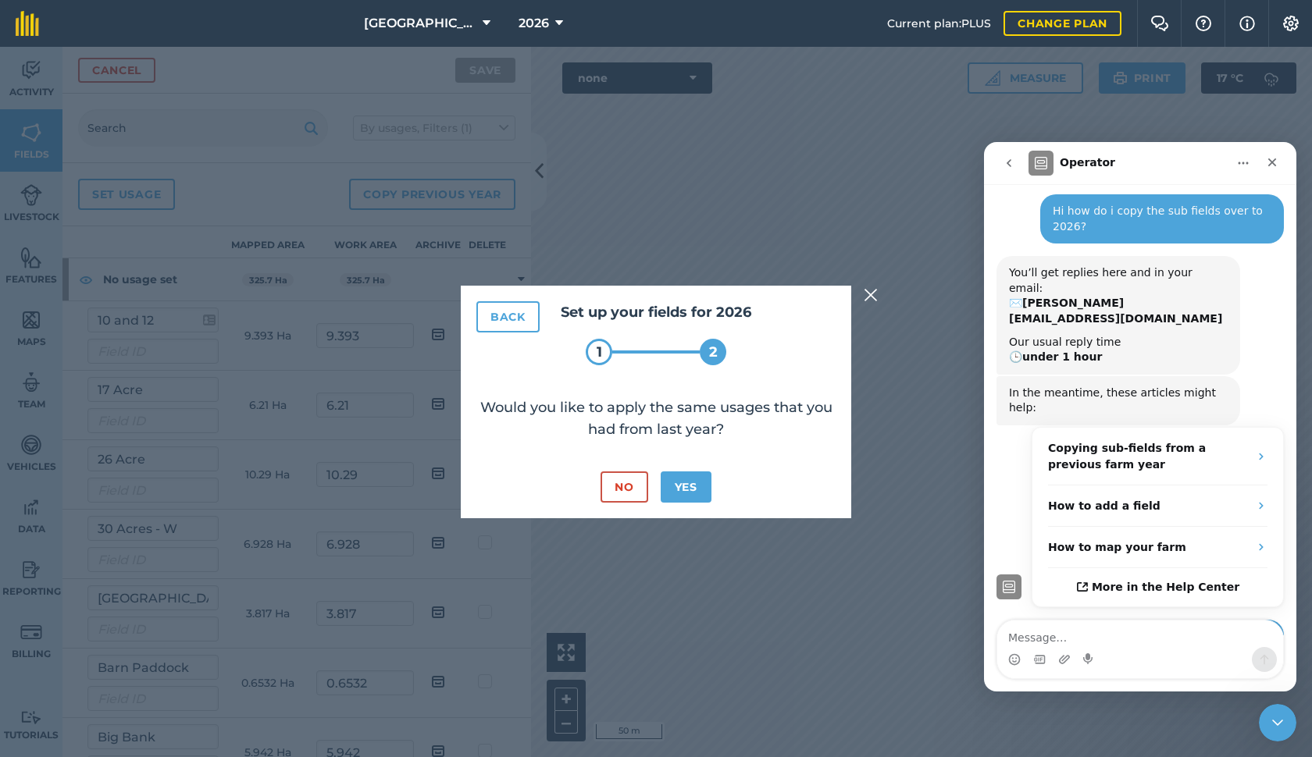
click at [693, 492] on button "Yes" at bounding box center [685, 487] width 51 height 31
click at [1276, 163] on icon "Close" at bounding box center [1272, 162] width 12 height 12
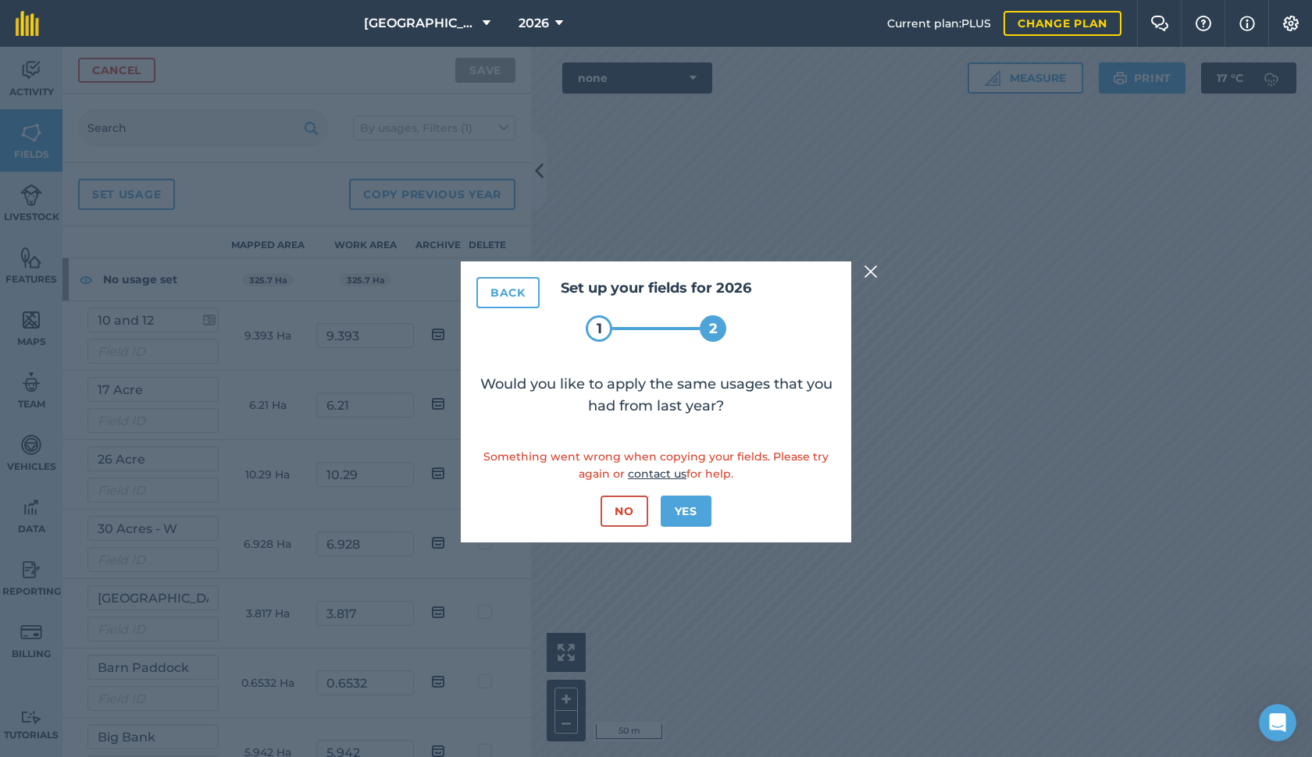
click at [694, 517] on button "Yes" at bounding box center [685, 511] width 51 height 31
click at [625, 514] on button "No" at bounding box center [623, 511] width 47 height 31
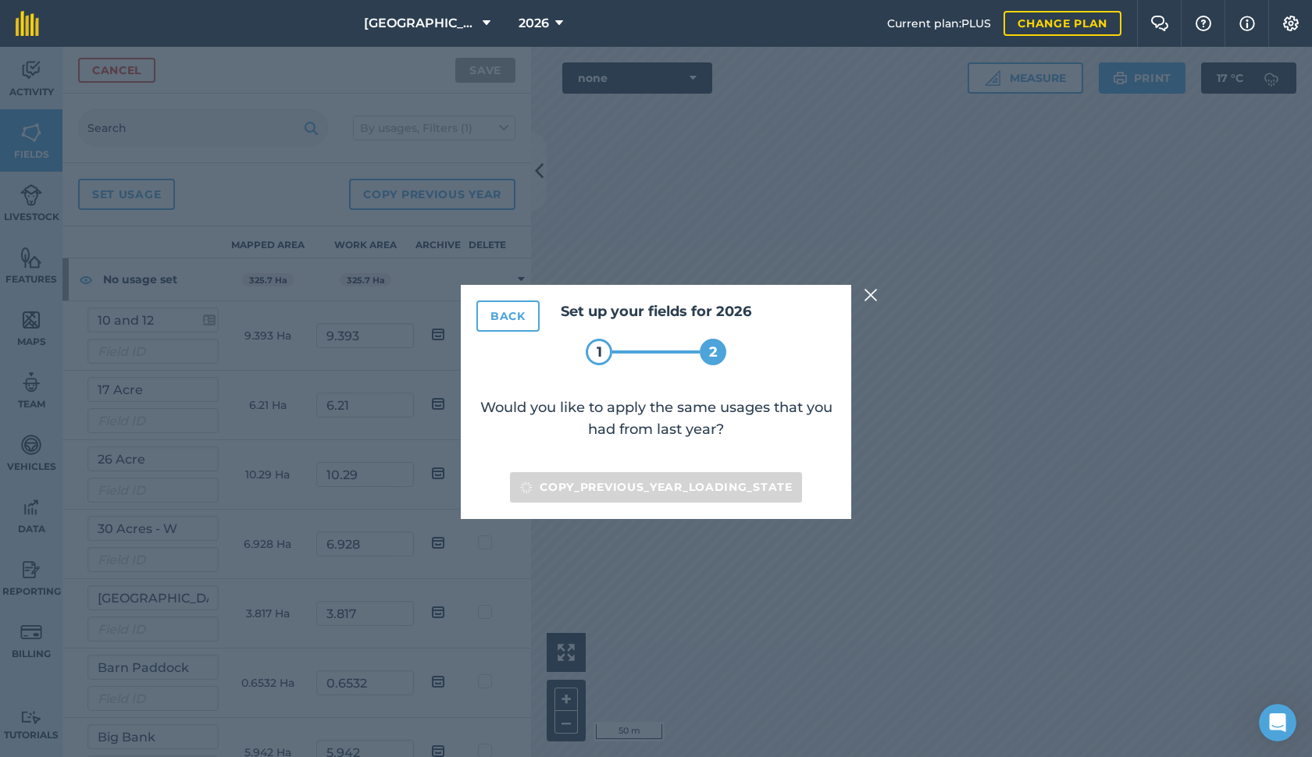
click at [870, 294] on img at bounding box center [870, 295] width 14 height 19
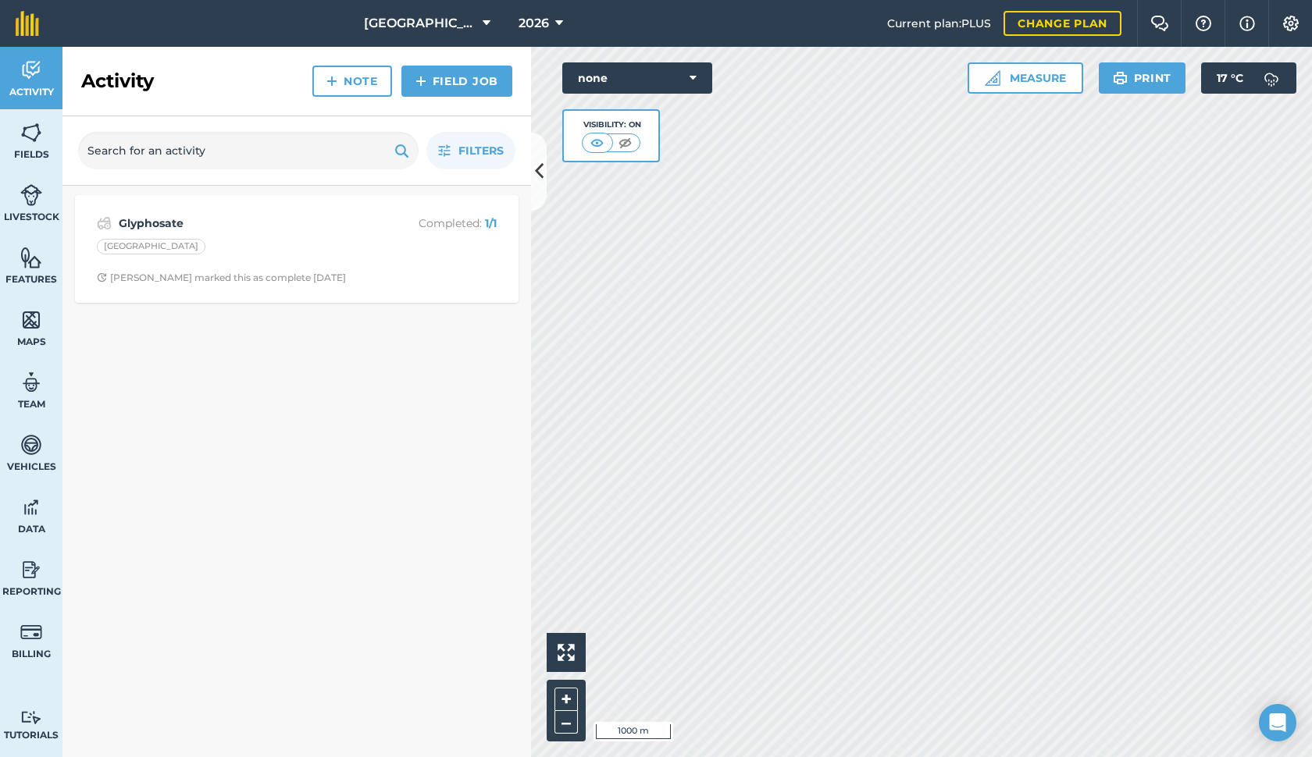
click at [36, 139] on img at bounding box center [31, 132] width 22 height 23
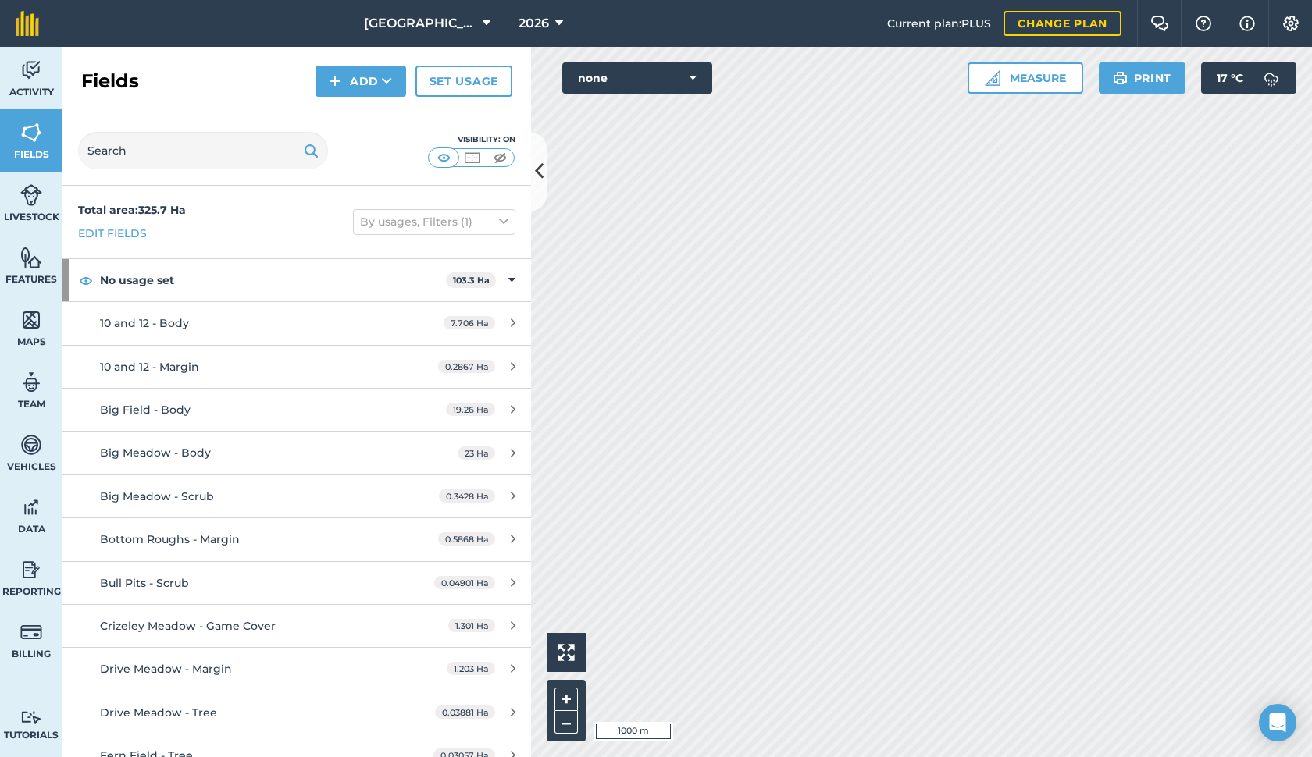
click at [130, 240] on link "Edit fields" at bounding box center [112, 233] width 69 height 17
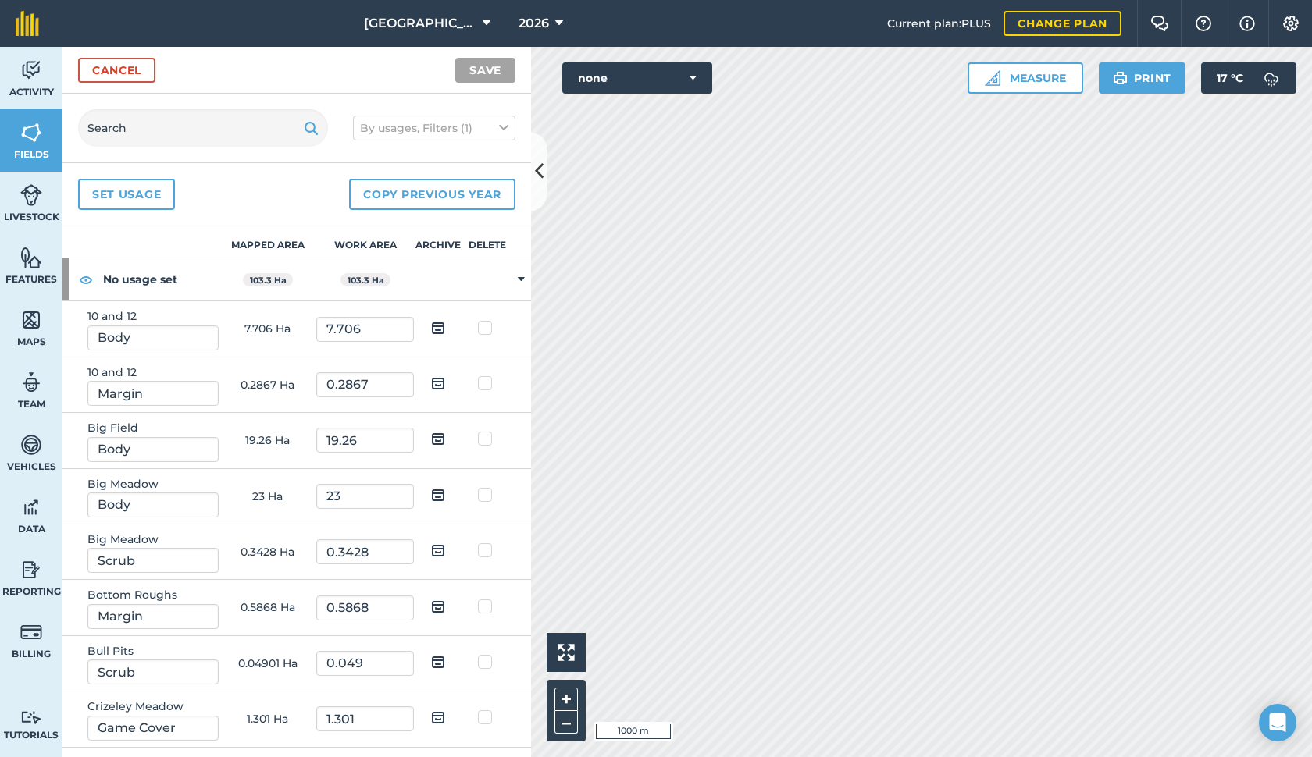
click at [386, 190] on button "Copy previous year" at bounding box center [432, 194] width 166 height 31
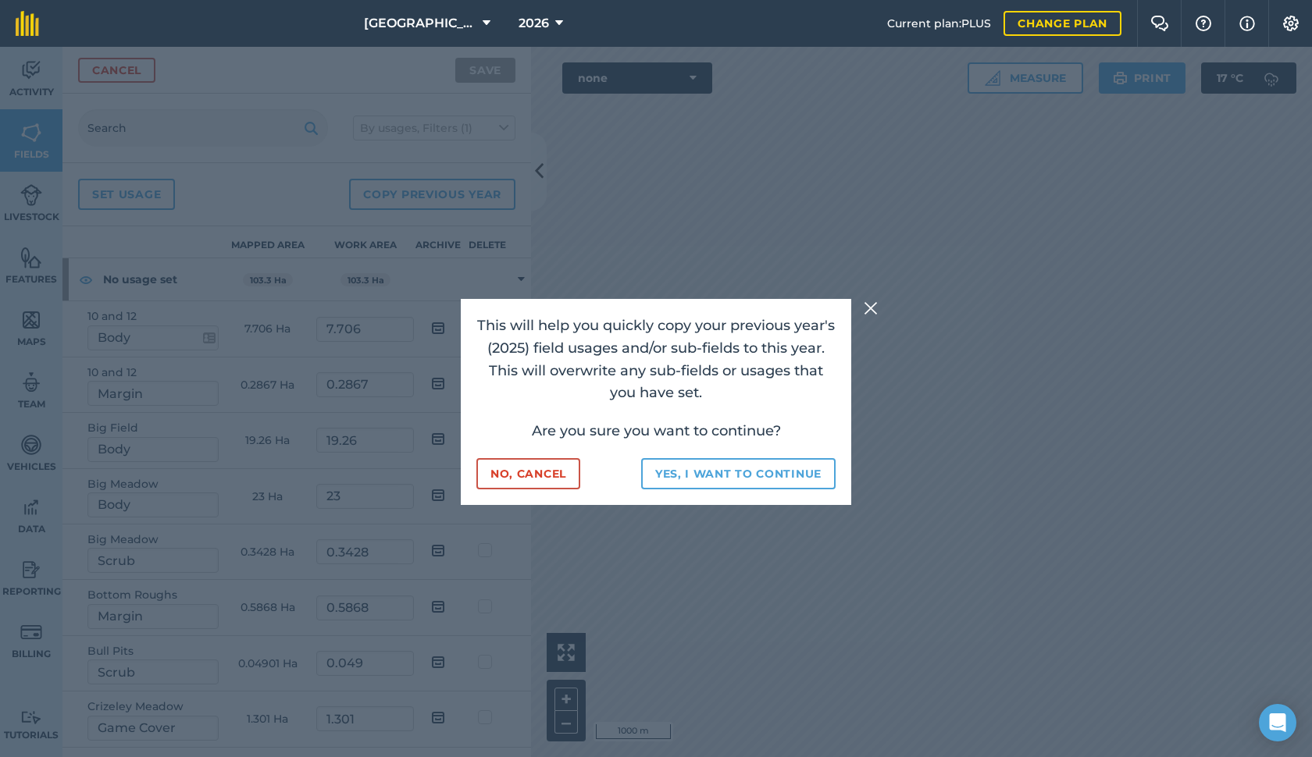
click at [690, 468] on button "Yes, I want to continue" at bounding box center [738, 473] width 194 height 31
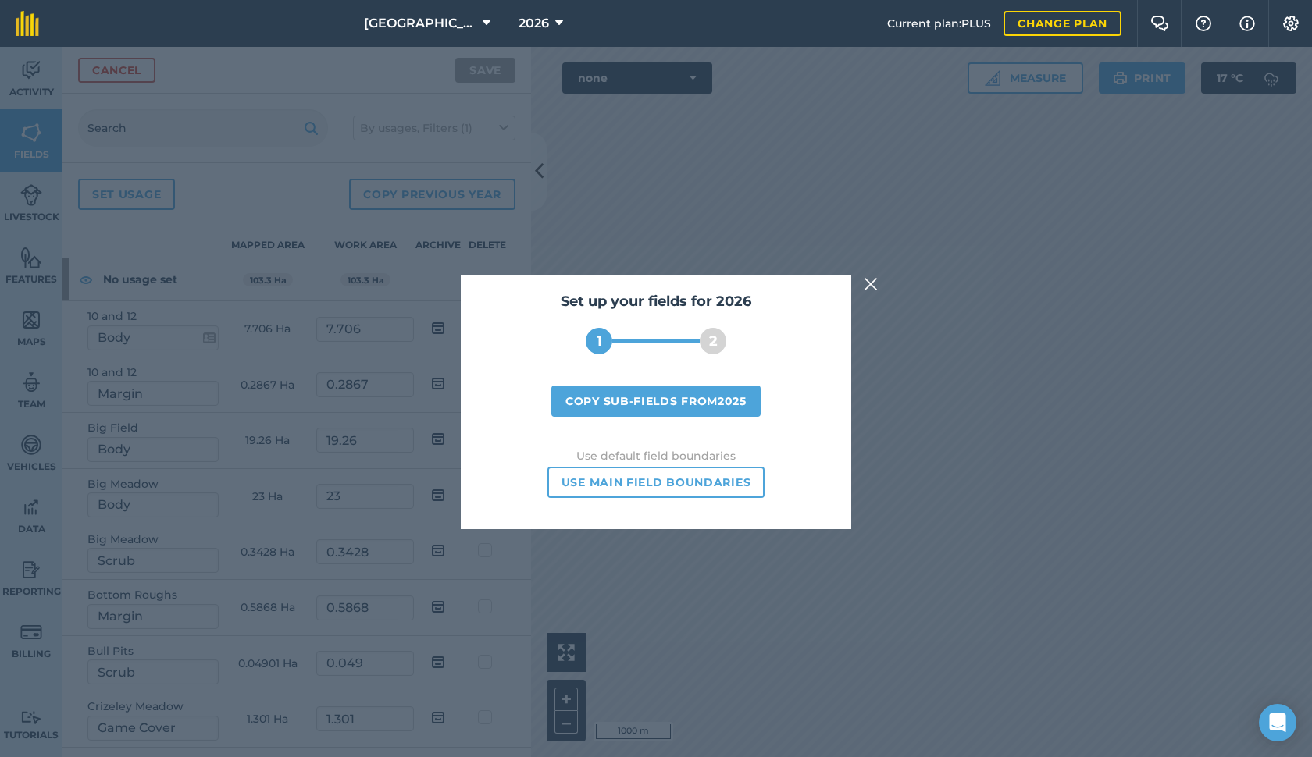
click at [655, 401] on button "Copy sub-fields from 2025" at bounding box center [655, 401] width 209 height 31
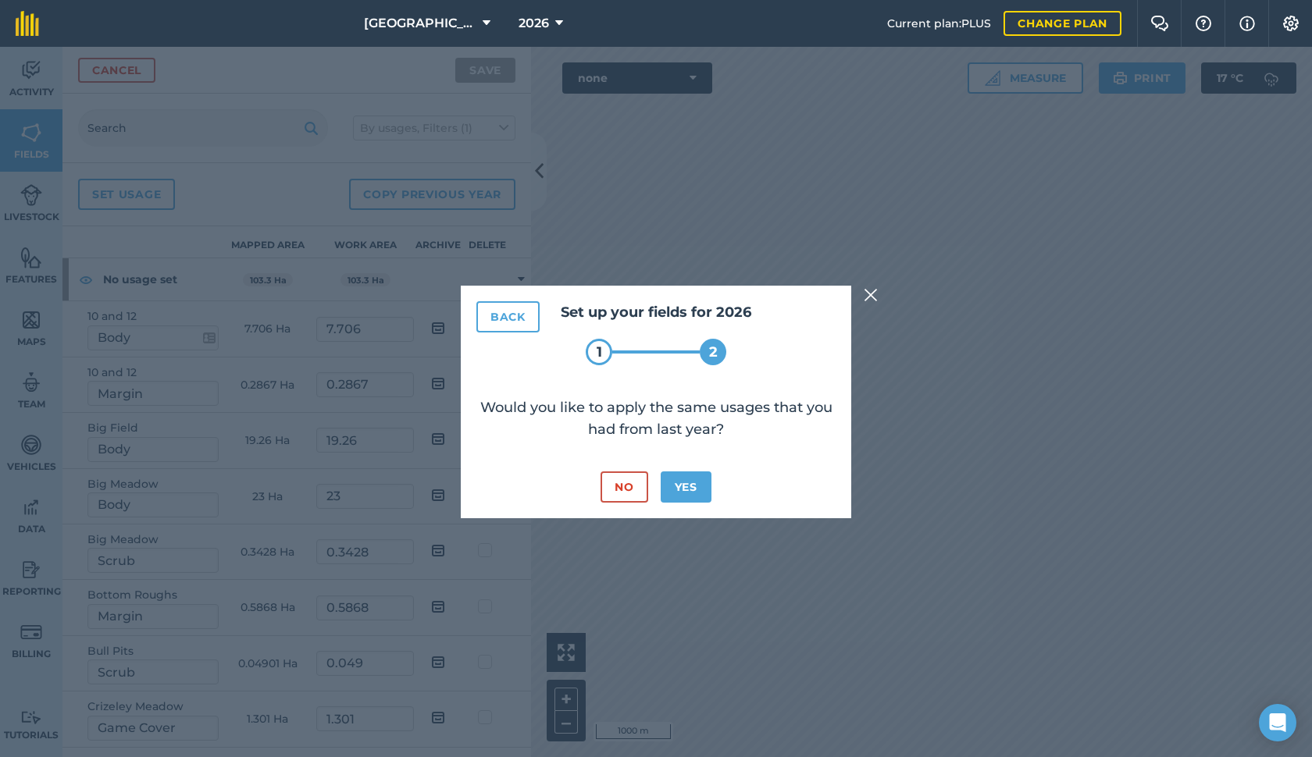
click at [627, 483] on button "No" at bounding box center [623, 487] width 47 height 31
click at [868, 297] on img at bounding box center [870, 295] width 14 height 19
